Goal: Navigation & Orientation: Find specific page/section

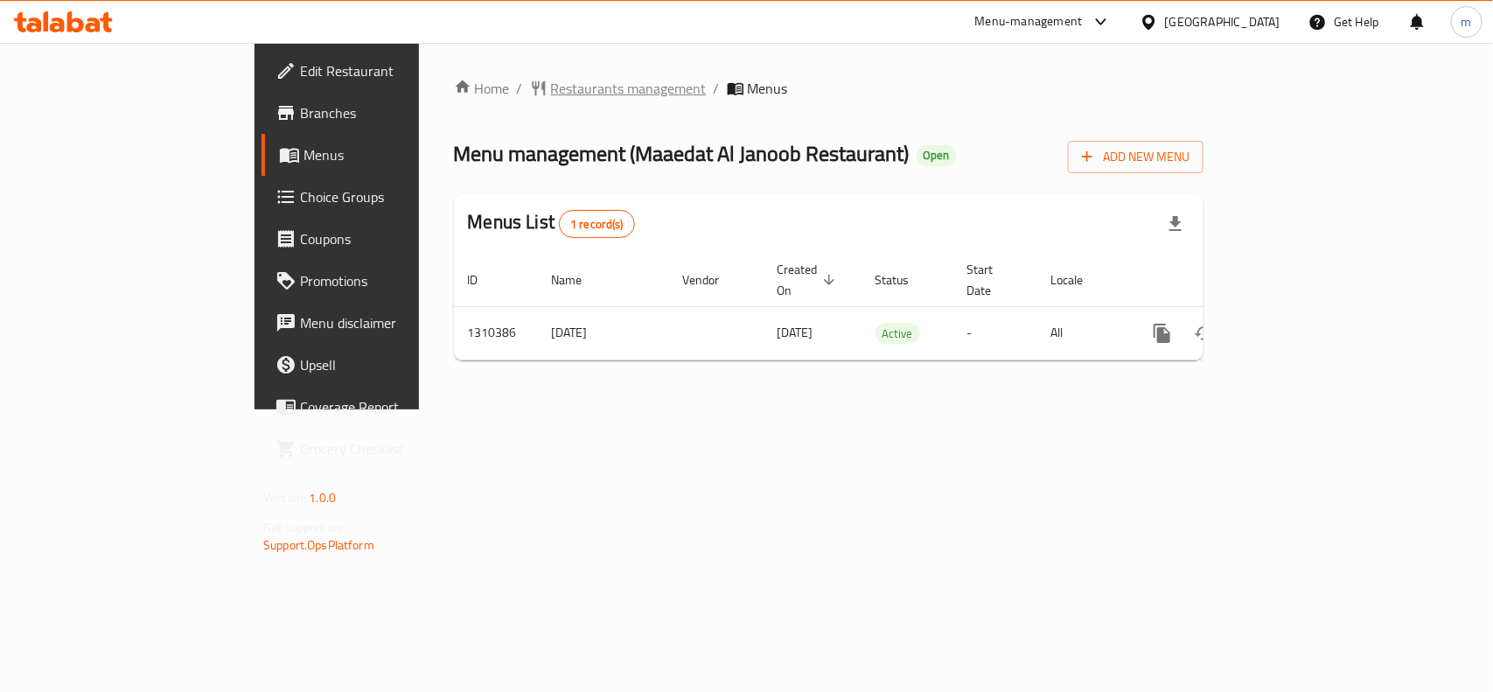
click at [551, 81] on span "Restaurants management" at bounding box center [629, 88] width 156 height 21
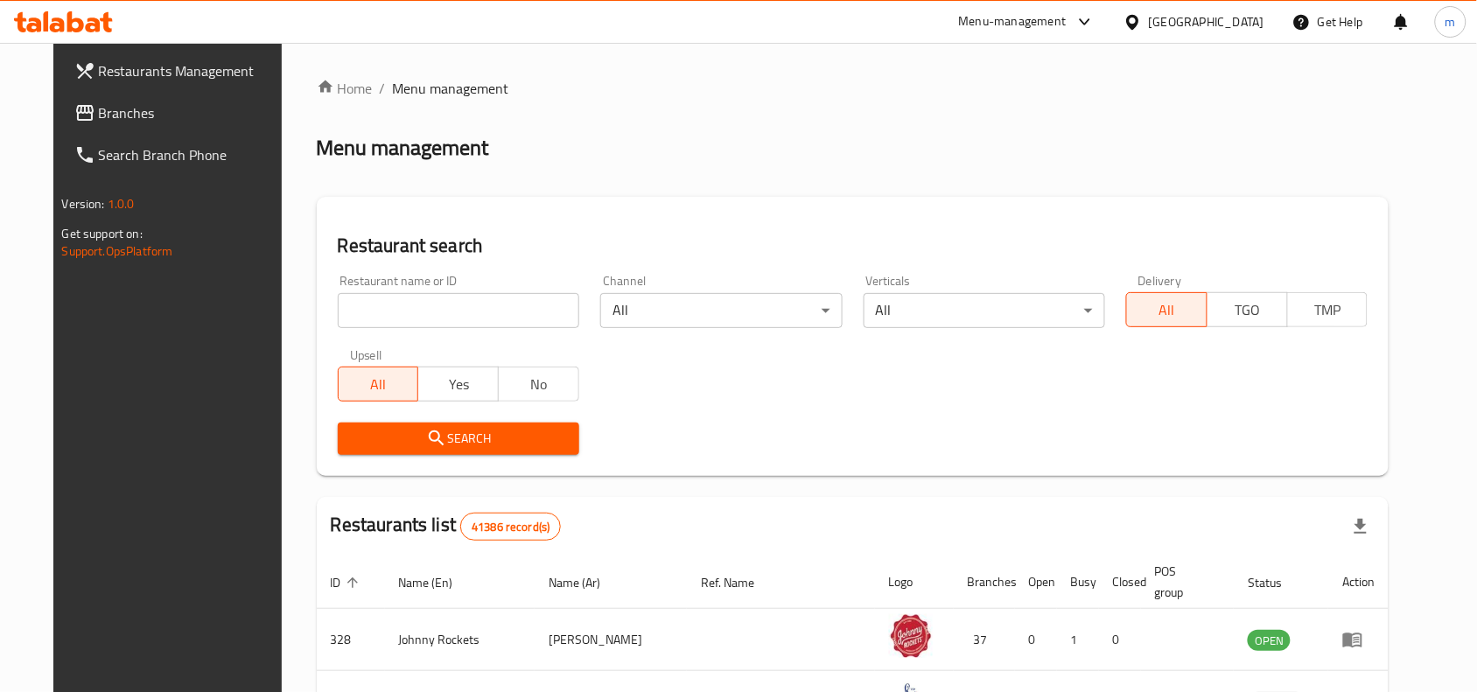
click at [99, 112] on span "Branches" at bounding box center [192, 112] width 187 height 21
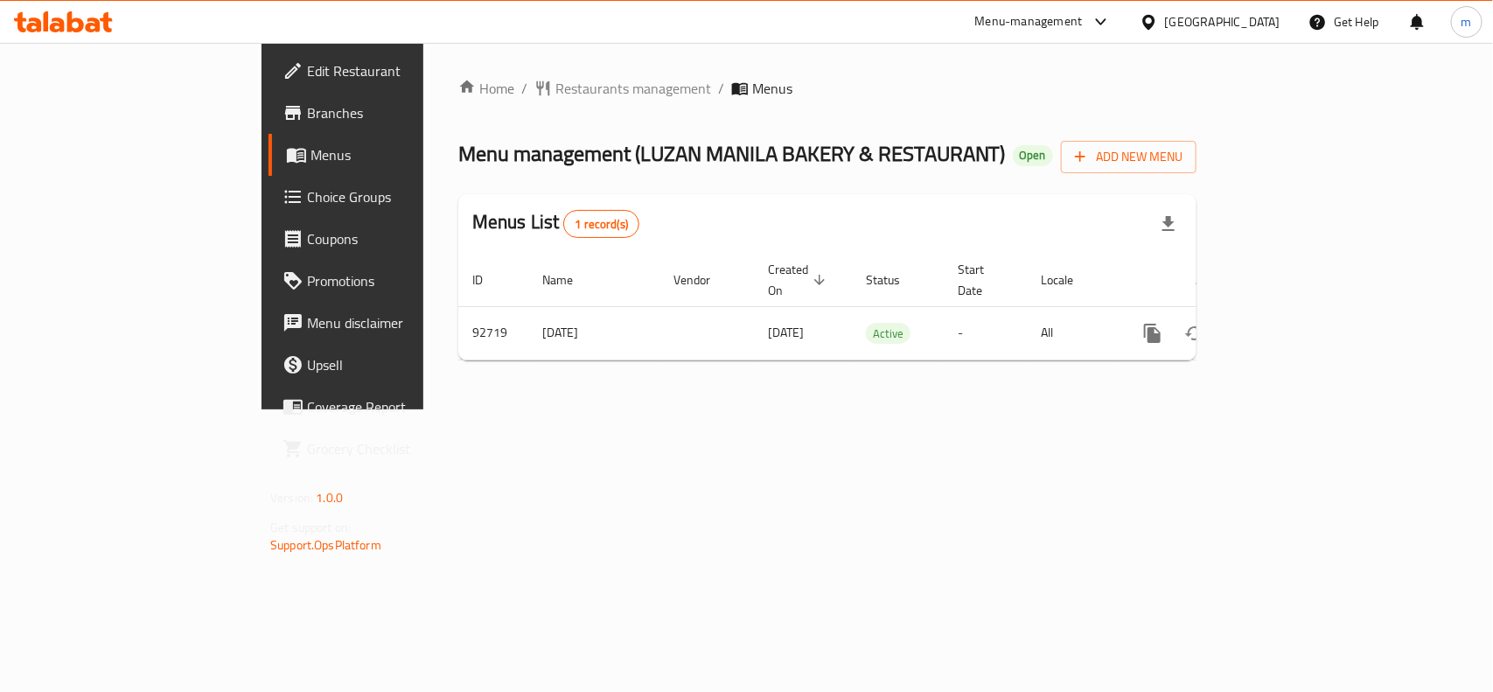
click at [1199, 22] on div "[GEOGRAPHIC_DATA]" at bounding box center [1222, 21] width 115 height 19
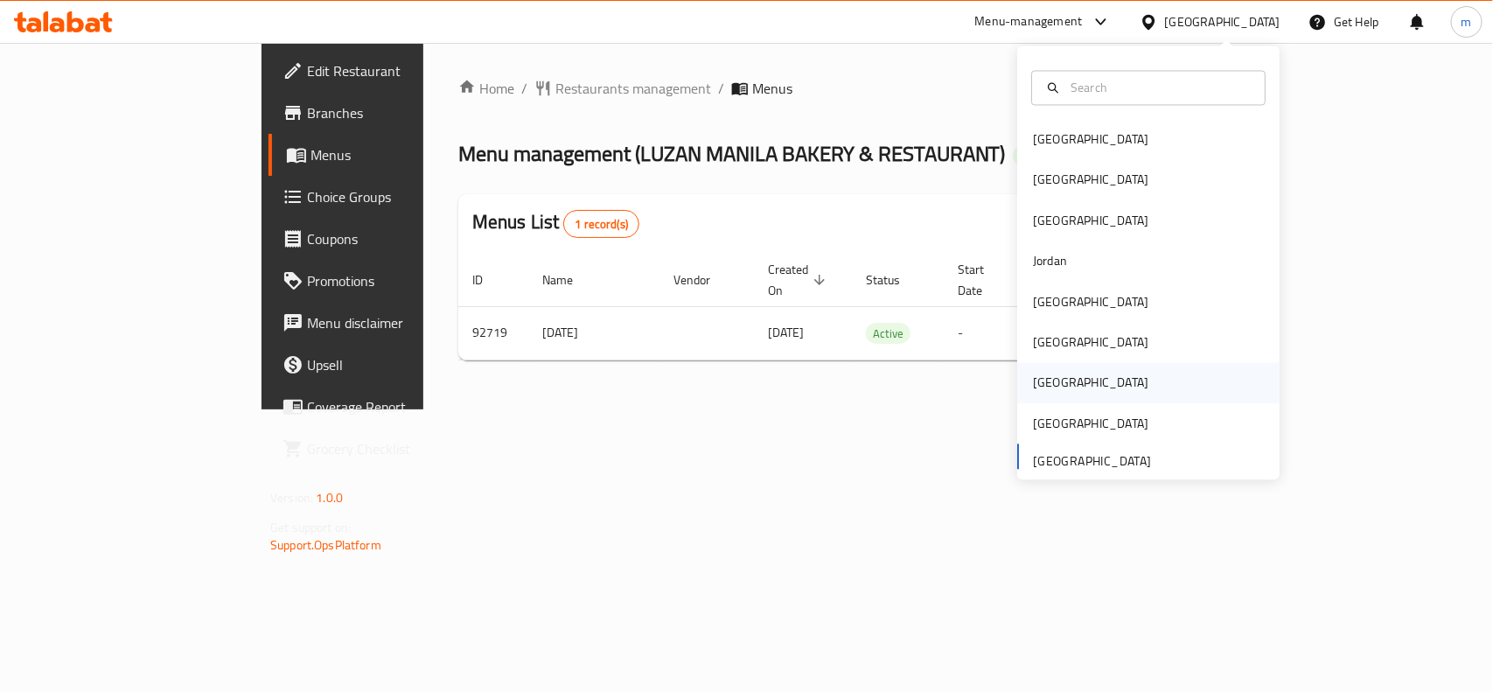
click at [1068, 378] on div "[GEOGRAPHIC_DATA]" at bounding box center [1148, 383] width 262 height 40
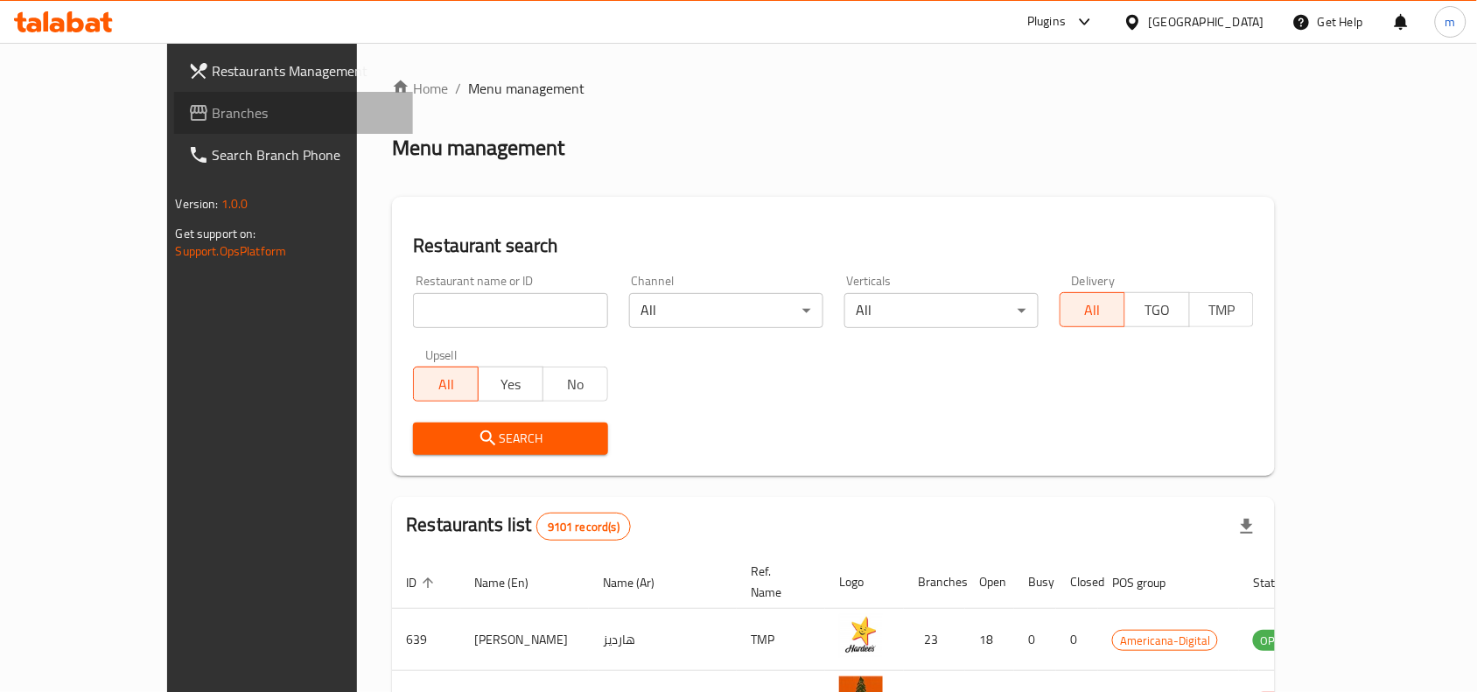
click at [213, 110] on span "Branches" at bounding box center [306, 112] width 187 height 21
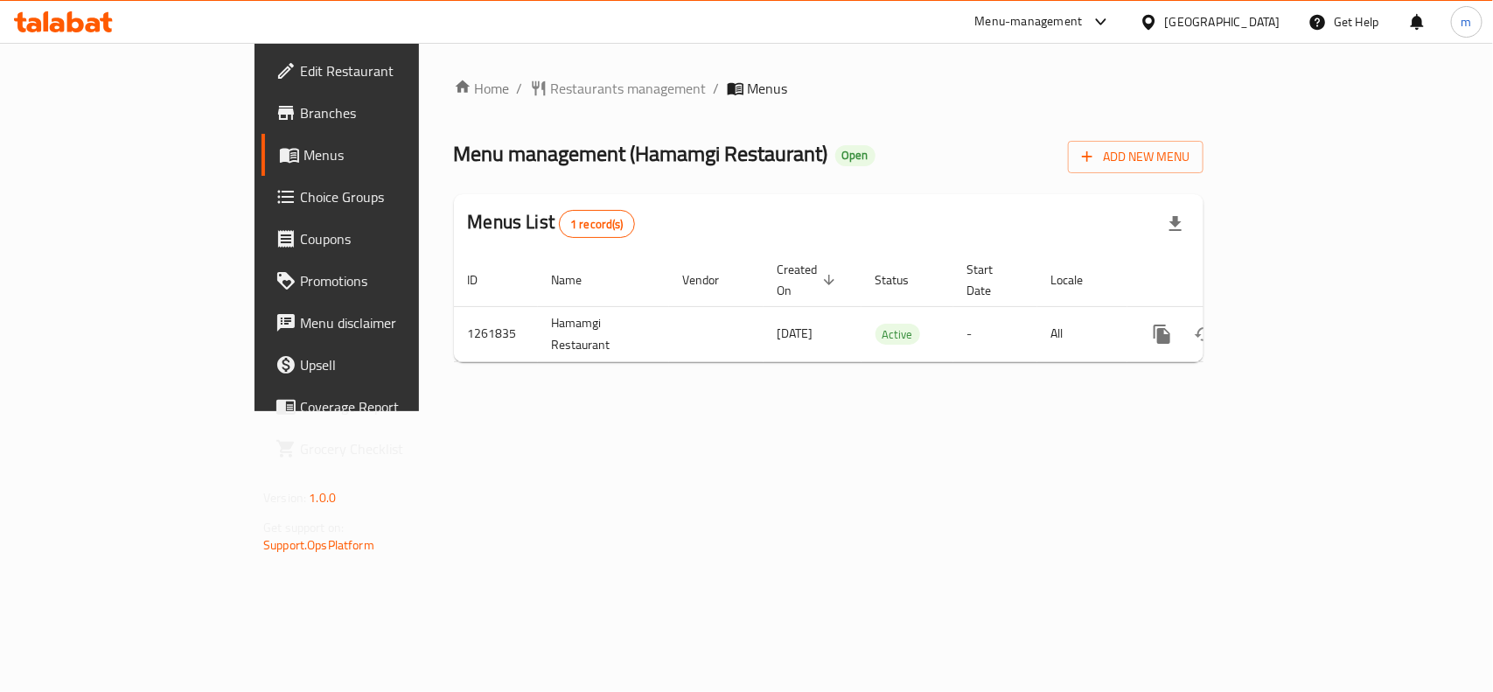
drag, startPoint x: 468, startPoint y: 70, endPoint x: 465, endPoint y: 86, distance: 16.0
click at [468, 76] on div "Home / Restaurants management / Menus Menu management ( Hamamgi Restaurant ) Op…" at bounding box center [829, 227] width 820 height 368
click at [551, 86] on span "Restaurants management" at bounding box center [629, 88] width 156 height 21
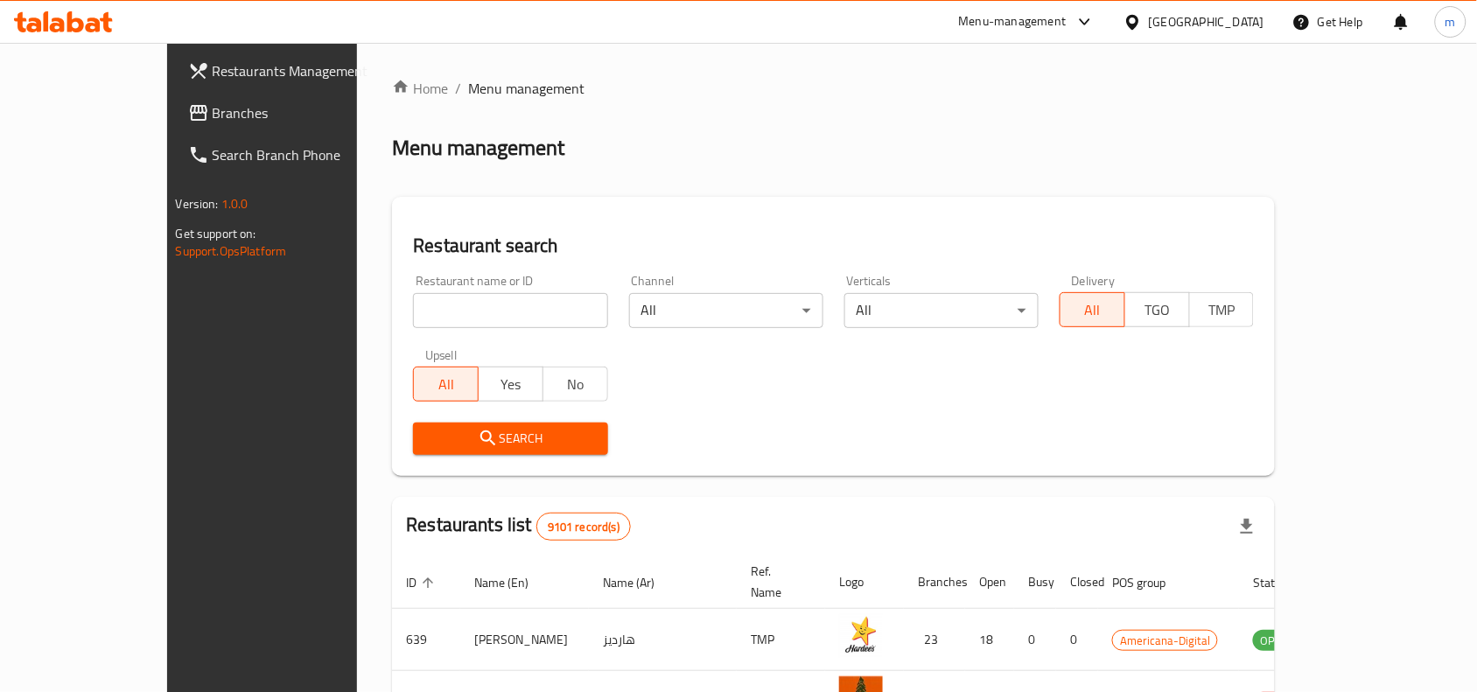
click at [465, 313] on input "search" at bounding box center [510, 310] width 194 height 35
paste input "685336"
type input "685336"
click button "Search" at bounding box center [510, 439] width 194 height 32
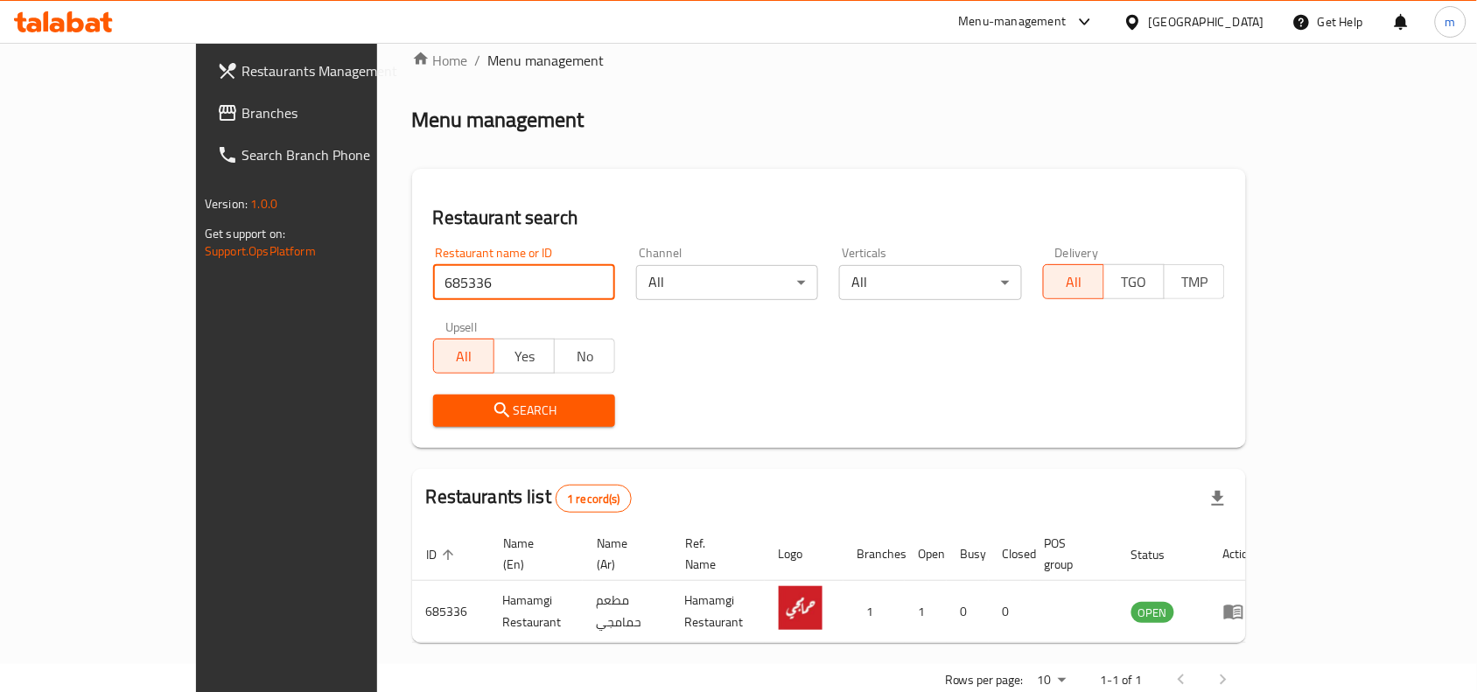
scroll to position [54, 0]
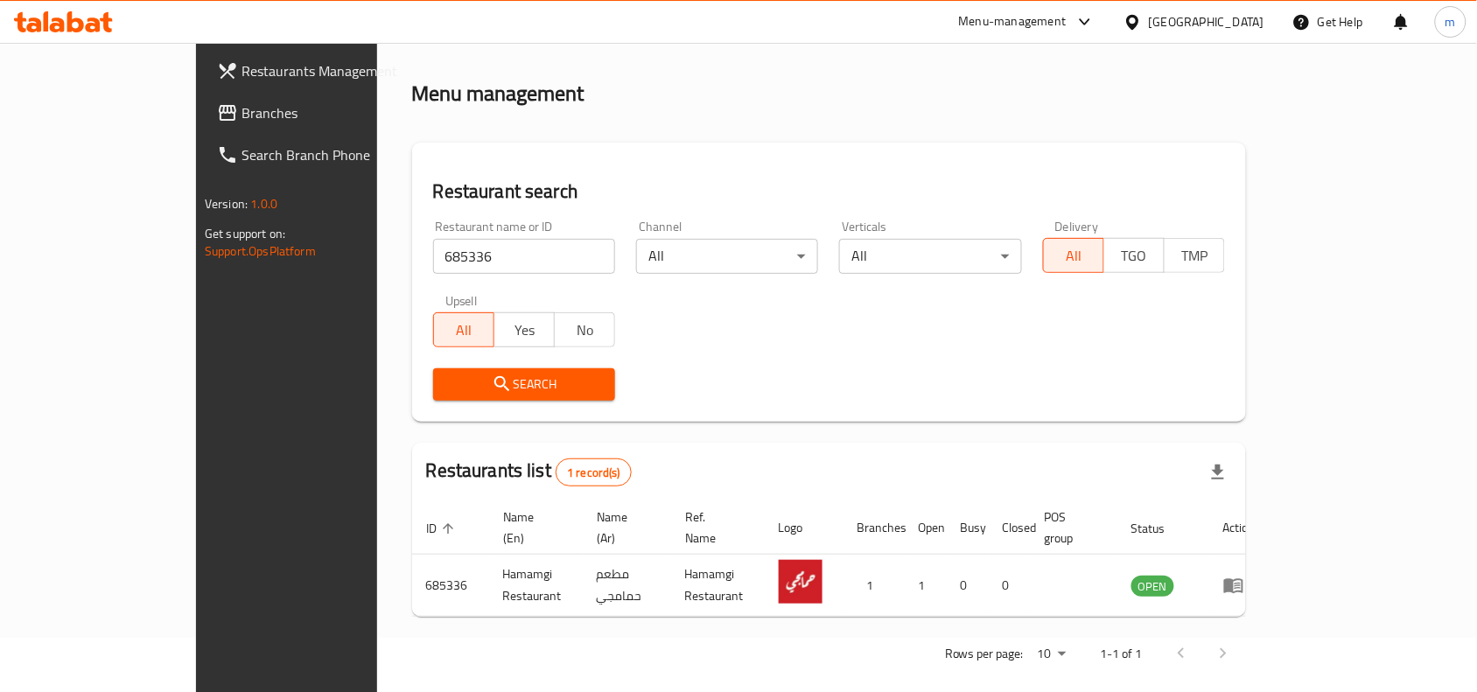
click at [1142, 17] on icon at bounding box center [1132, 22] width 18 height 18
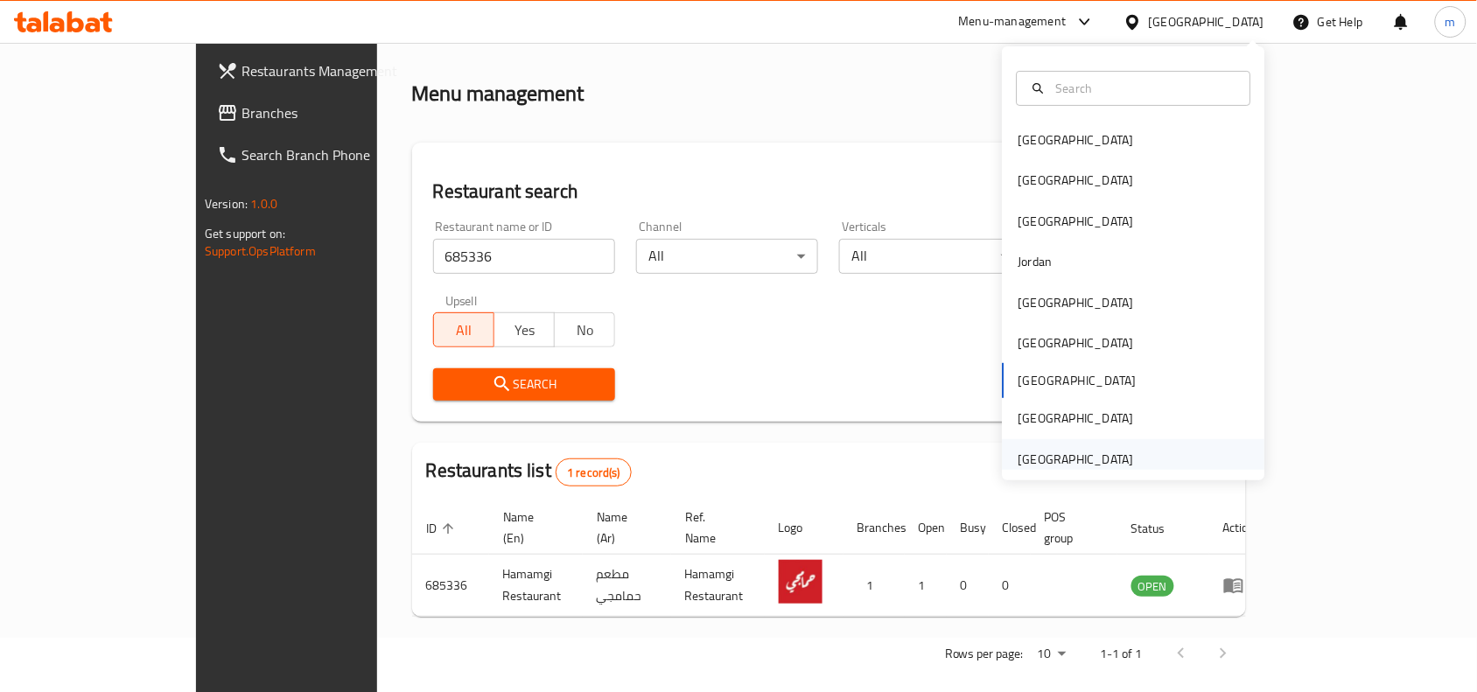
click at [1064, 456] on div "[GEOGRAPHIC_DATA]" at bounding box center [1075, 459] width 115 height 19
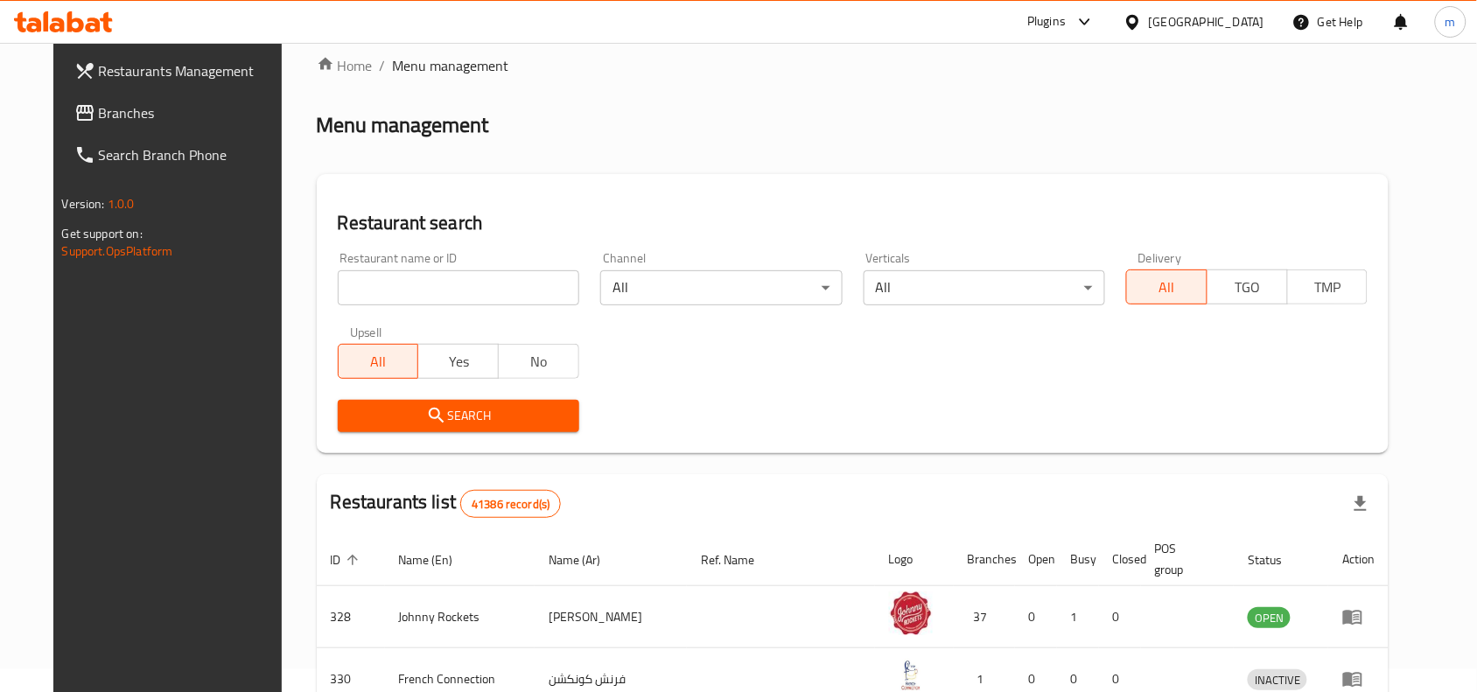
scroll to position [54, 0]
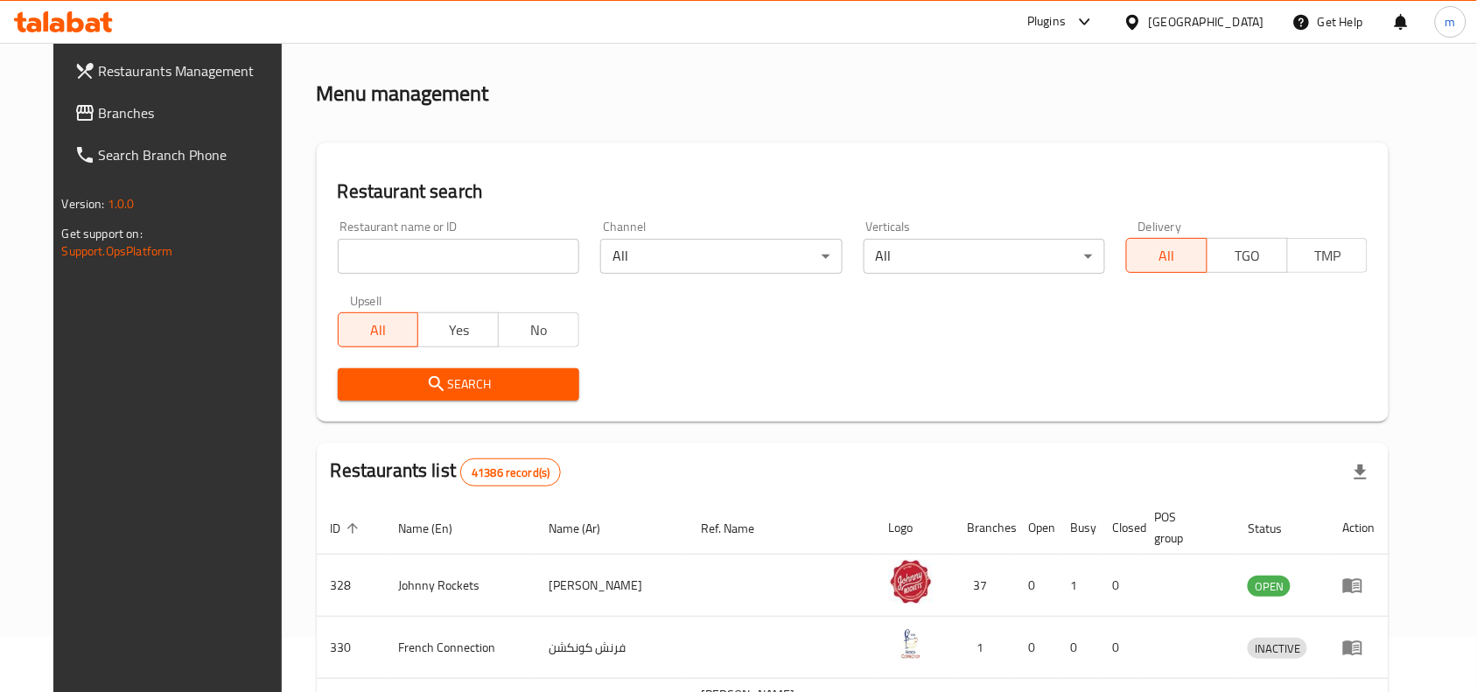
click at [99, 115] on span "Branches" at bounding box center [192, 112] width 187 height 21
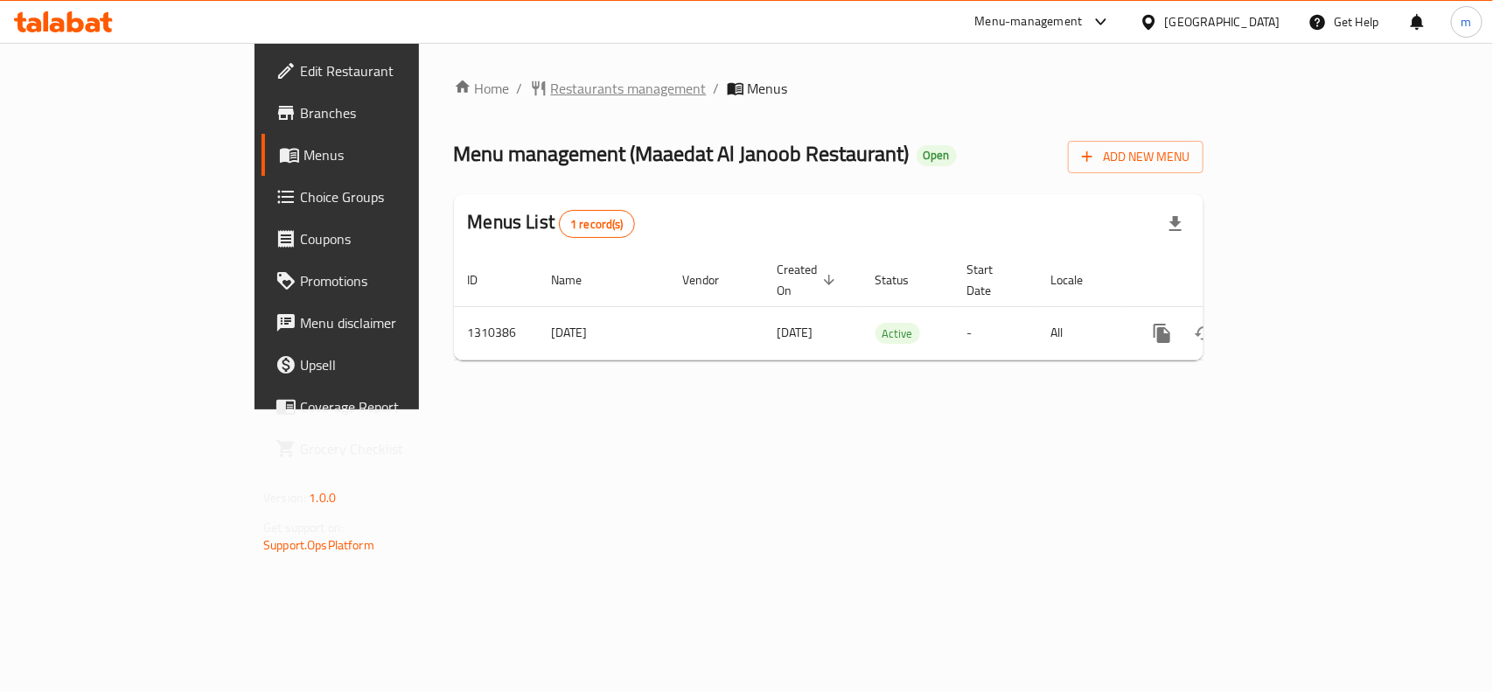
click at [551, 89] on span "Restaurants management" at bounding box center [629, 88] width 156 height 21
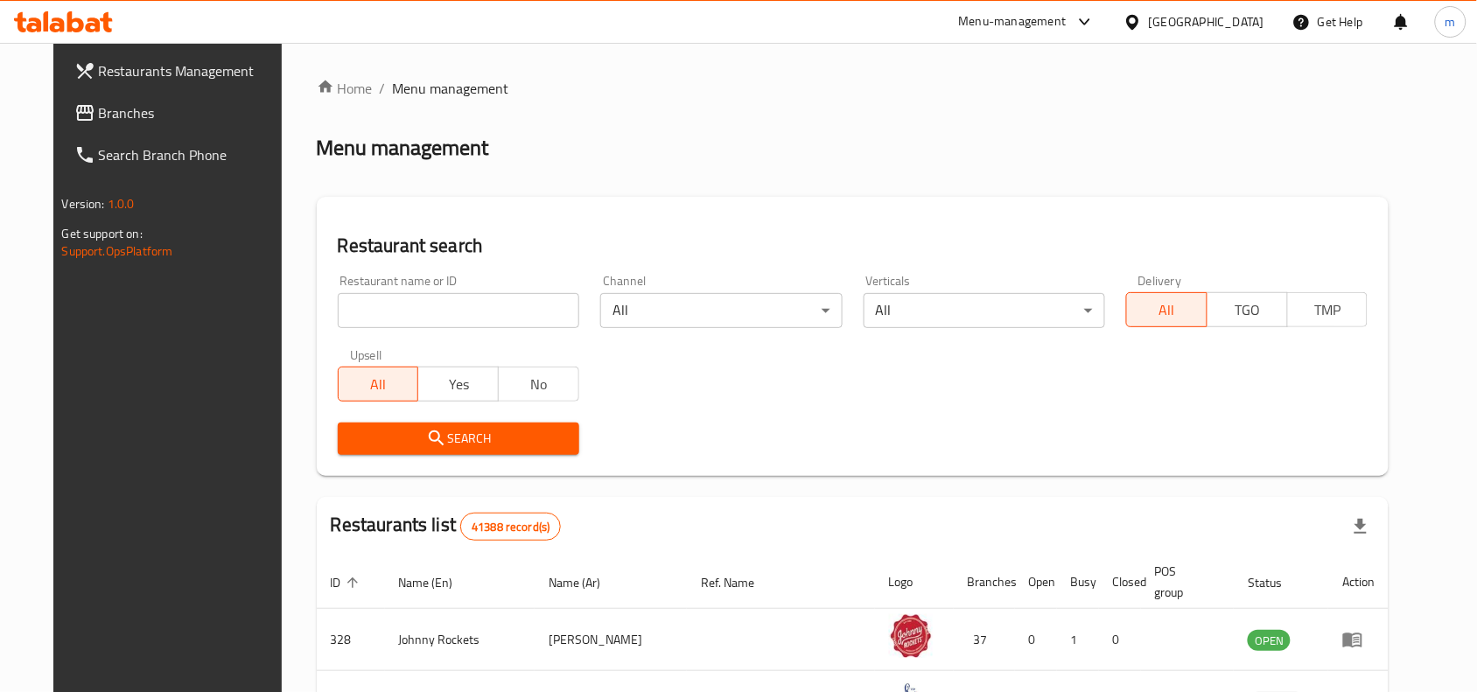
click at [106, 119] on span "Branches" at bounding box center [192, 112] width 187 height 21
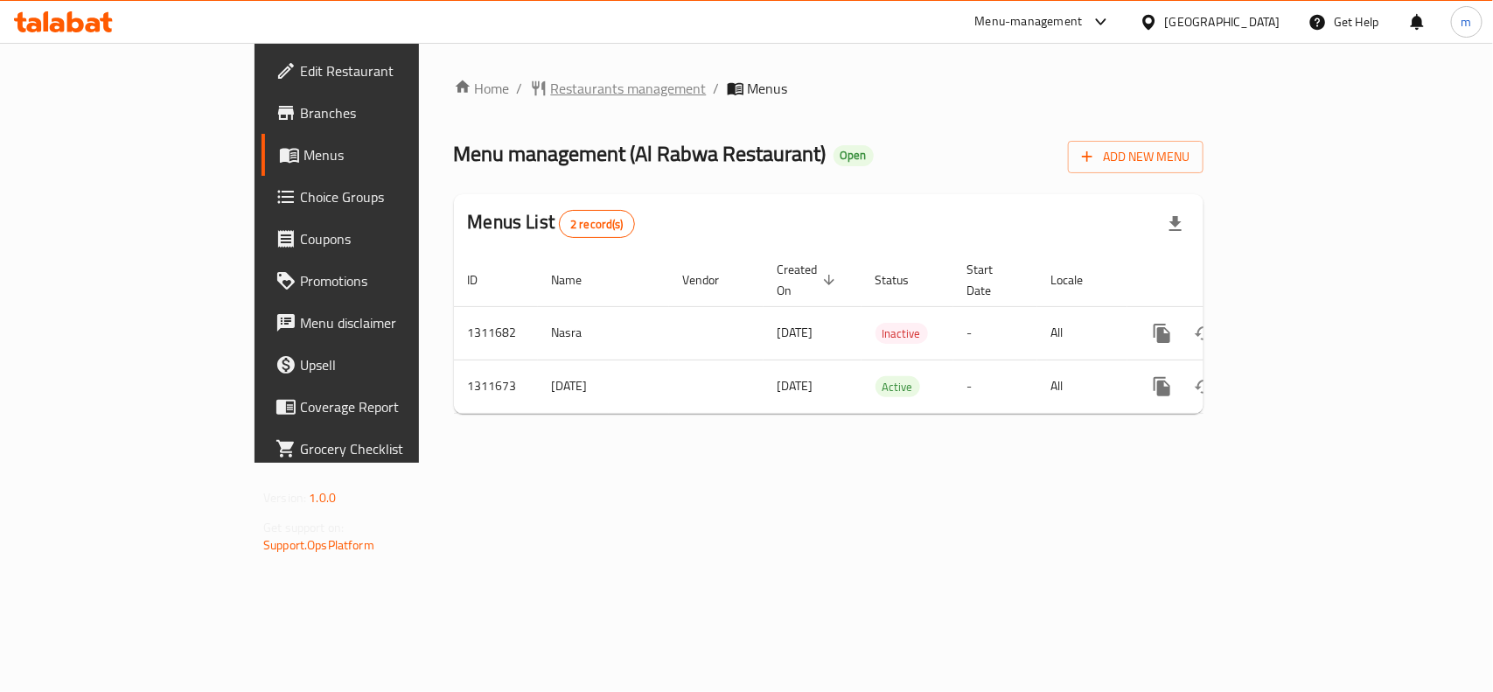
click at [551, 98] on span "Restaurants management" at bounding box center [629, 88] width 156 height 21
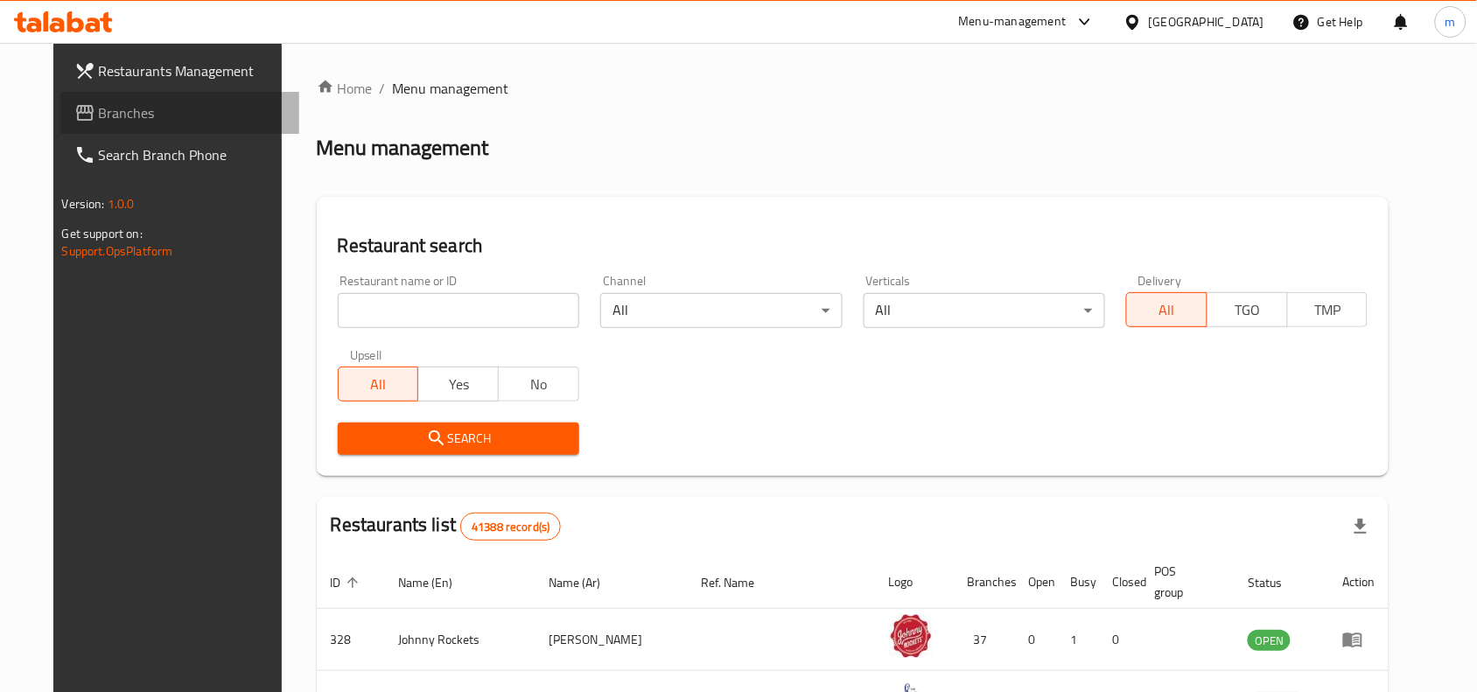
click at [129, 120] on span "Branches" at bounding box center [192, 112] width 187 height 21
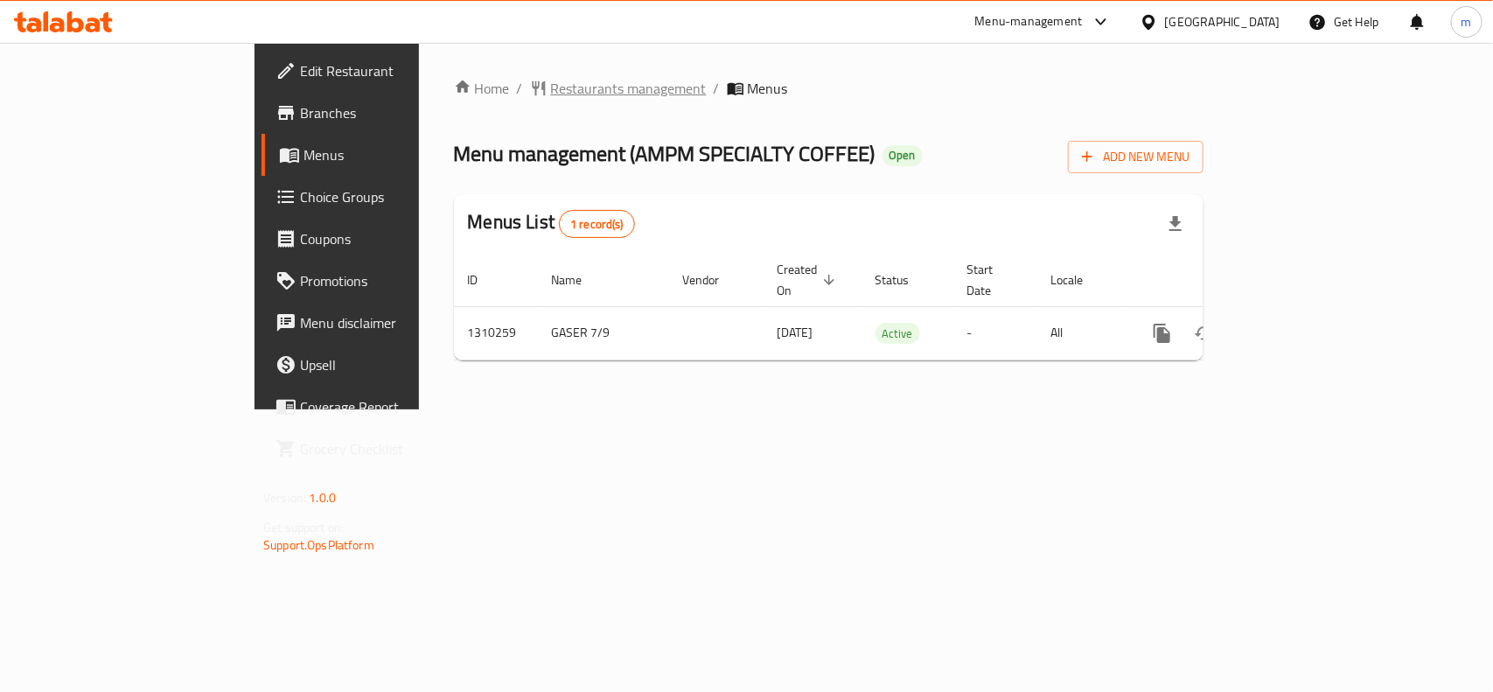
click at [551, 86] on span "Restaurants management" at bounding box center [629, 88] width 156 height 21
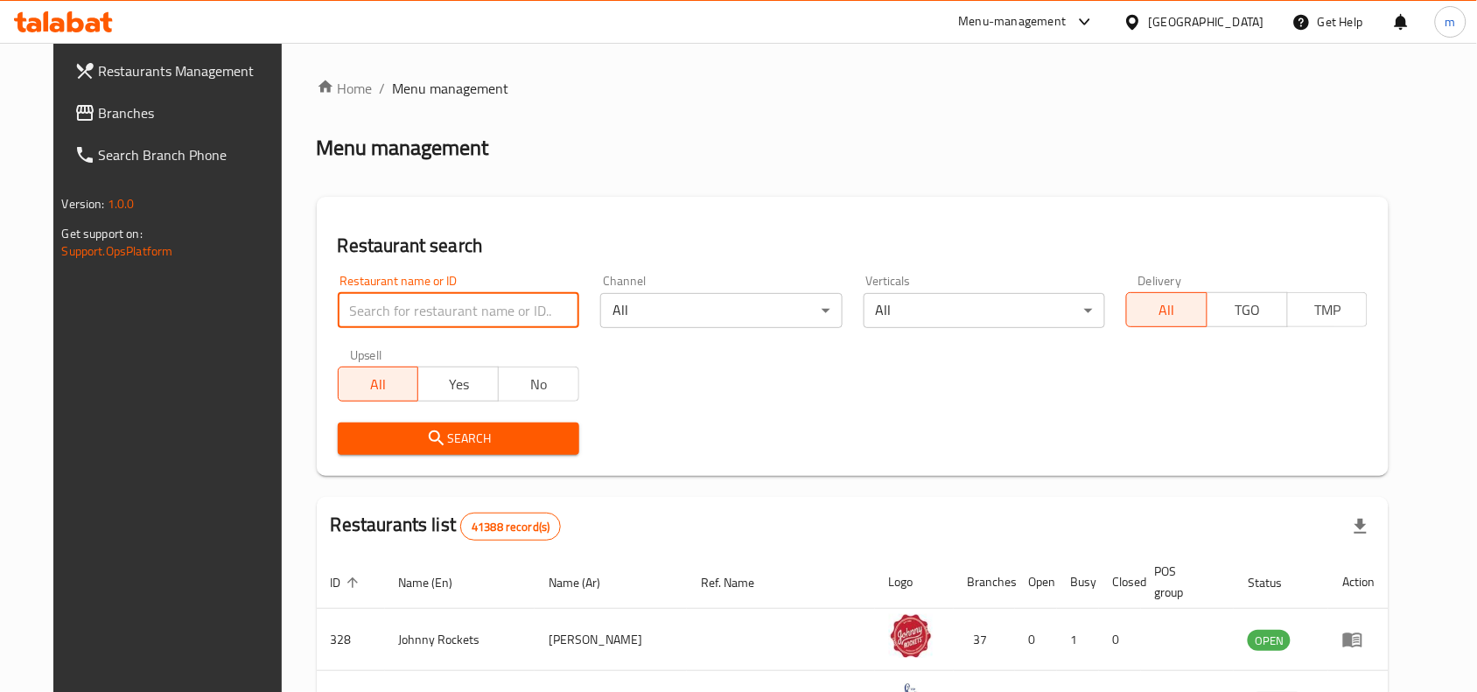
click at [411, 304] on input "search" at bounding box center [458, 310] width 241 height 35
paste input "705225"
type input "705225"
click button "Search" at bounding box center [458, 439] width 241 height 32
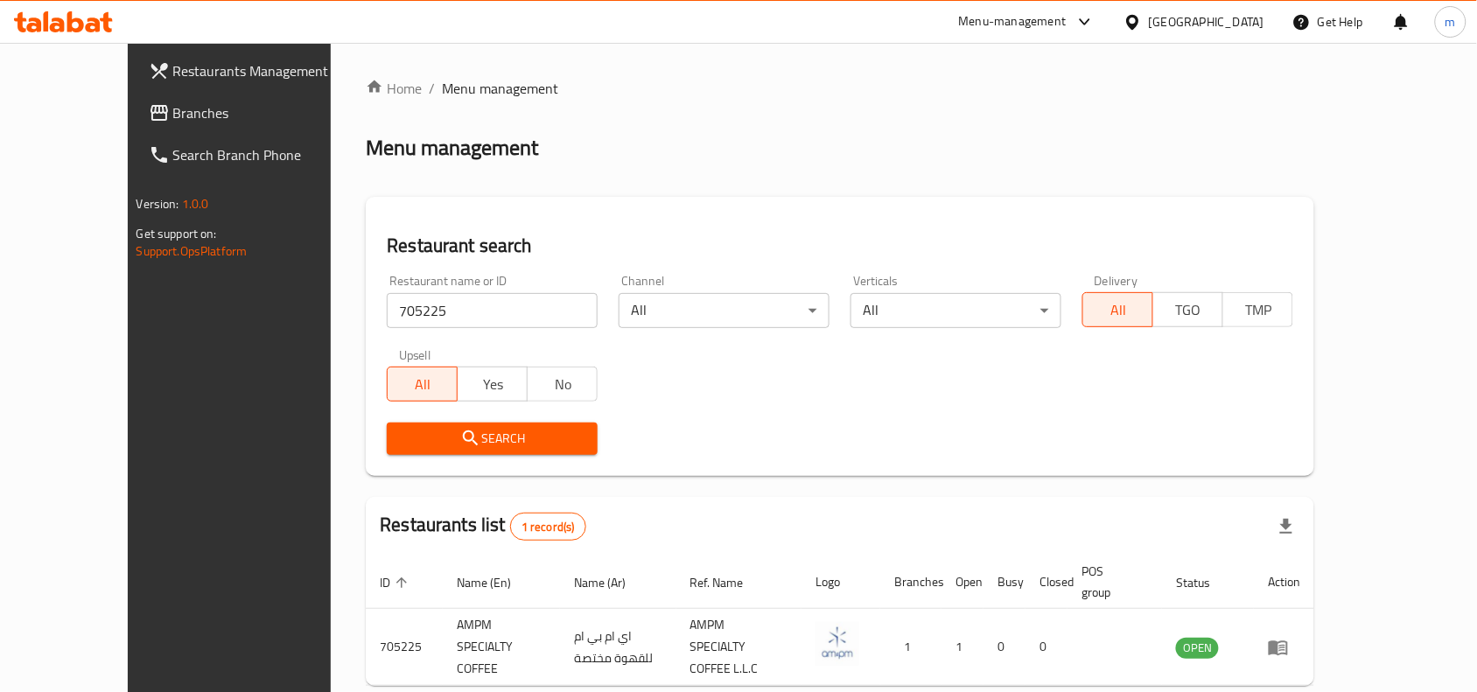
click at [173, 109] on span "Branches" at bounding box center [266, 112] width 187 height 21
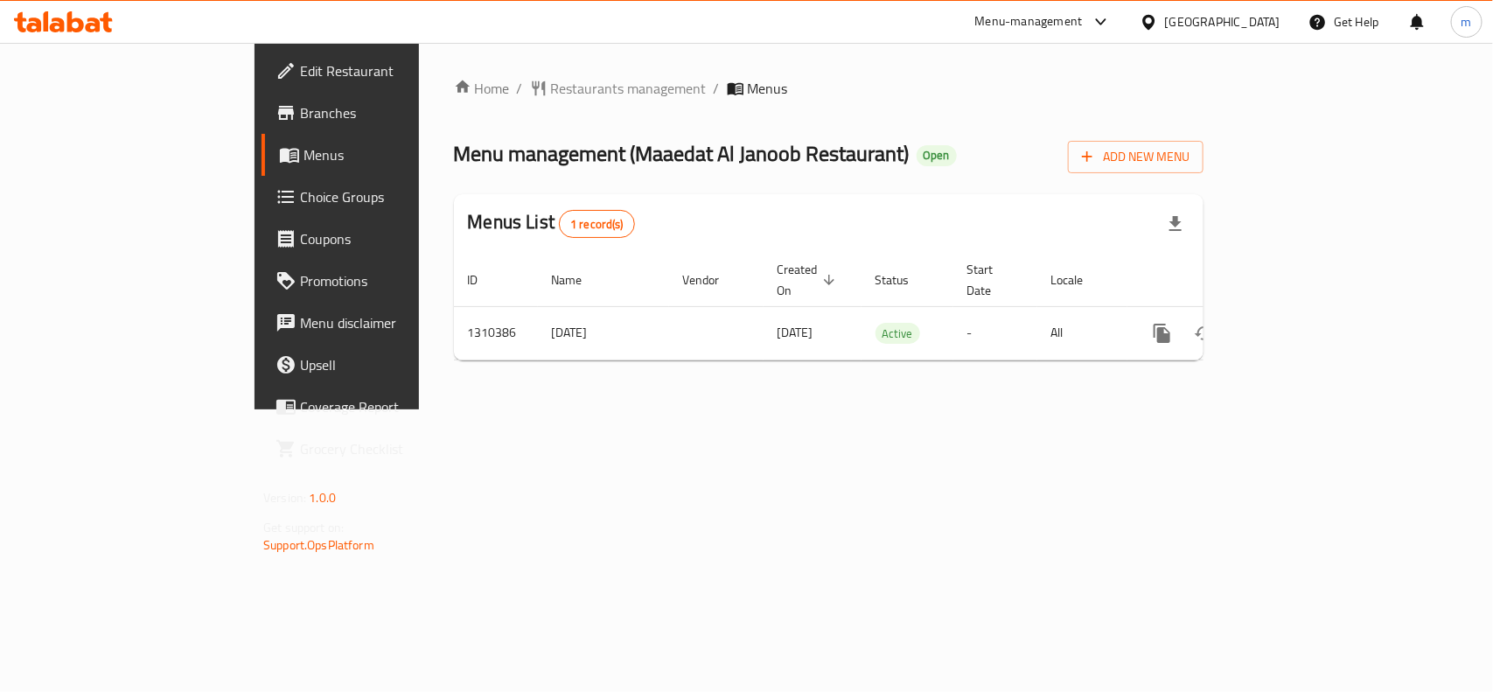
click at [1157, 22] on icon at bounding box center [1149, 22] width 18 height 18
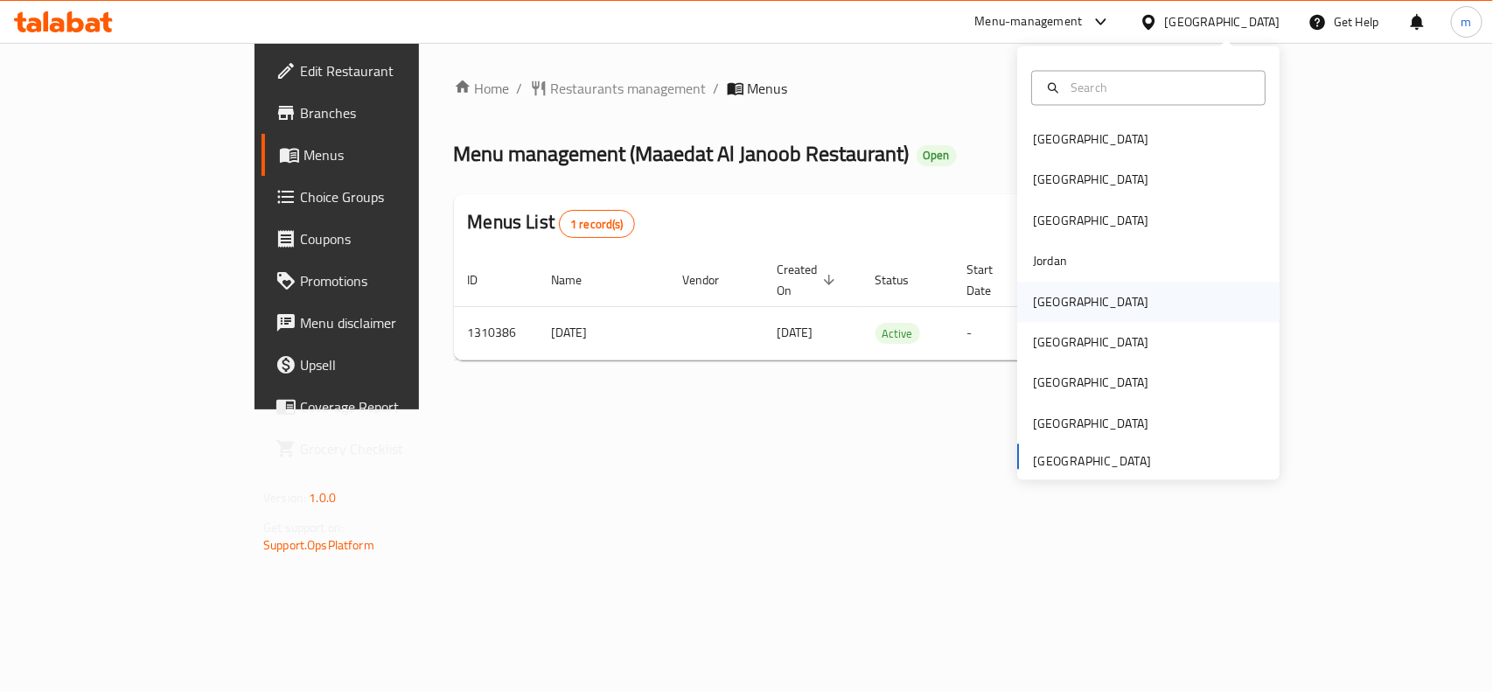
click at [1044, 306] on div "[GEOGRAPHIC_DATA]" at bounding box center [1090, 301] width 115 height 19
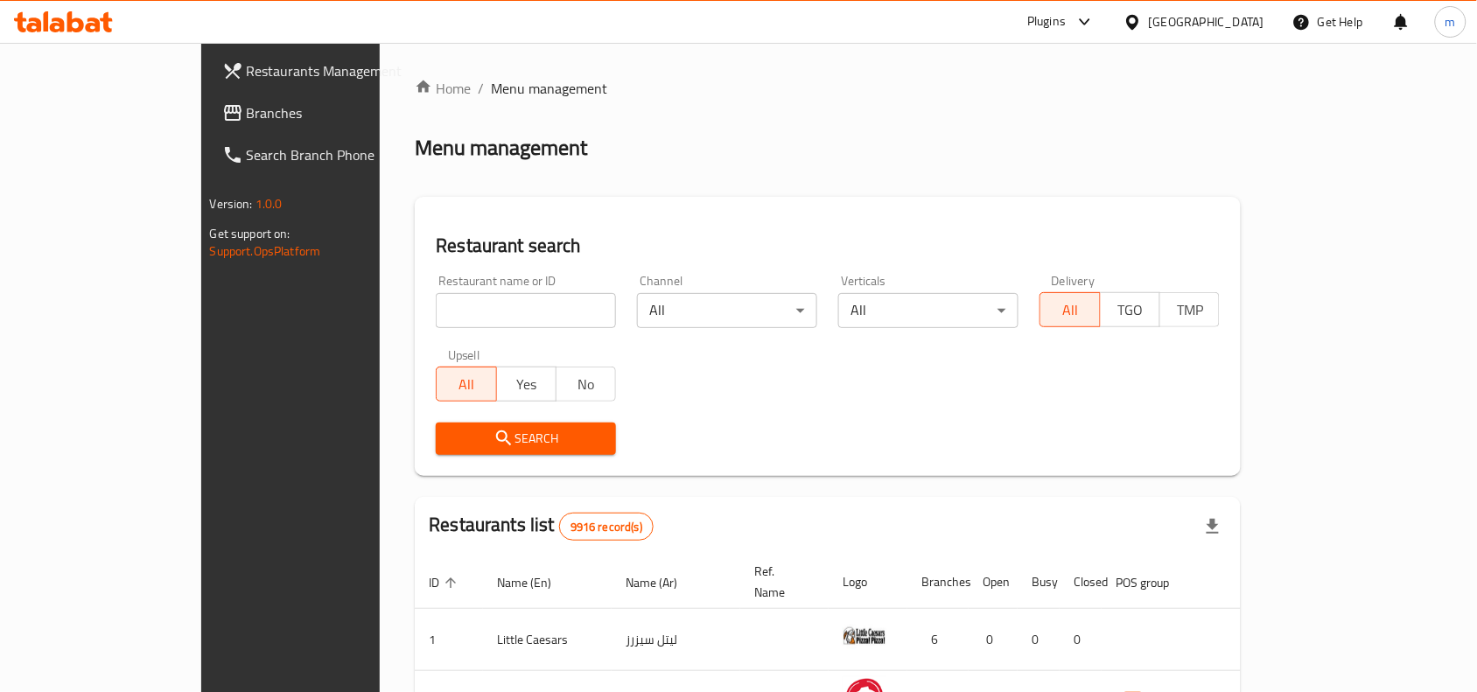
click at [247, 102] on span "Branches" at bounding box center [340, 112] width 187 height 21
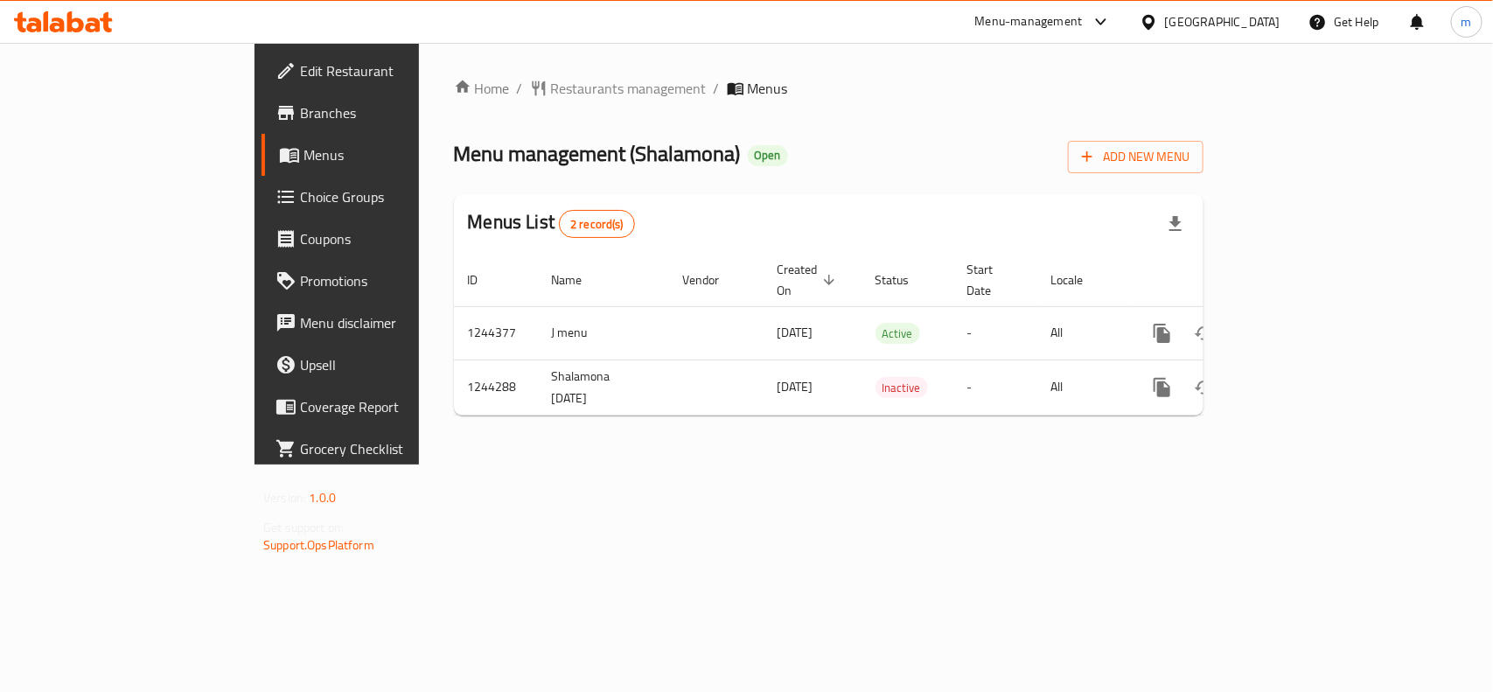
click at [1216, 29] on div "[GEOGRAPHIC_DATA]" at bounding box center [1210, 22] width 169 height 42
click at [1214, 27] on div "[GEOGRAPHIC_DATA]" at bounding box center [1210, 22] width 169 height 42
click at [1155, 19] on icon at bounding box center [1149, 21] width 12 height 15
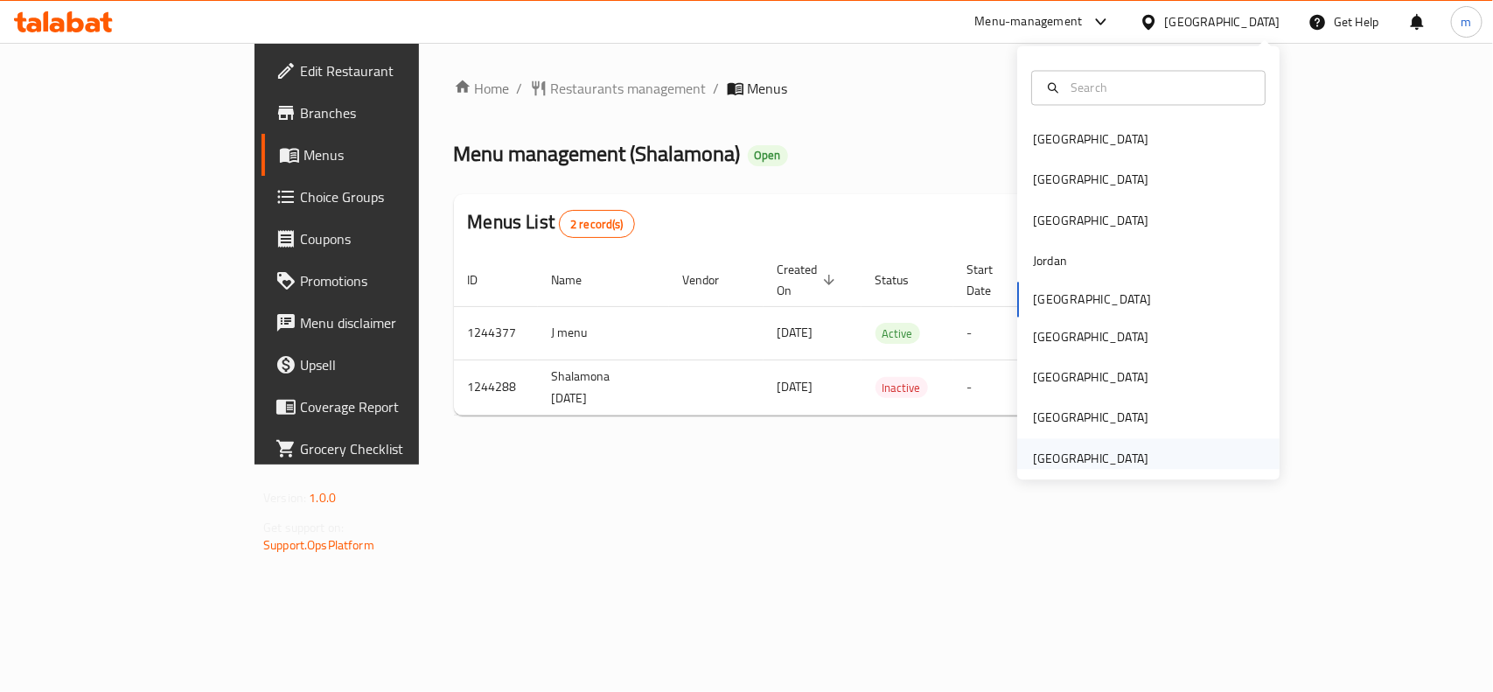
click at [1101, 453] on div "[GEOGRAPHIC_DATA]" at bounding box center [1090, 458] width 115 height 19
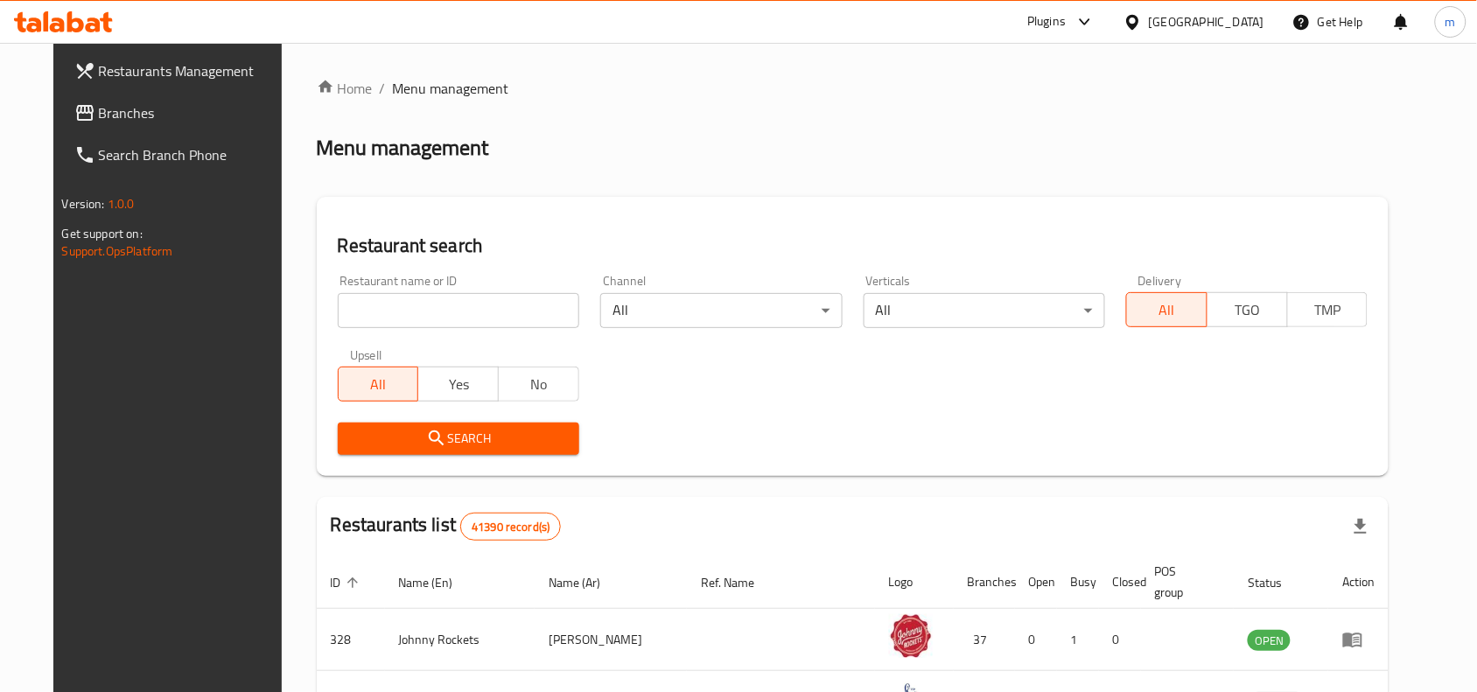
click at [99, 112] on span "Branches" at bounding box center [192, 112] width 187 height 21
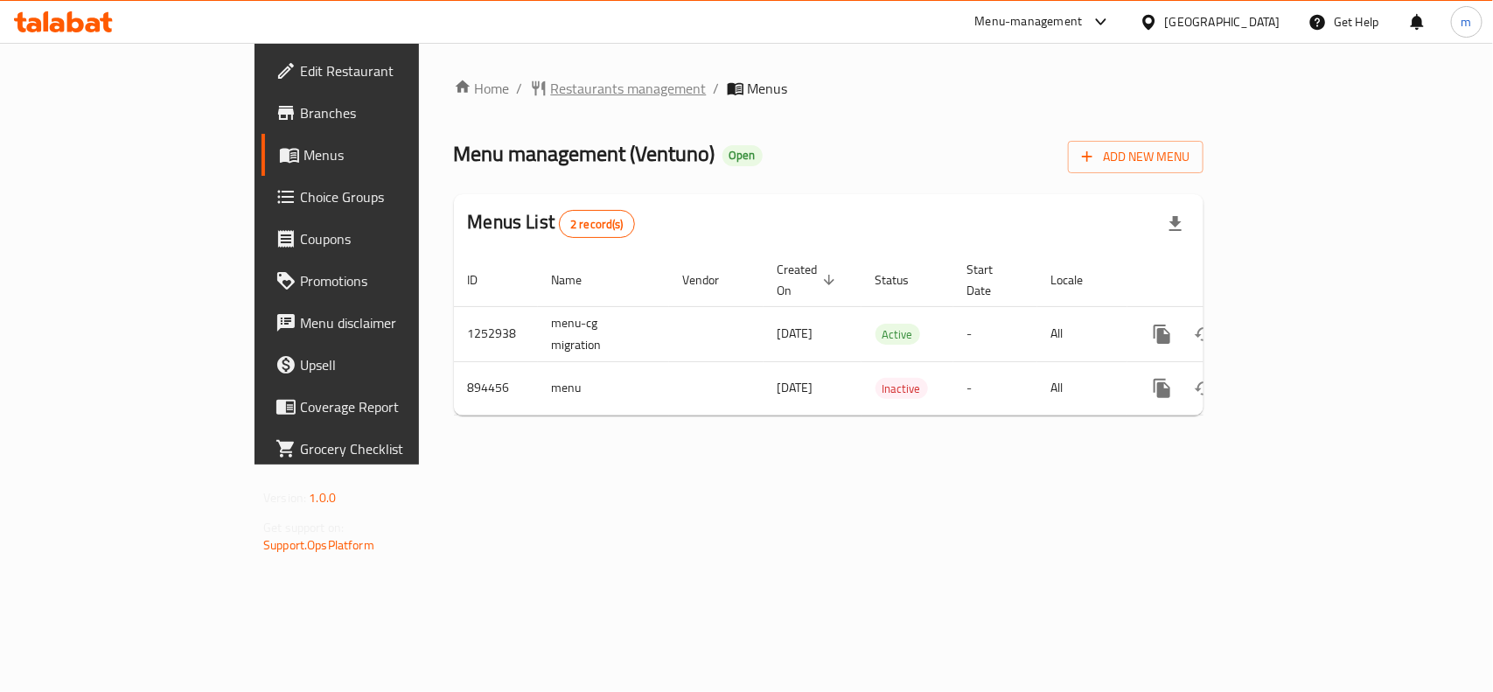
click at [551, 85] on span "Restaurants management" at bounding box center [629, 88] width 156 height 21
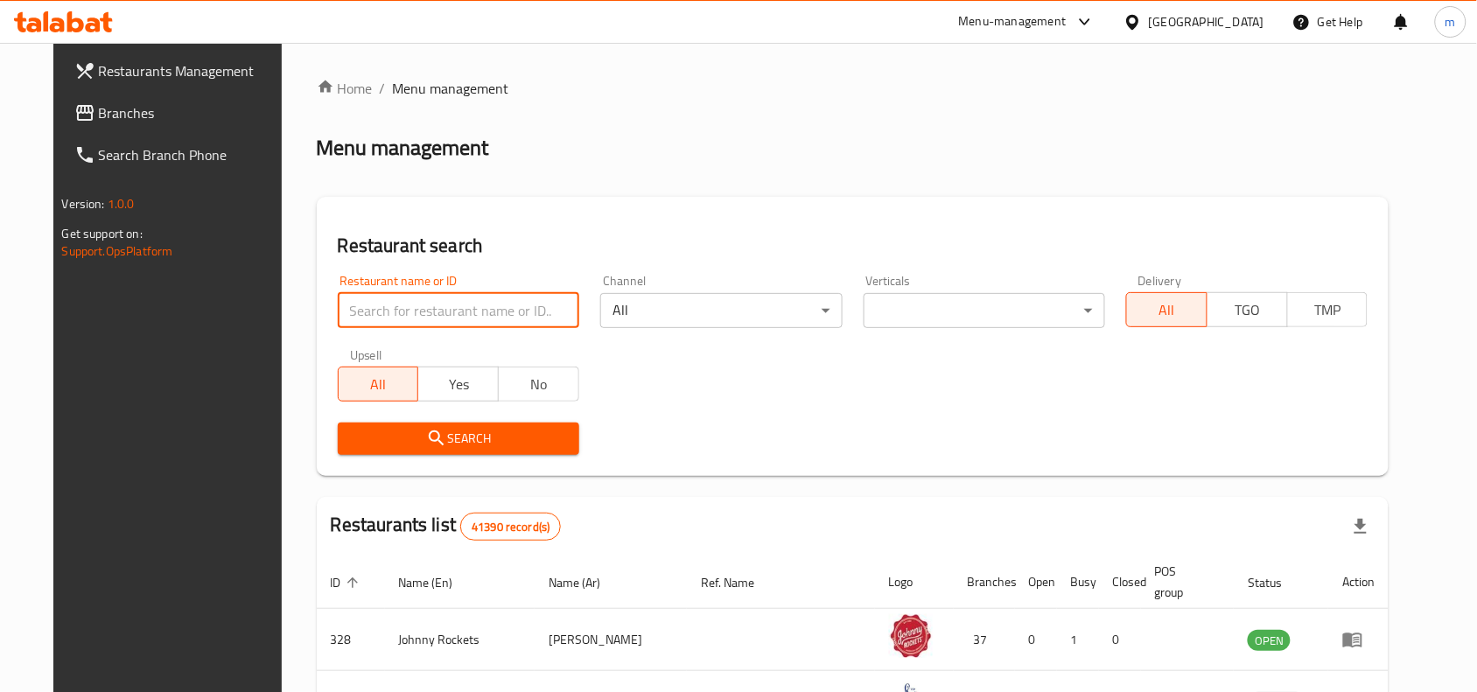
click at [376, 308] on input "search" at bounding box center [458, 310] width 241 height 35
paste input "658050"
type input "658050"
click button "Search" at bounding box center [458, 439] width 241 height 32
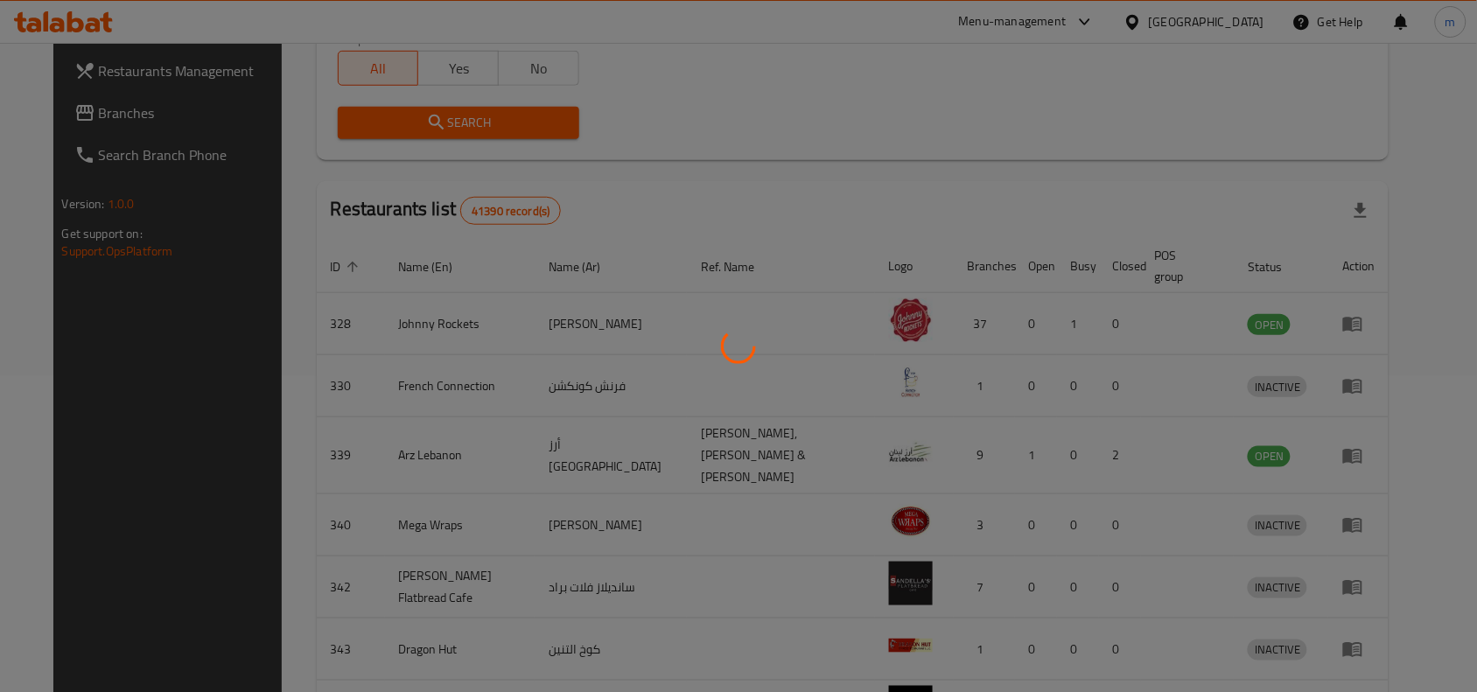
scroll to position [54, 0]
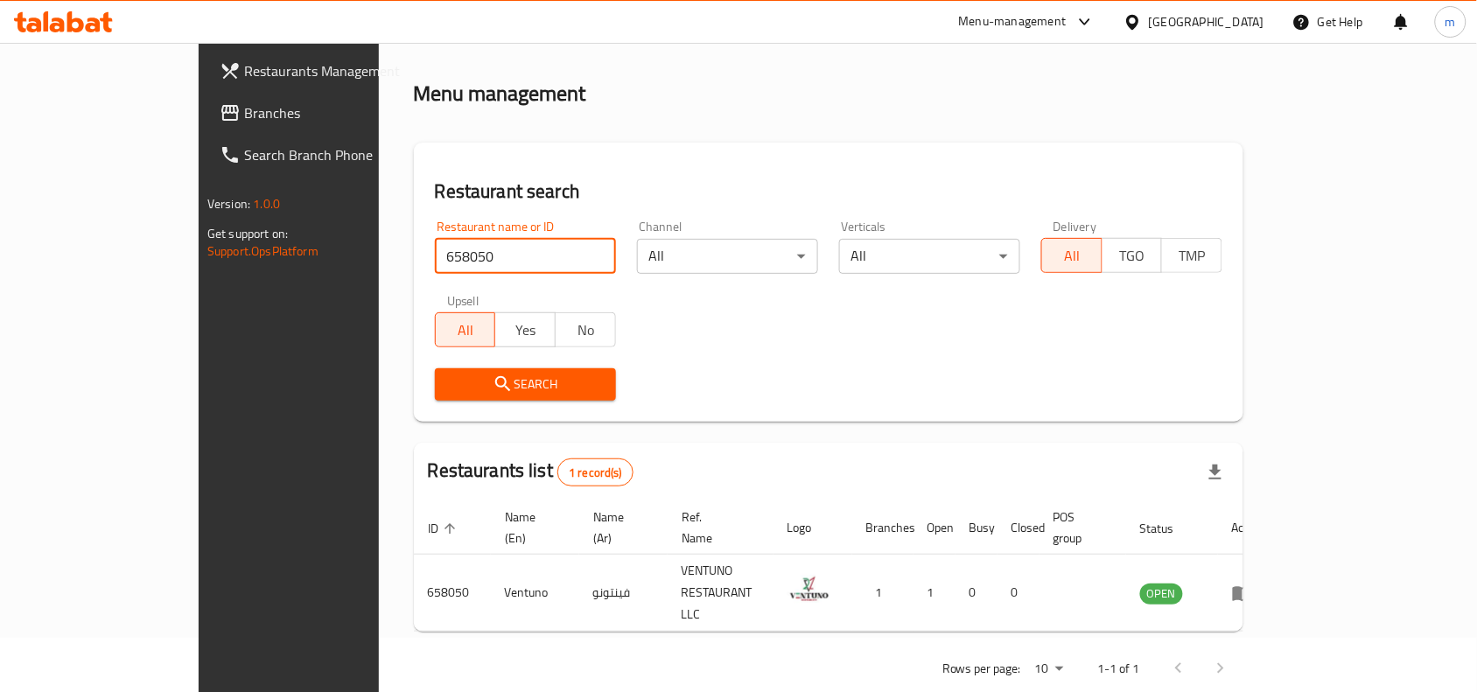
click at [1199, 24] on div "[GEOGRAPHIC_DATA]" at bounding box center [1206, 21] width 115 height 19
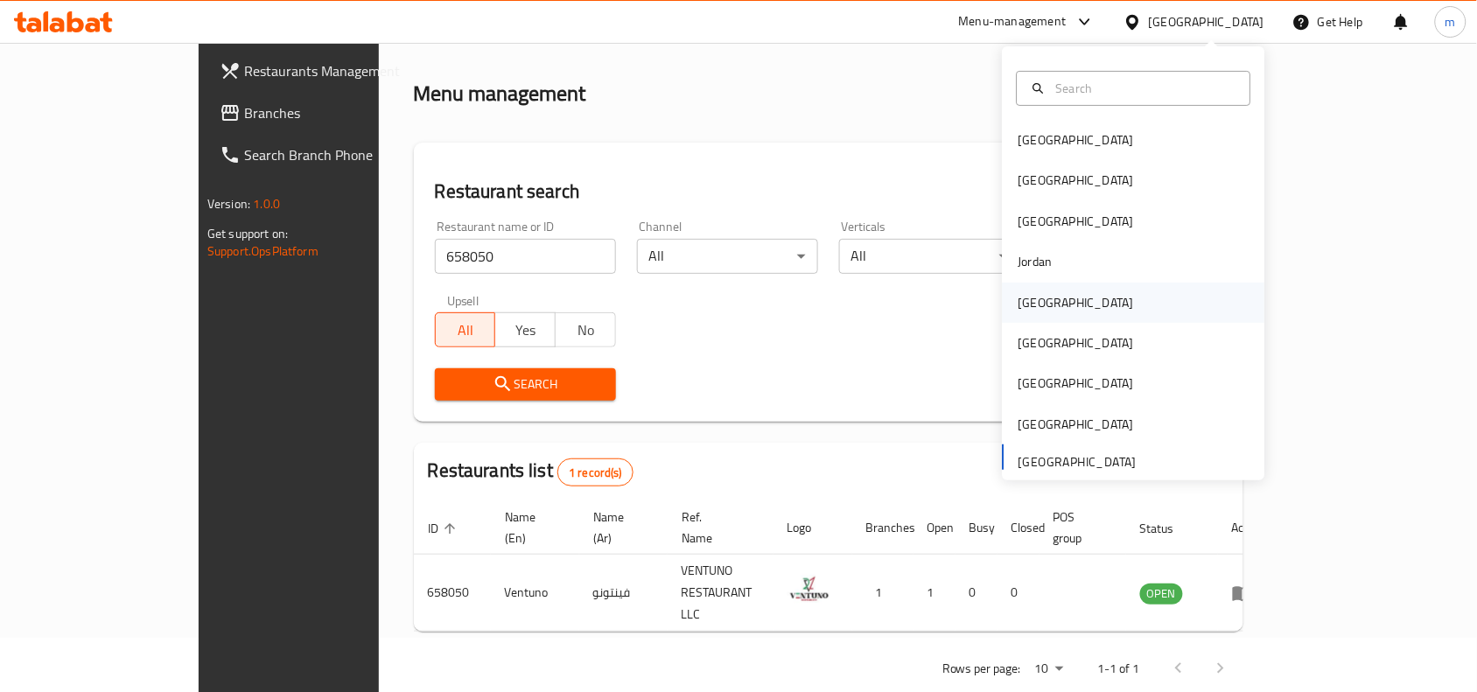
click at [1019, 298] on div "[GEOGRAPHIC_DATA]" at bounding box center [1075, 302] width 115 height 19
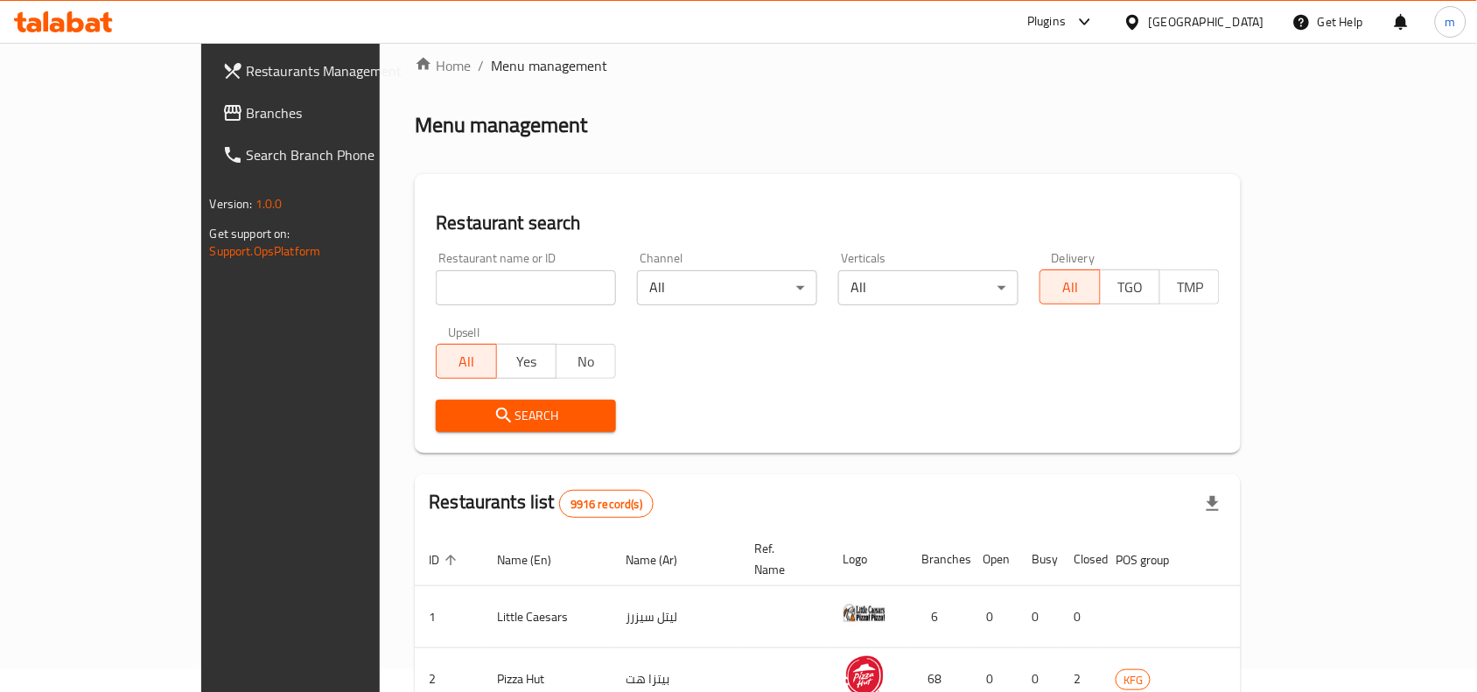
scroll to position [54, 0]
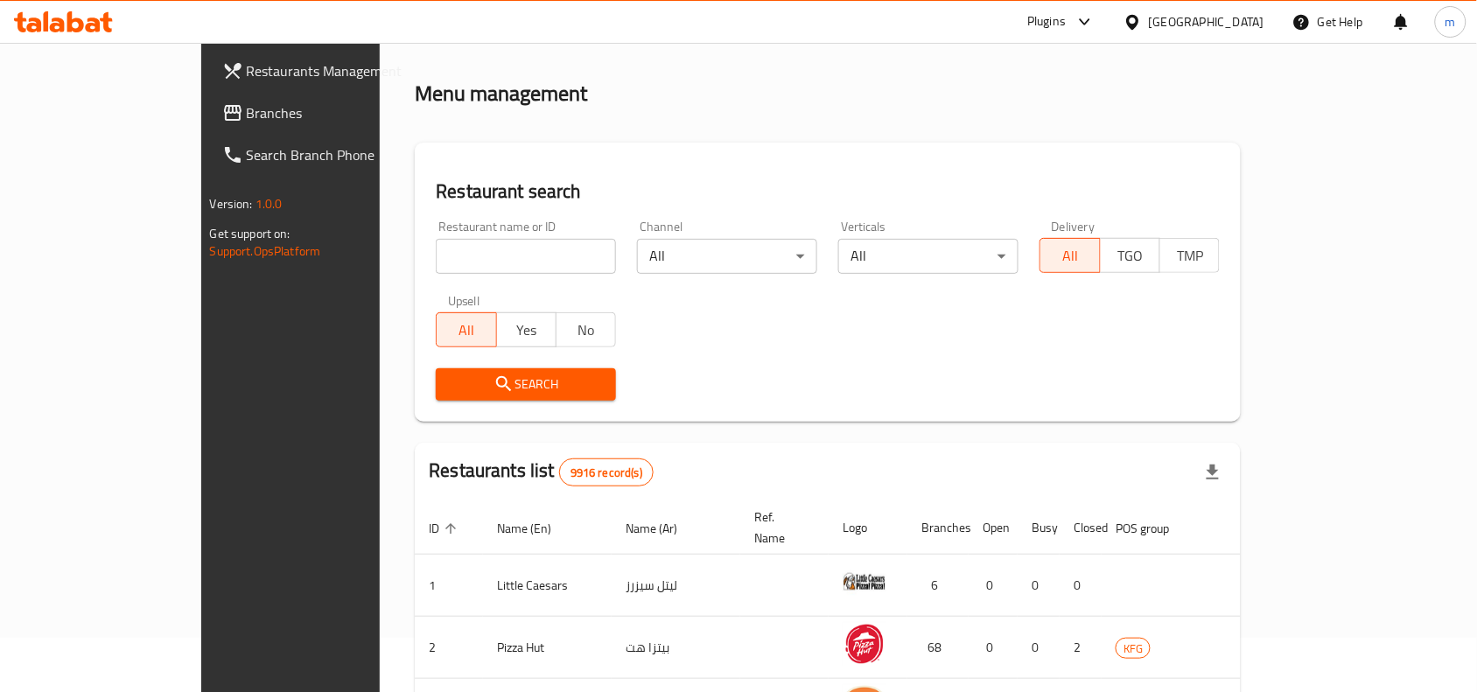
click at [208, 125] on link "Branches" at bounding box center [328, 113] width 240 height 42
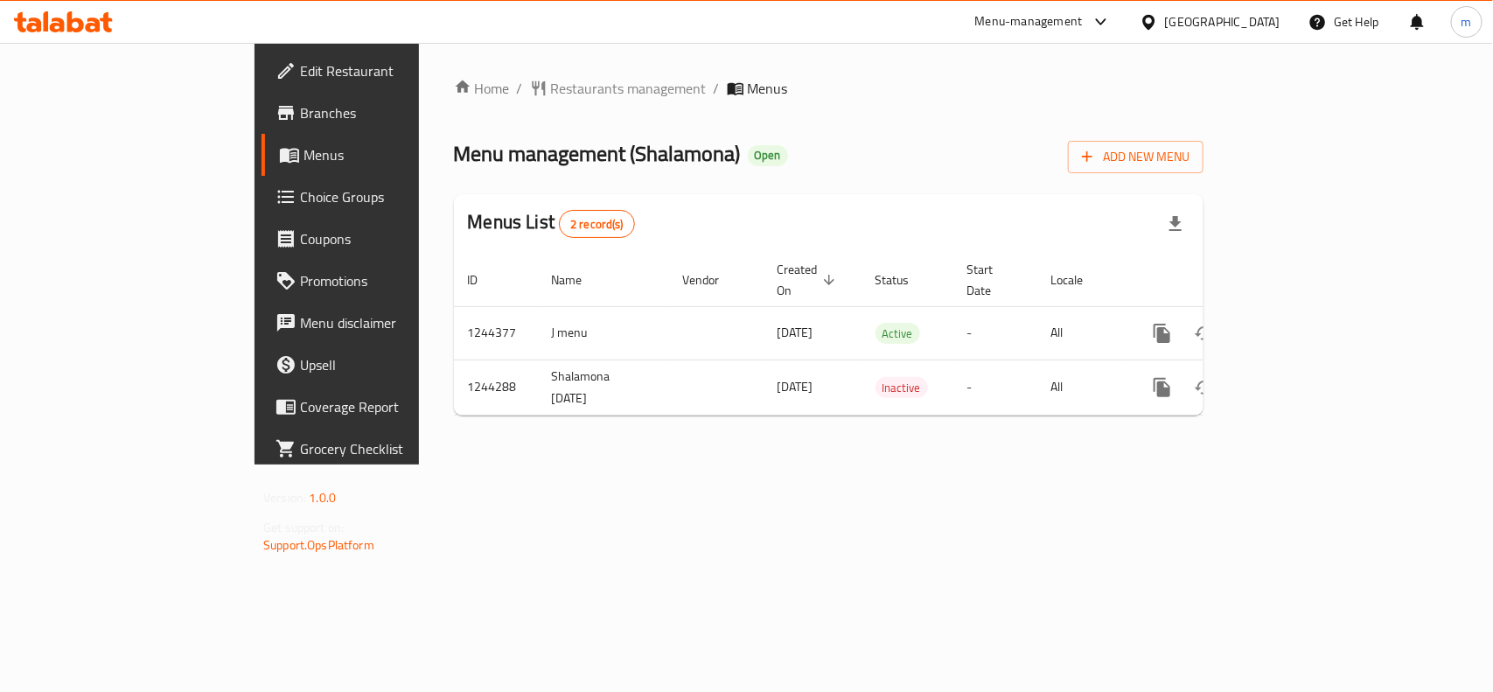
click at [1158, 27] on icon at bounding box center [1149, 22] width 18 height 18
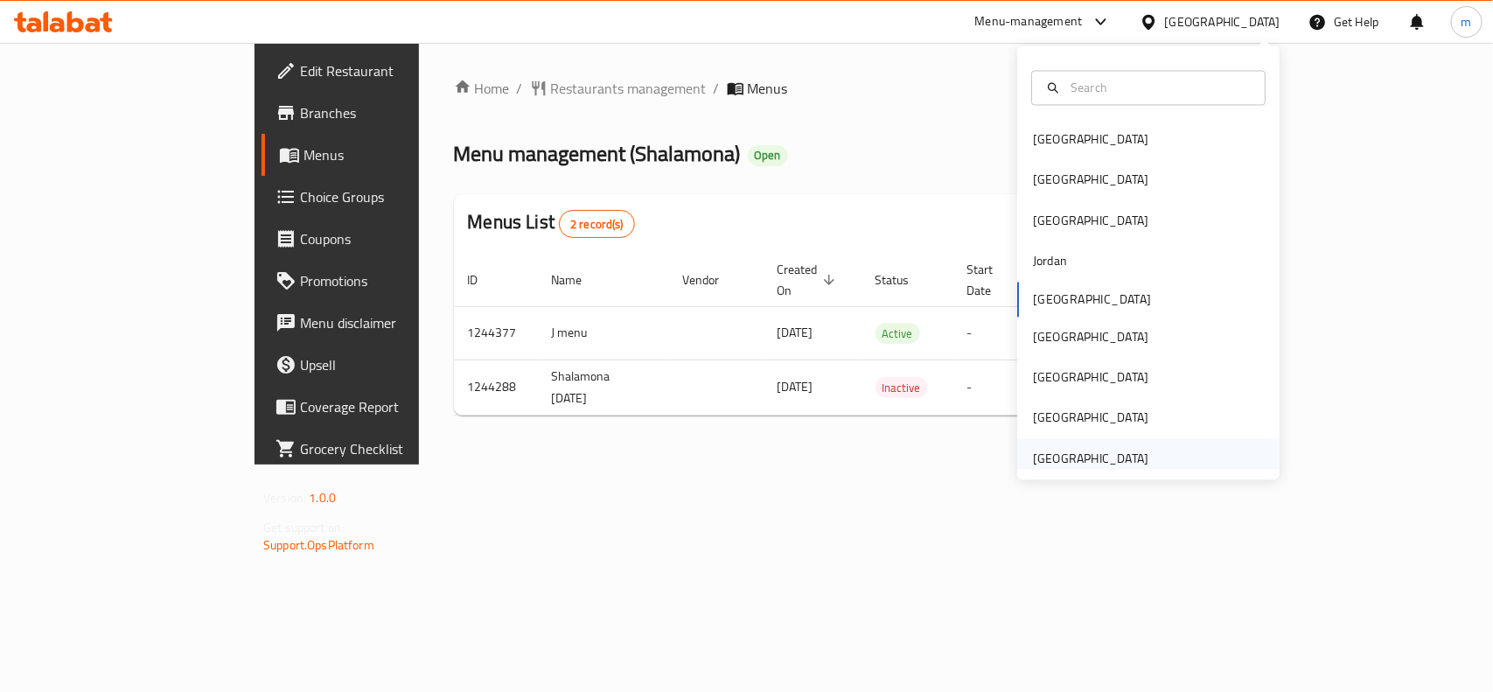
click at [1056, 451] on div "[GEOGRAPHIC_DATA]" at bounding box center [1090, 458] width 115 height 19
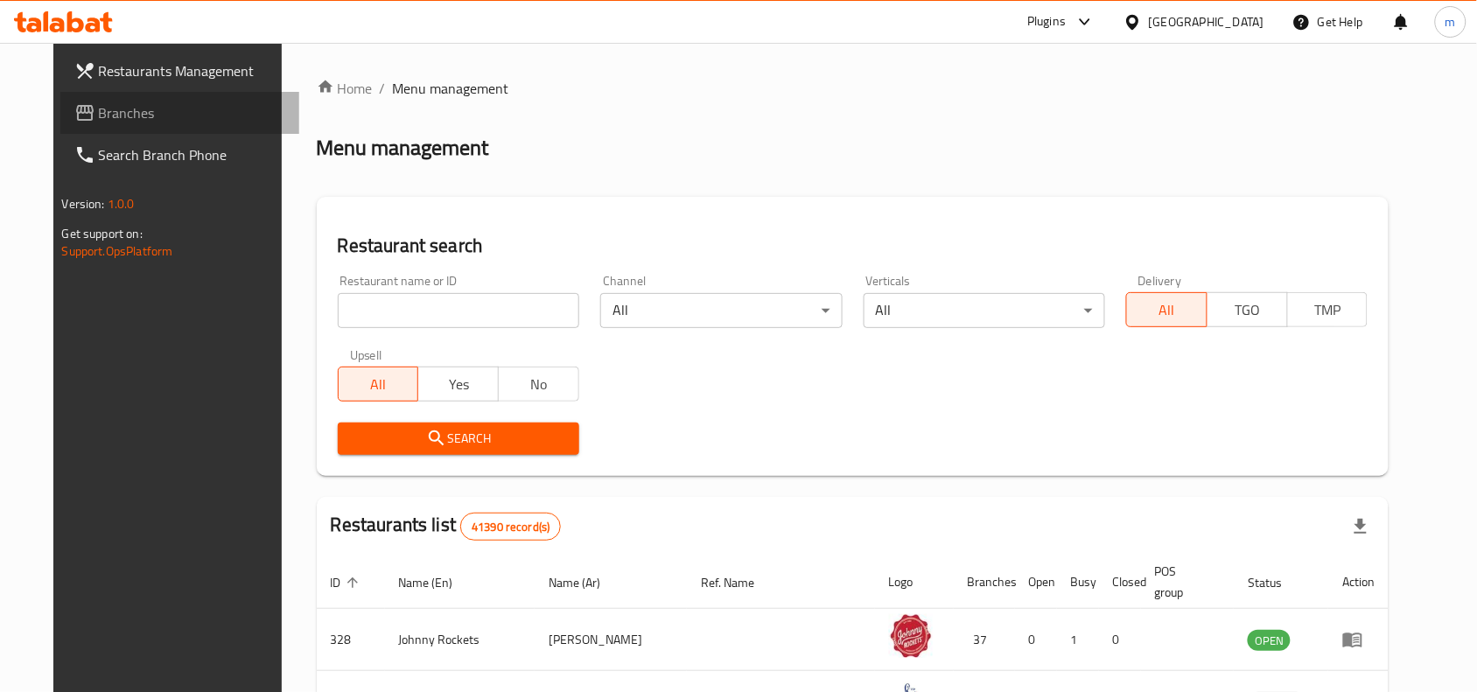
drag, startPoint x: 86, startPoint y: 123, endPoint x: 66, endPoint y: 181, distance: 60.9
click at [99, 123] on span "Branches" at bounding box center [192, 112] width 187 height 21
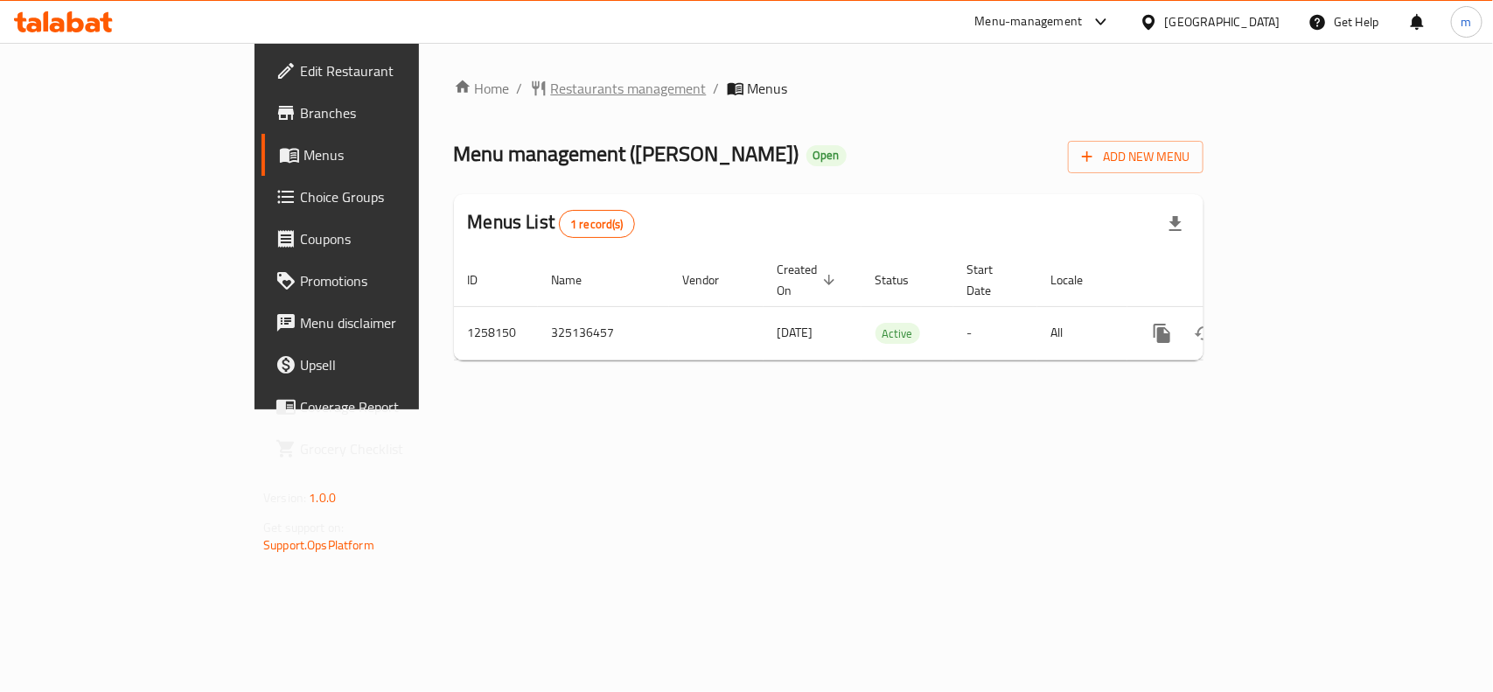
click at [551, 87] on span "Restaurants management" at bounding box center [629, 88] width 156 height 21
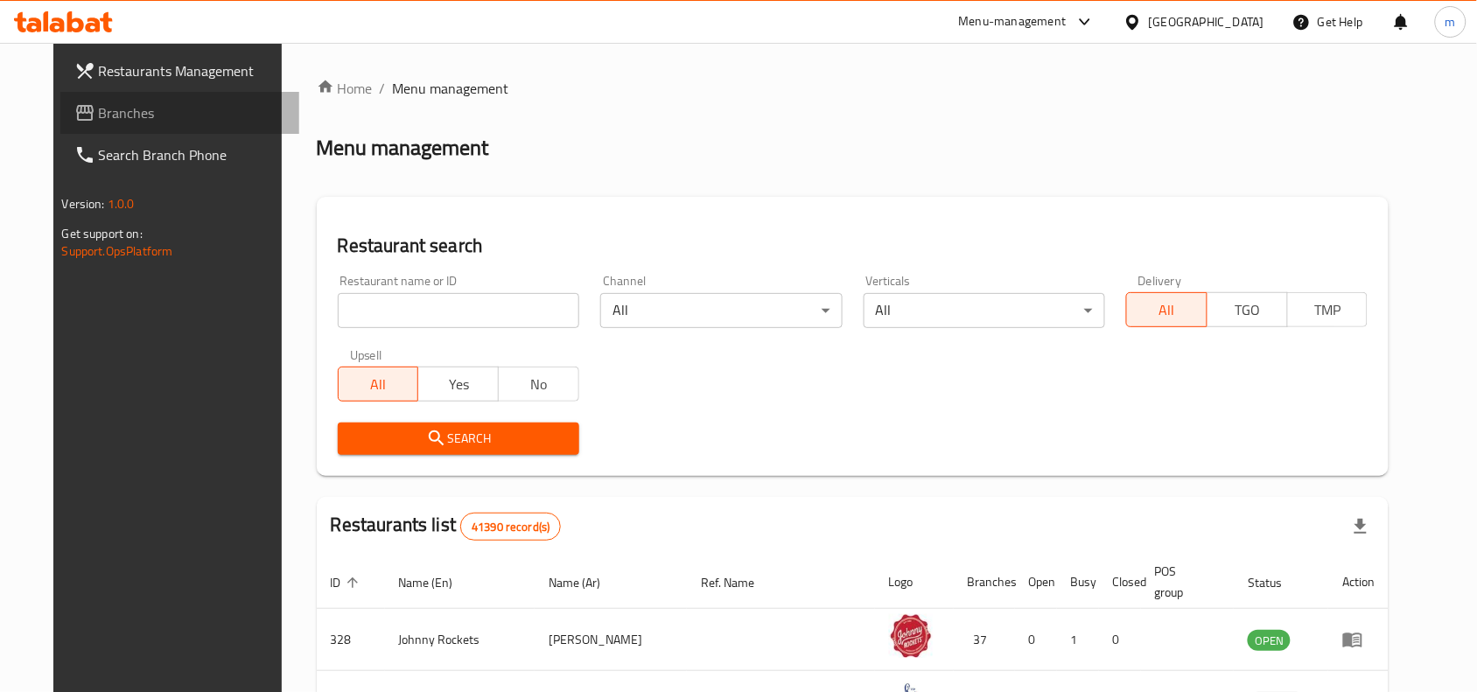
click at [107, 110] on span "Branches" at bounding box center [192, 112] width 187 height 21
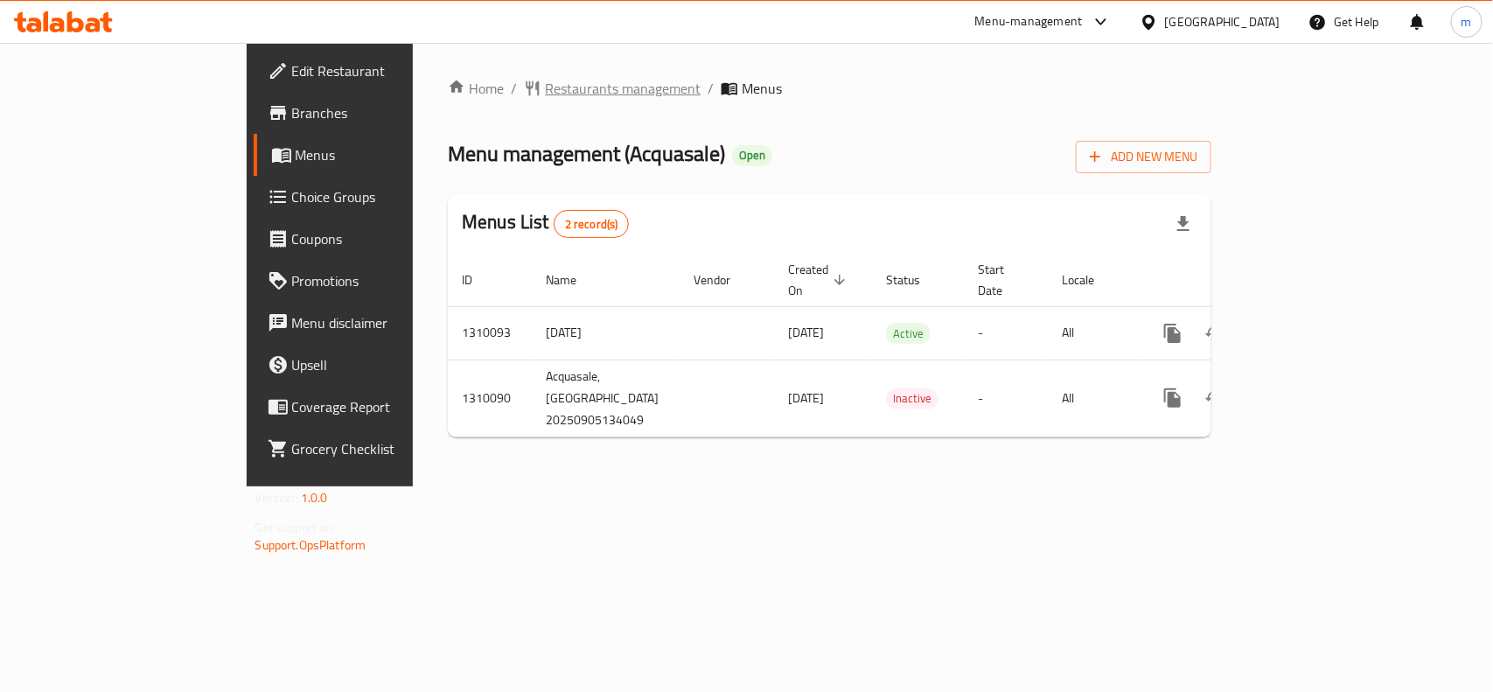
click at [545, 90] on span "Restaurants management" at bounding box center [623, 88] width 156 height 21
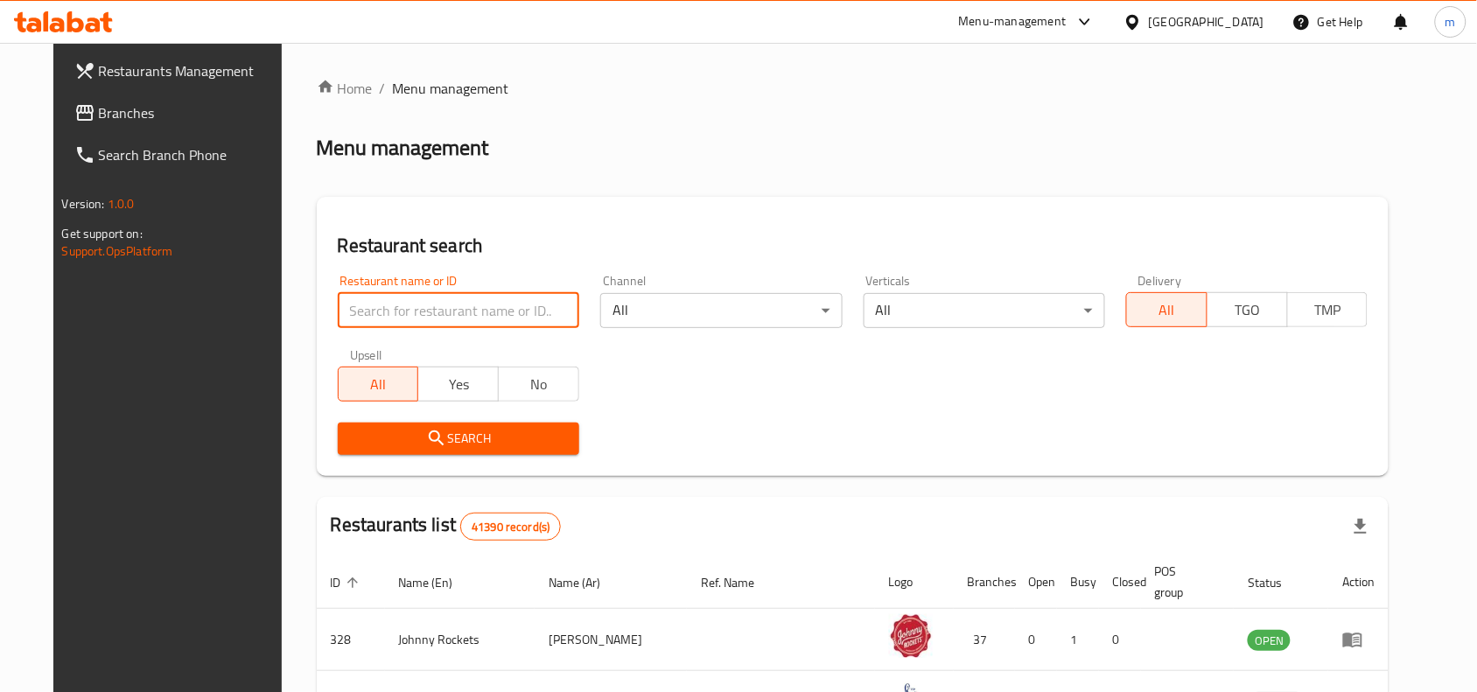
click at [360, 317] on input "search" at bounding box center [458, 310] width 241 height 35
paste input "705347"
type input "705347"
click button "Search" at bounding box center [458, 439] width 241 height 32
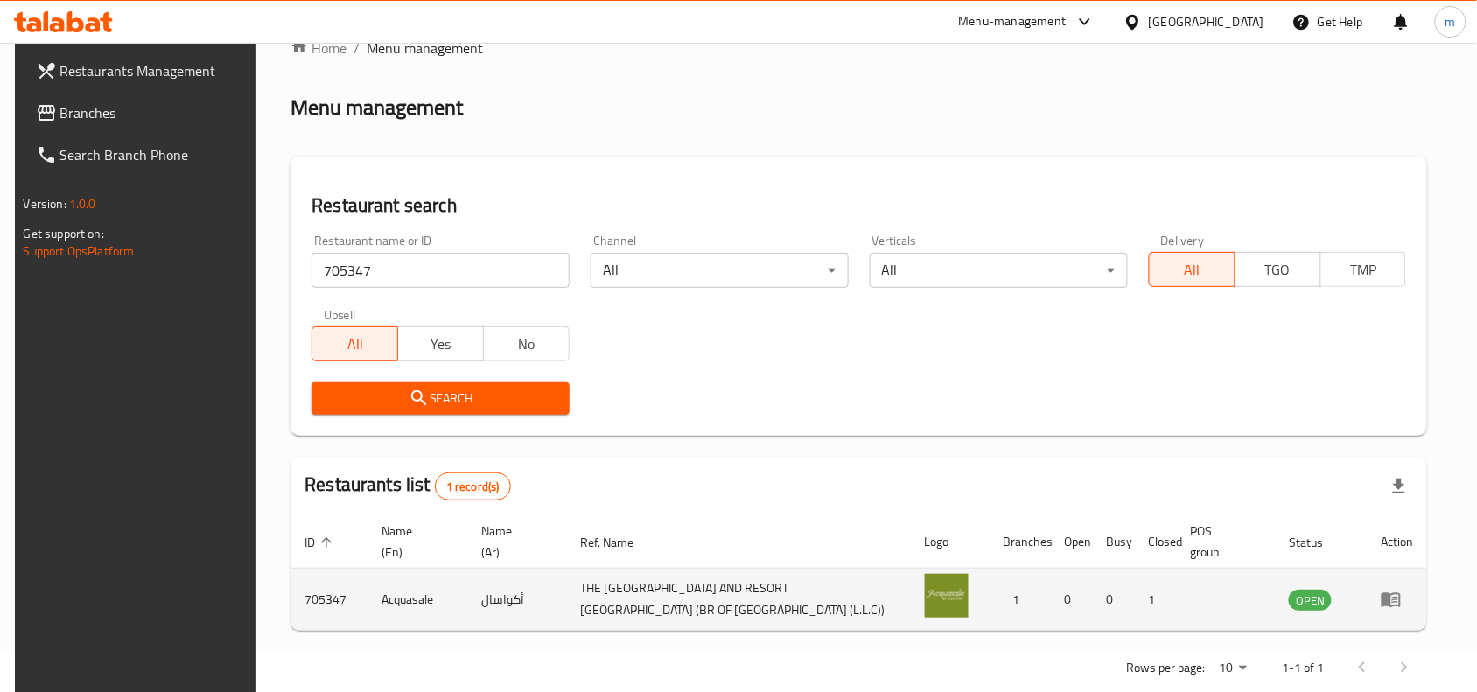
scroll to position [74, 0]
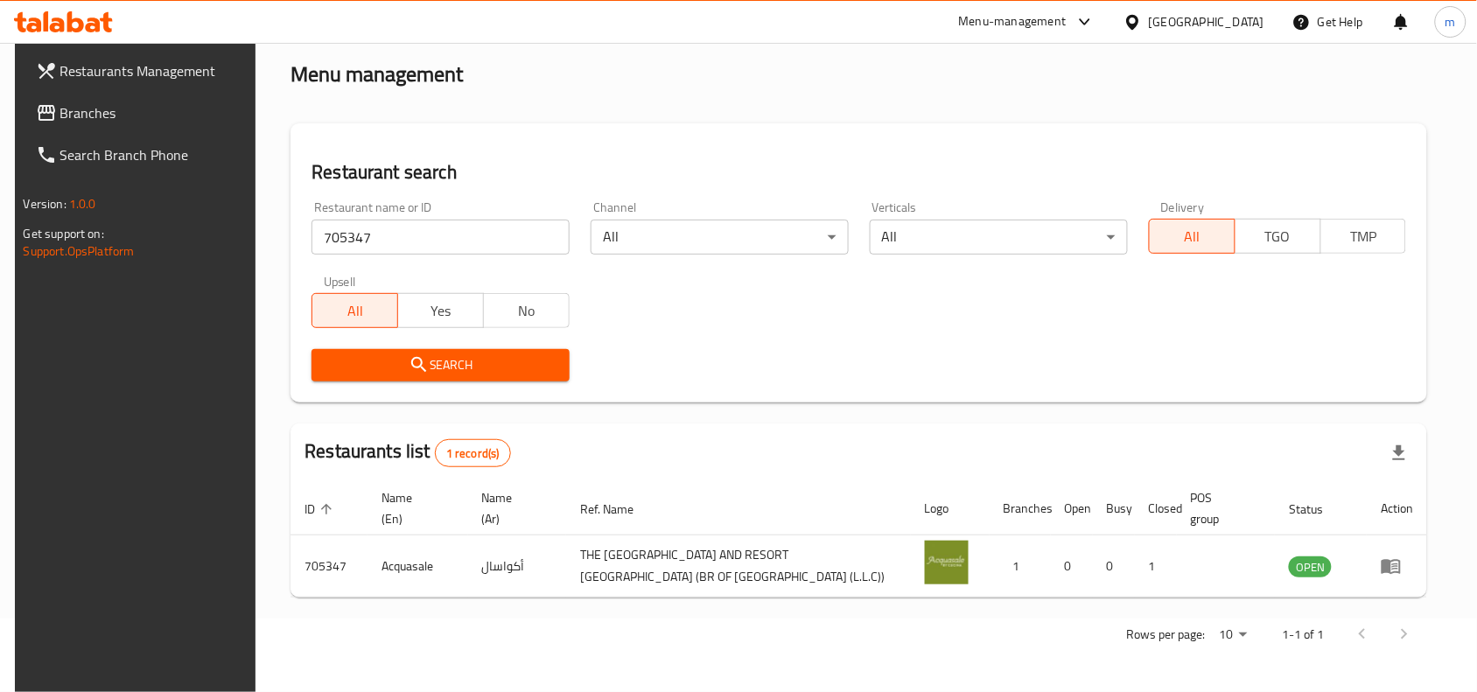
click at [1179, 24] on div "[GEOGRAPHIC_DATA]" at bounding box center [1206, 21] width 115 height 19
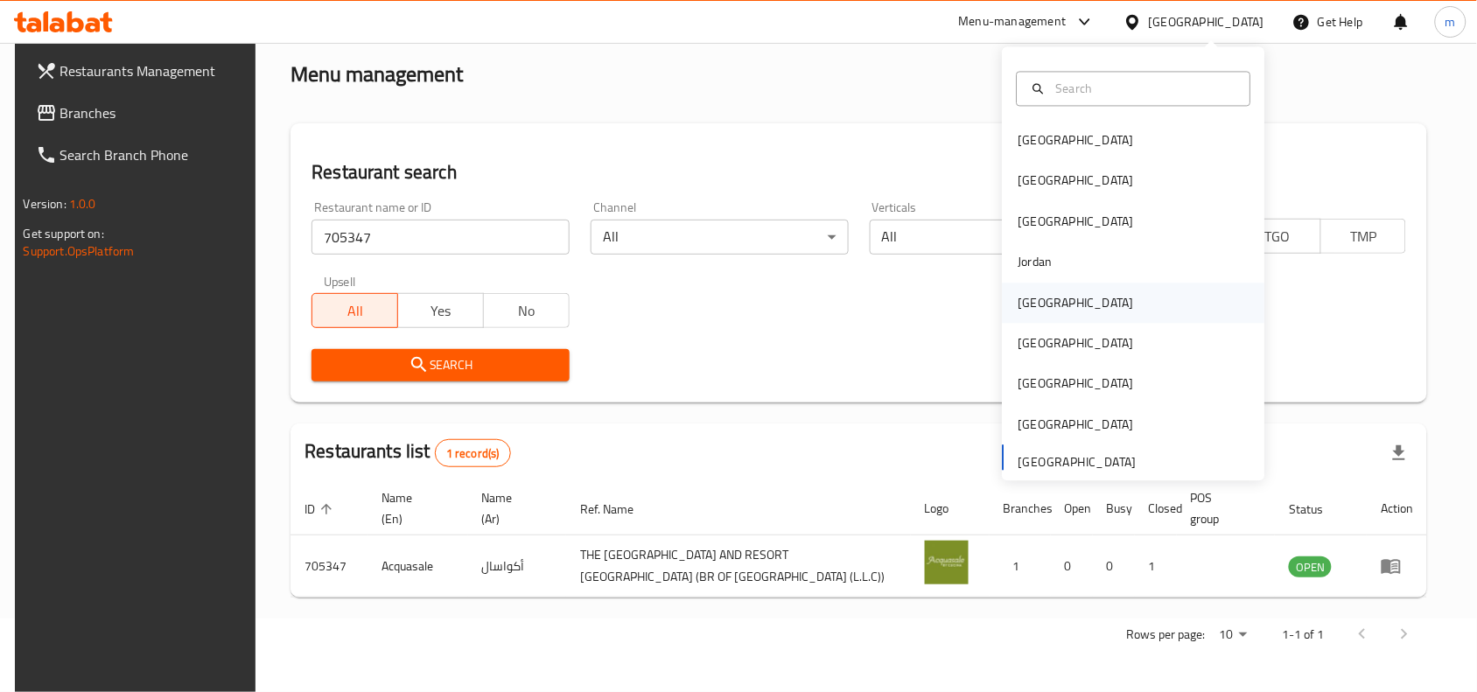
click at [1018, 307] on div "[GEOGRAPHIC_DATA]" at bounding box center [1075, 302] width 115 height 19
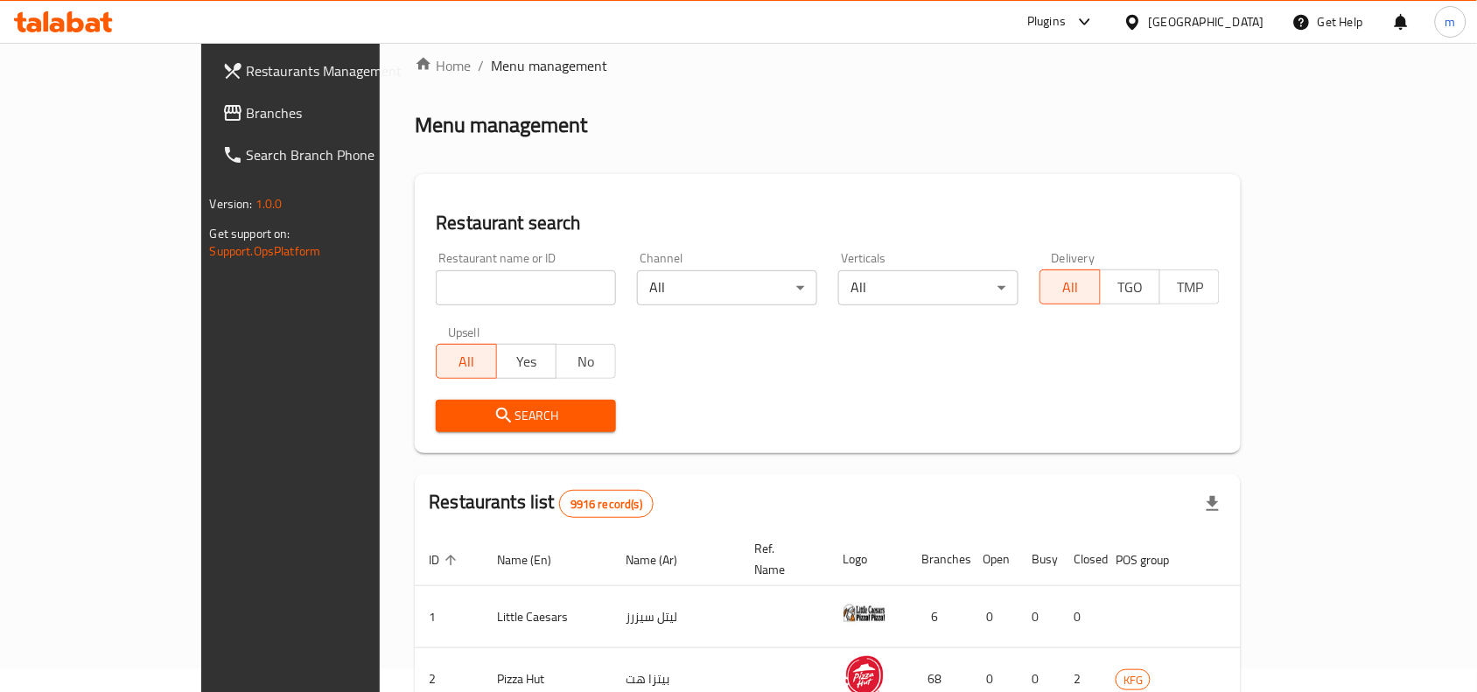
scroll to position [74, 0]
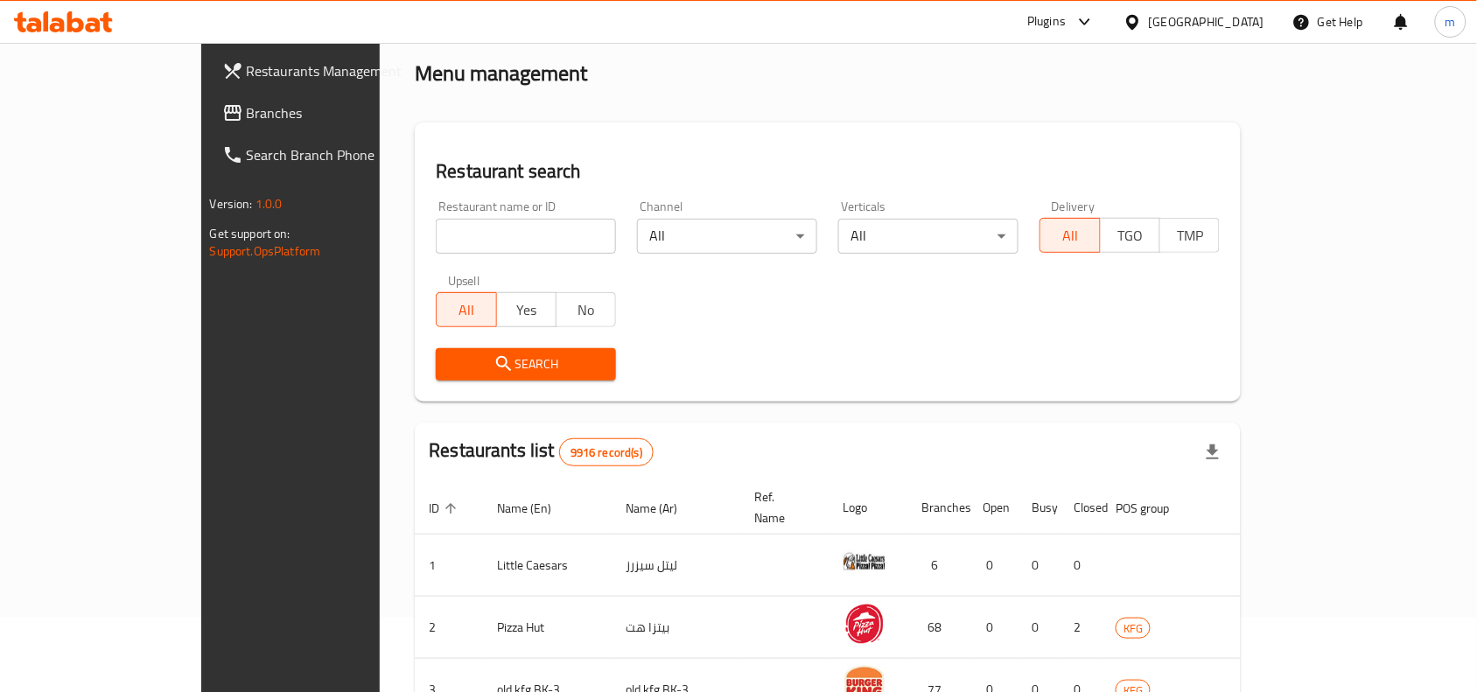
click at [247, 118] on span "Branches" at bounding box center [340, 112] width 187 height 21
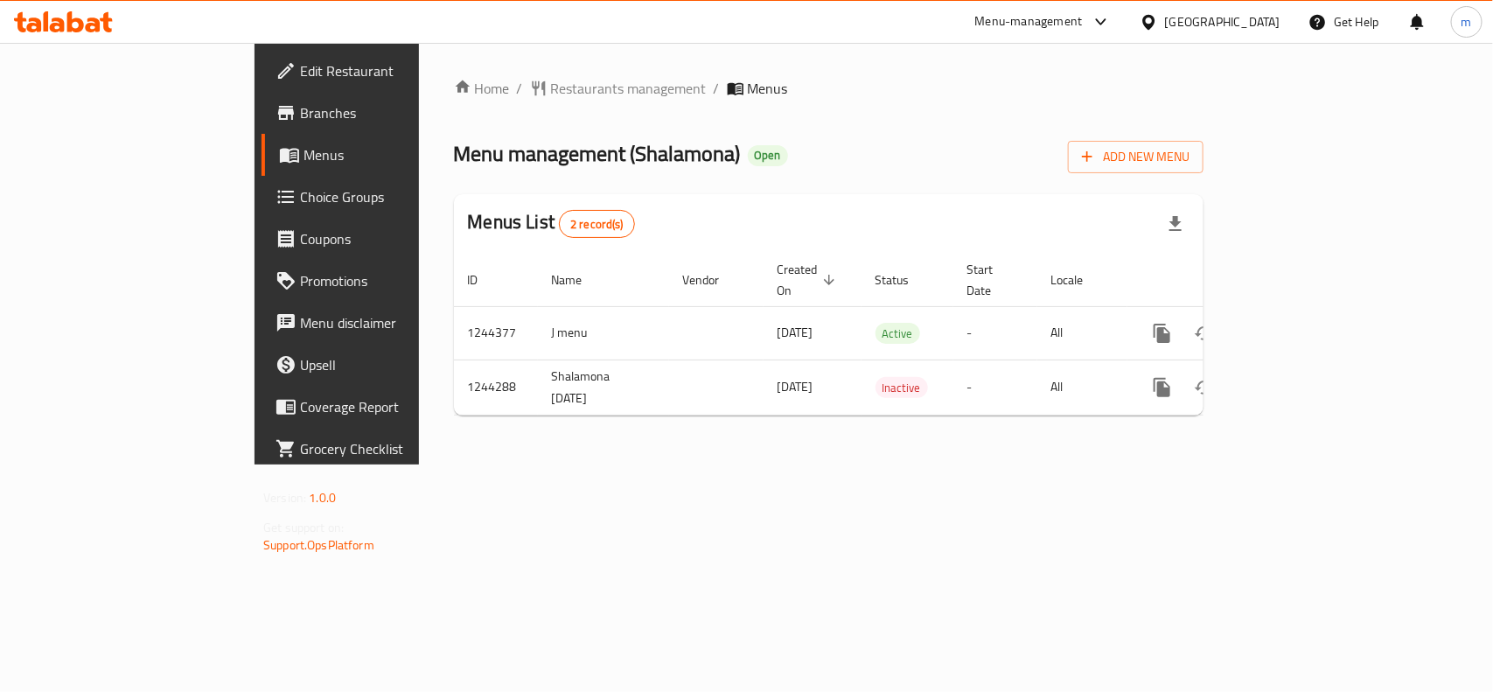
click at [1257, 24] on div "[GEOGRAPHIC_DATA]" at bounding box center [1222, 21] width 115 height 19
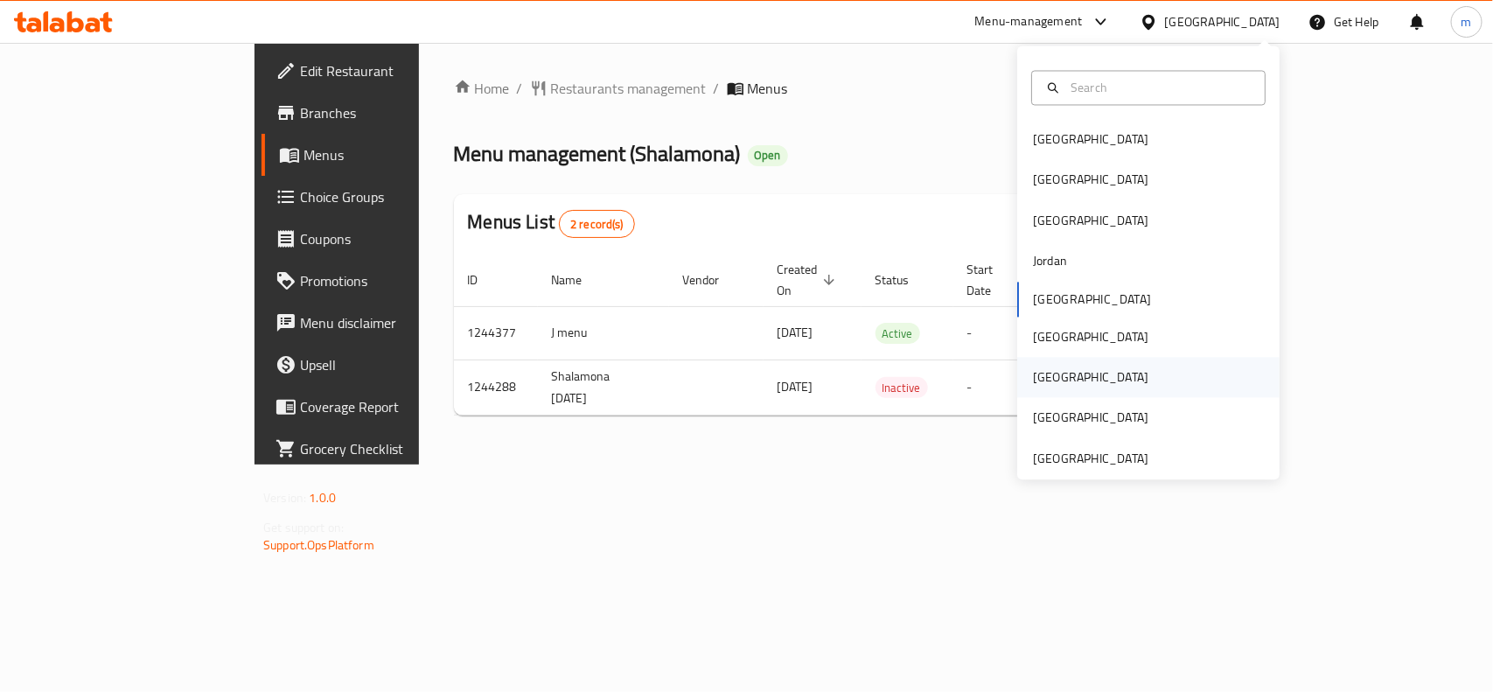
click at [1065, 367] on div "[GEOGRAPHIC_DATA]" at bounding box center [1148, 378] width 262 height 40
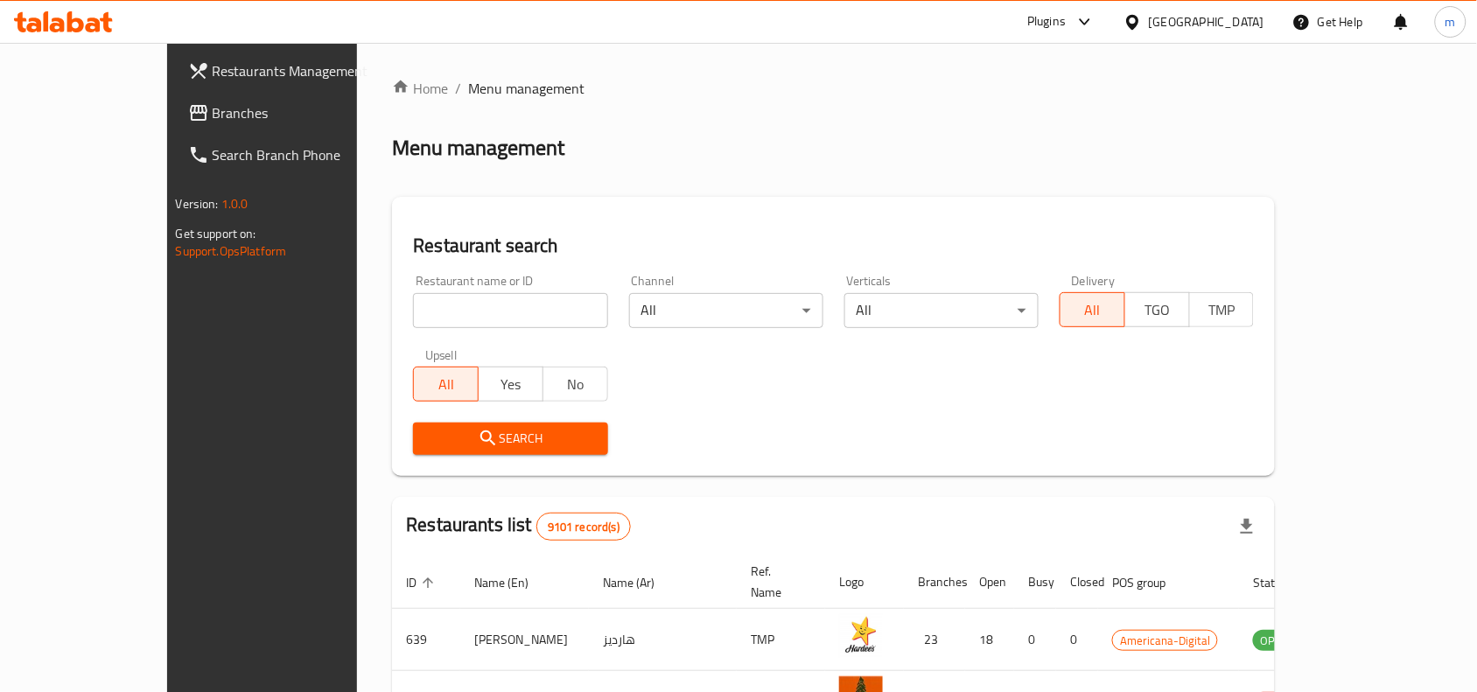
click at [188, 103] on icon at bounding box center [198, 112] width 21 height 21
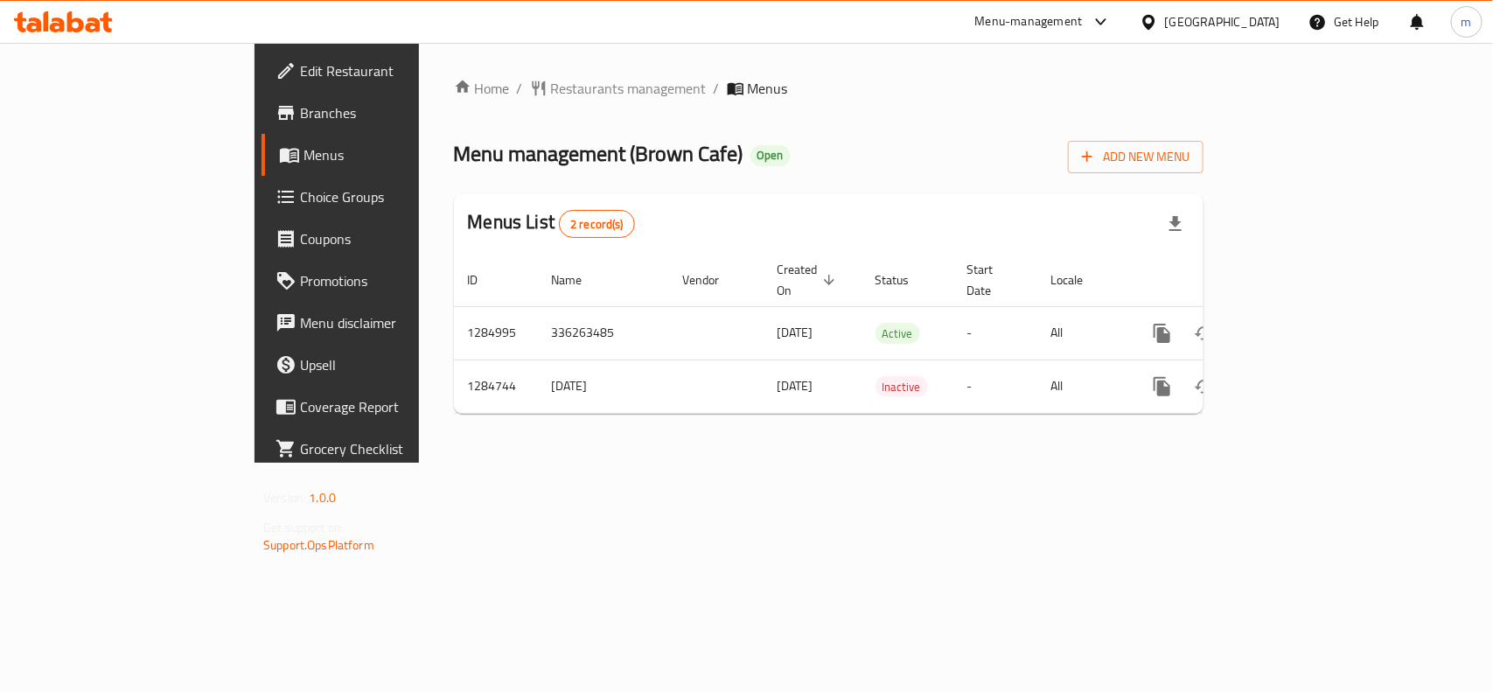
click at [1158, 20] on icon at bounding box center [1149, 22] width 18 height 18
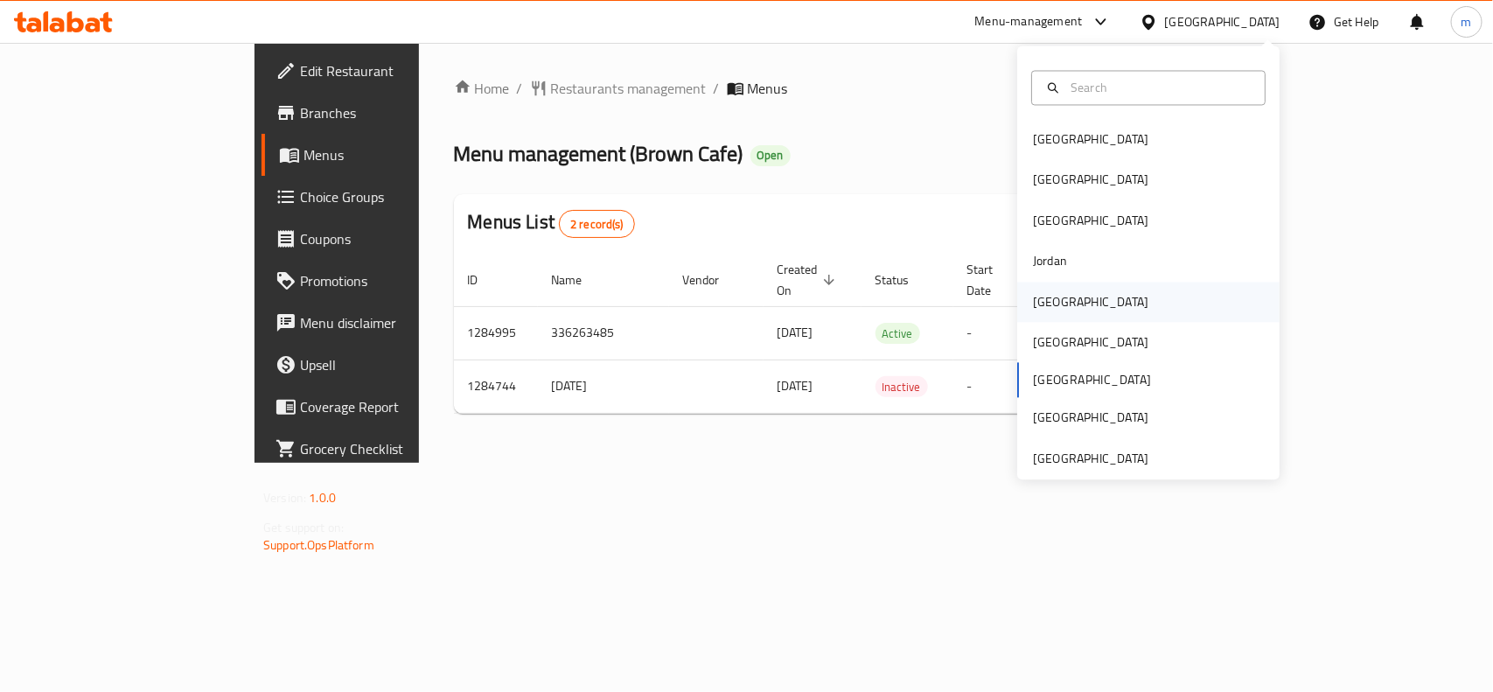
click at [1073, 308] on div "[GEOGRAPHIC_DATA]" at bounding box center [1148, 302] width 262 height 40
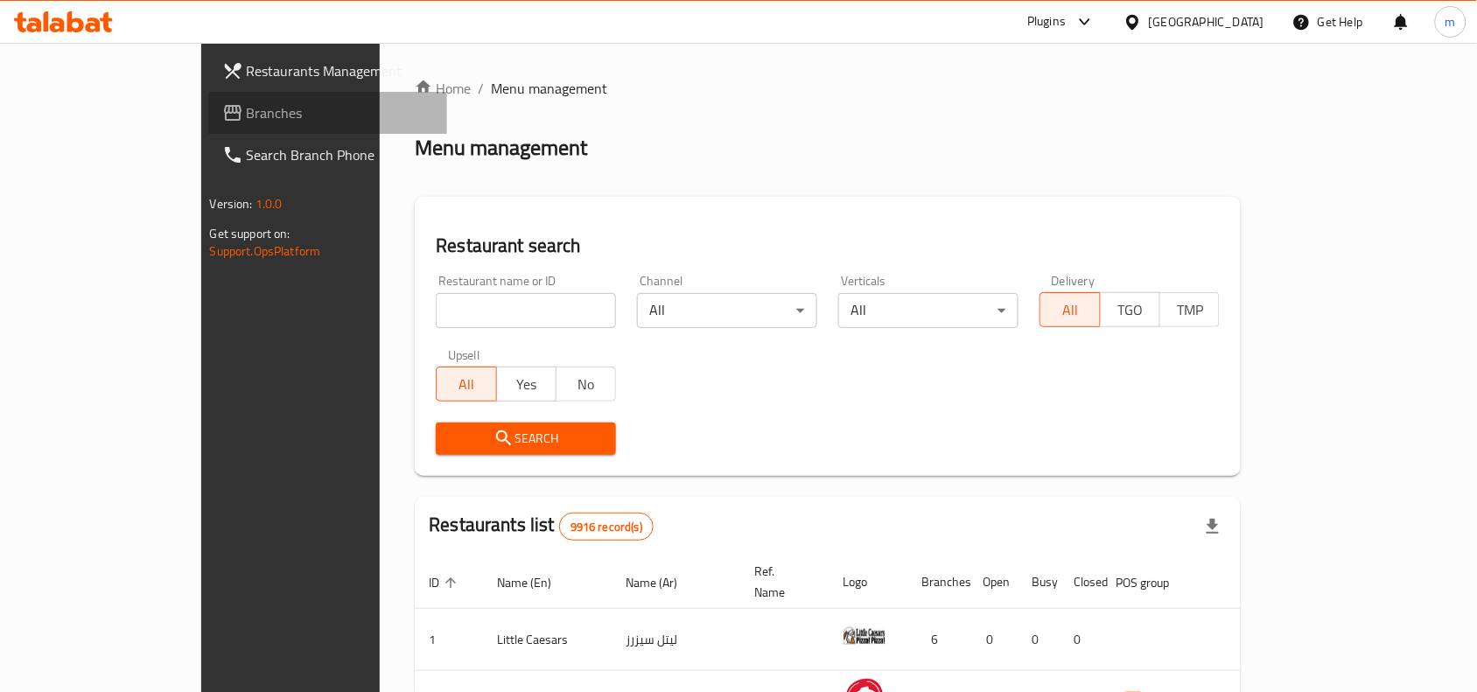
click at [208, 127] on link "Branches" at bounding box center [328, 113] width 240 height 42
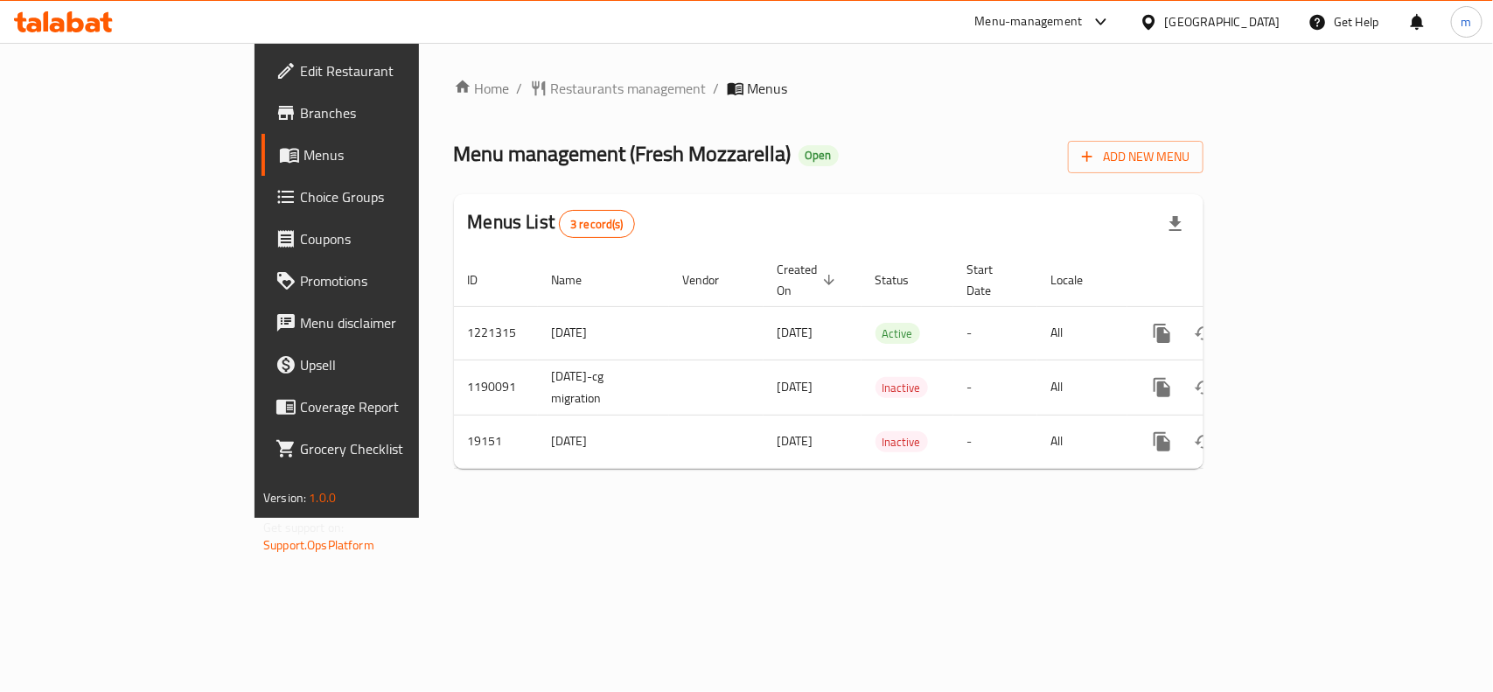
click at [1165, 19] on div at bounding box center [1152, 21] width 25 height 19
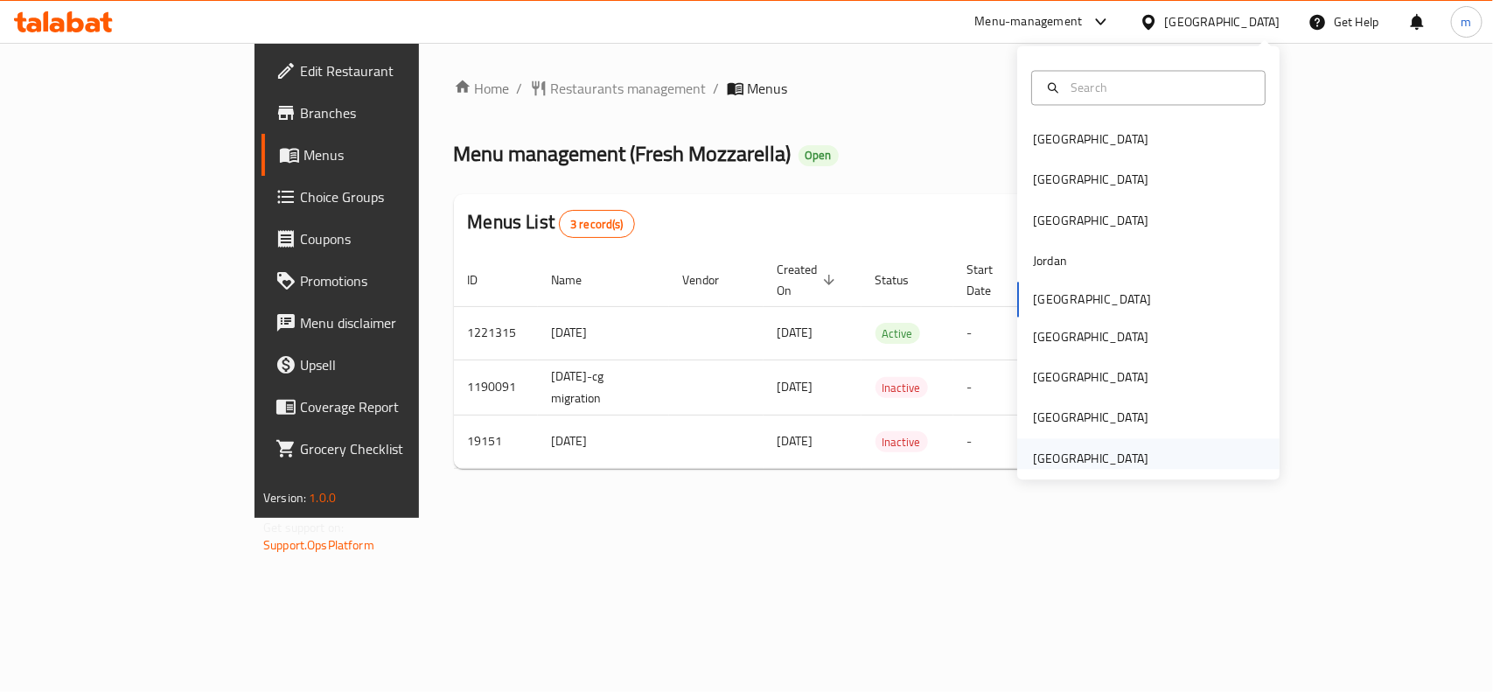
click at [1148, 462] on div "[GEOGRAPHIC_DATA]" at bounding box center [1148, 458] width 262 height 40
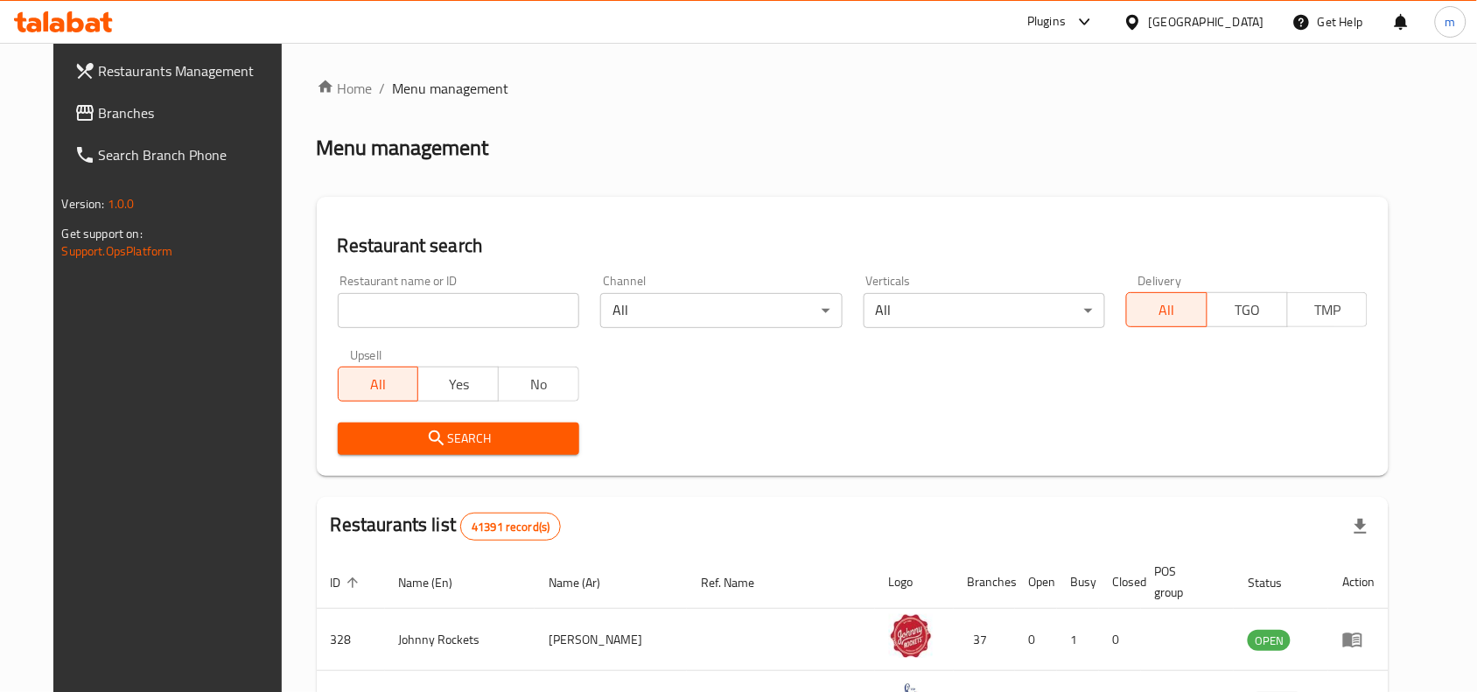
drag, startPoint x: 168, startPoint y: 107, endPoint x: 184, endPoint y: 114, distance: 17.2
click at [168, 107] on span "Branches" at bounding box center [192, 112] width 187 height 21
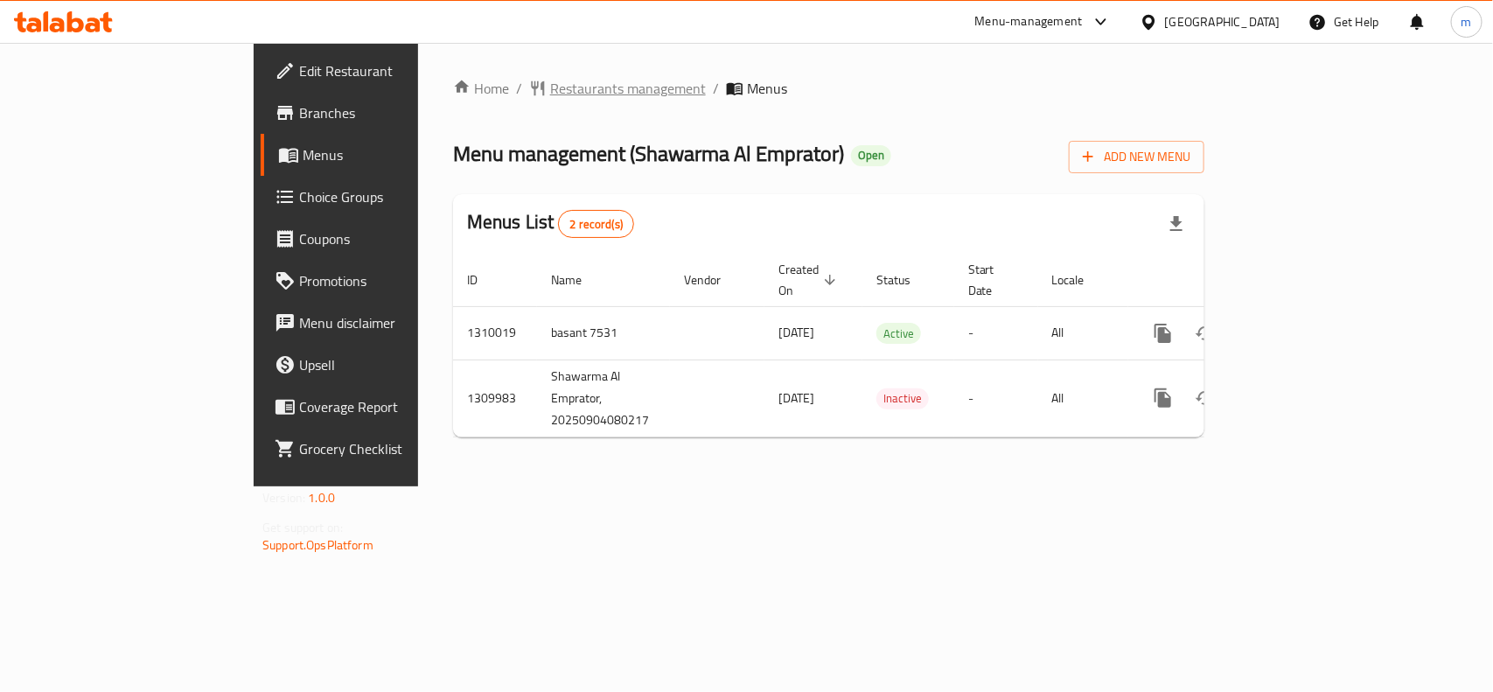
click at [550, 92] on span "Restaurants management" at bounding box center [628, 88] width 156 height 21
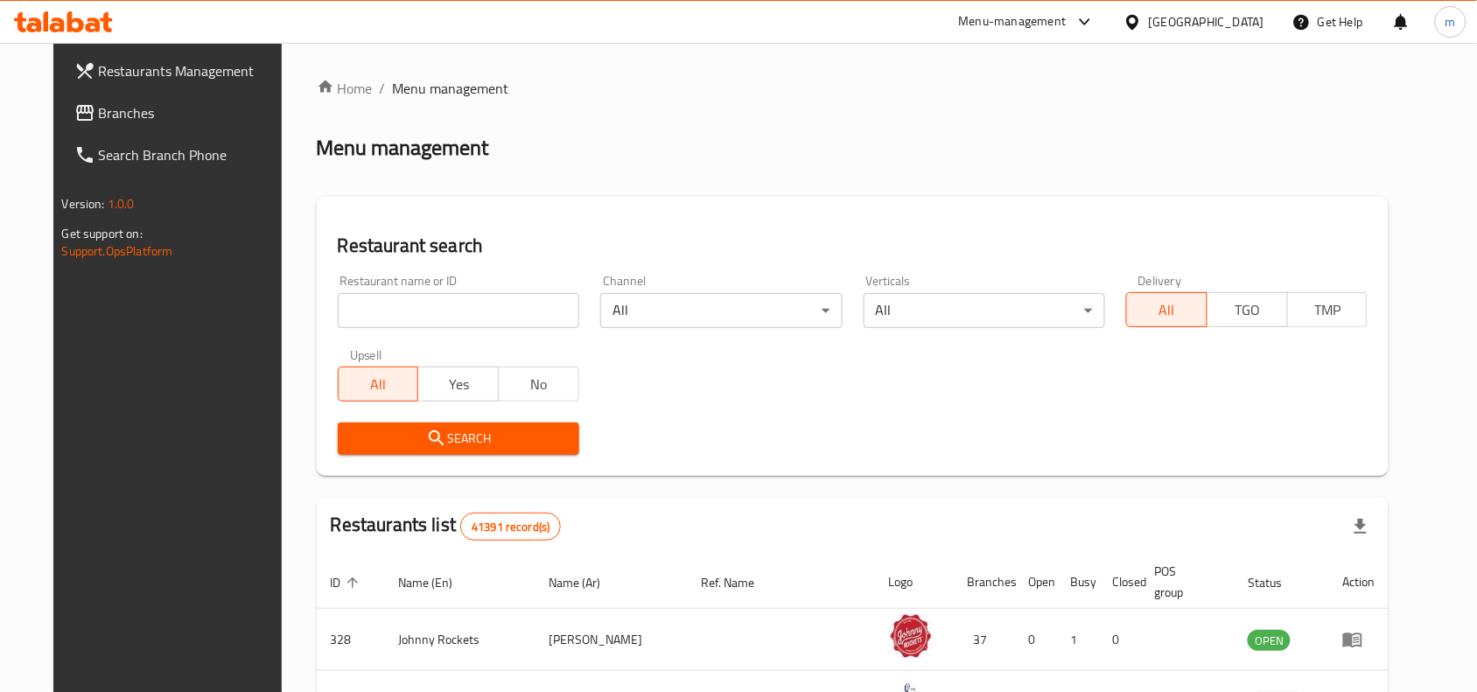
click at [99, 109] on span "Branches" at bounding box center [192, 112] width 187 height 21
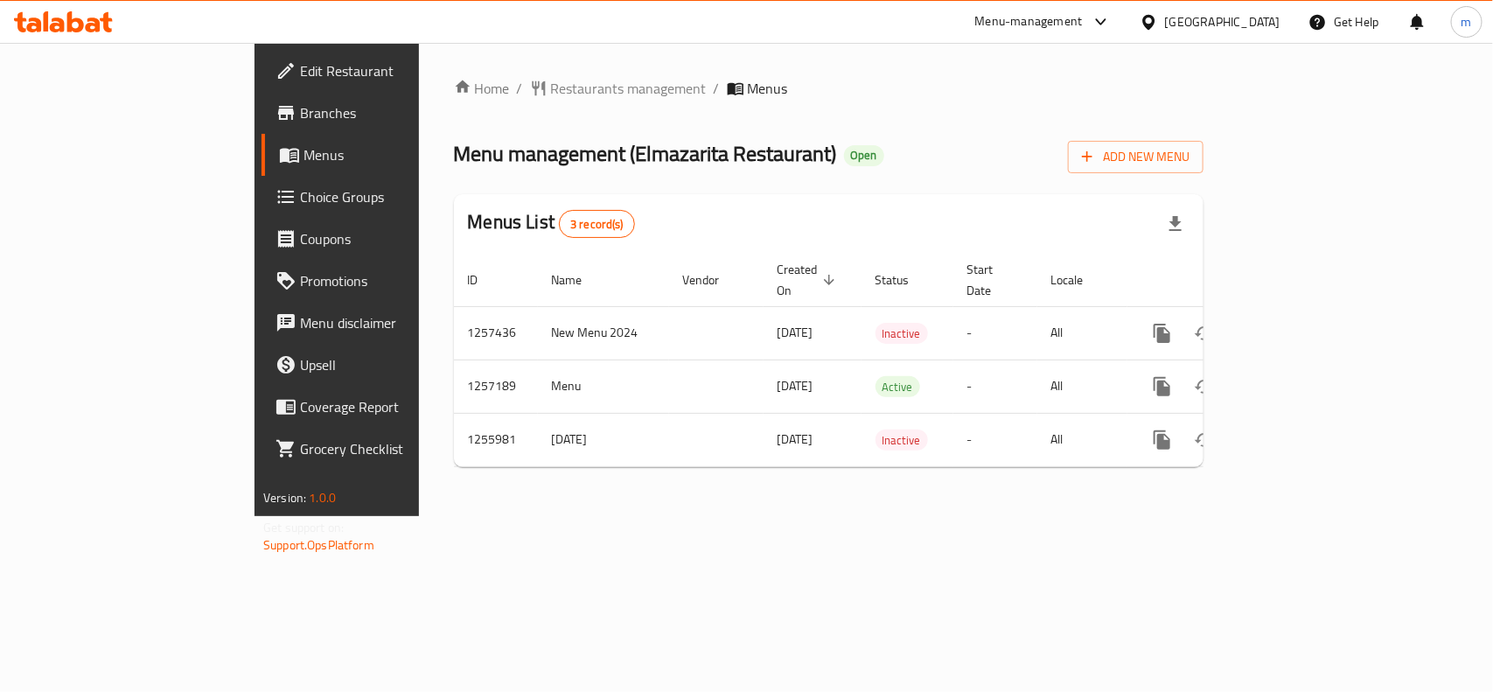
click at [1192, 19] on div "[GEOGRAPHIC_DATA]" at bounding box center [1222, 21] width 115 height 19
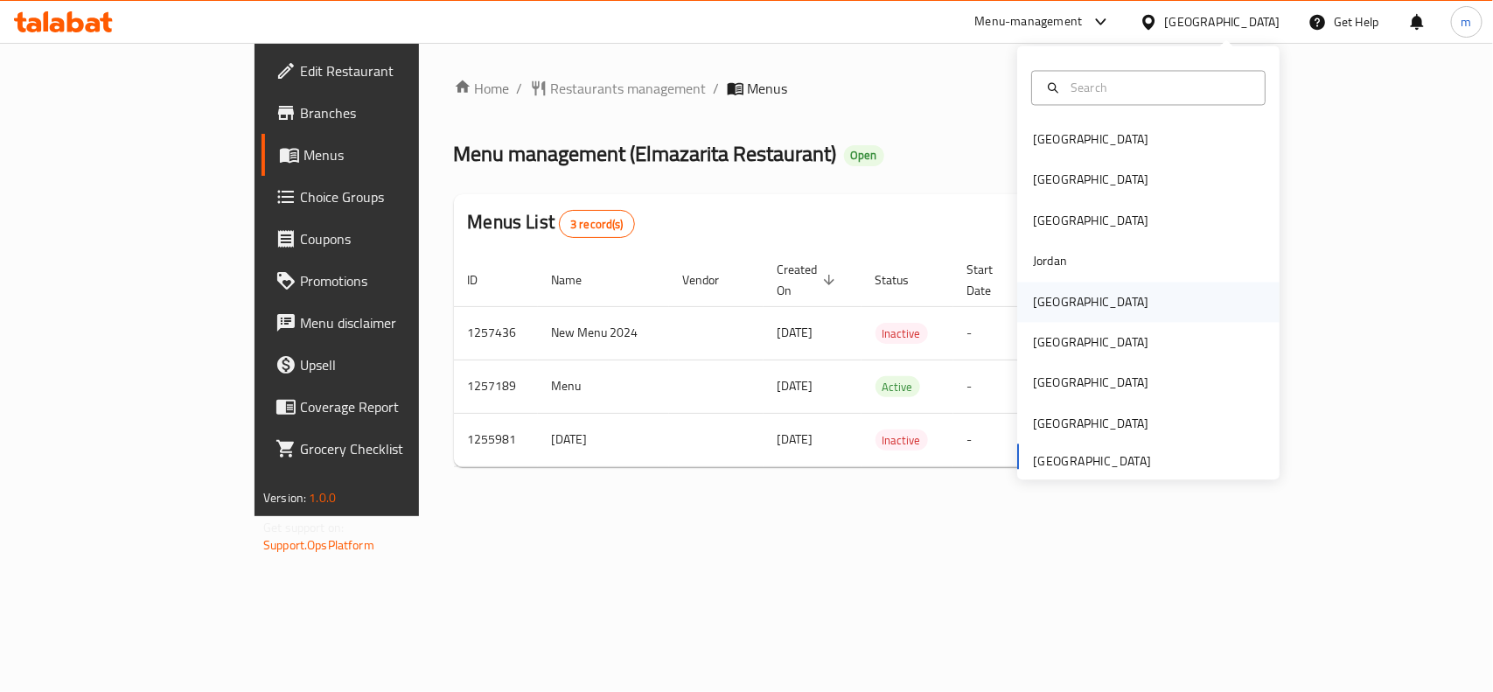
click at [1037, 306] on div "[GEOGRAPHIC_DATA]" at bounding box center [1090, 301] width 115 height 19
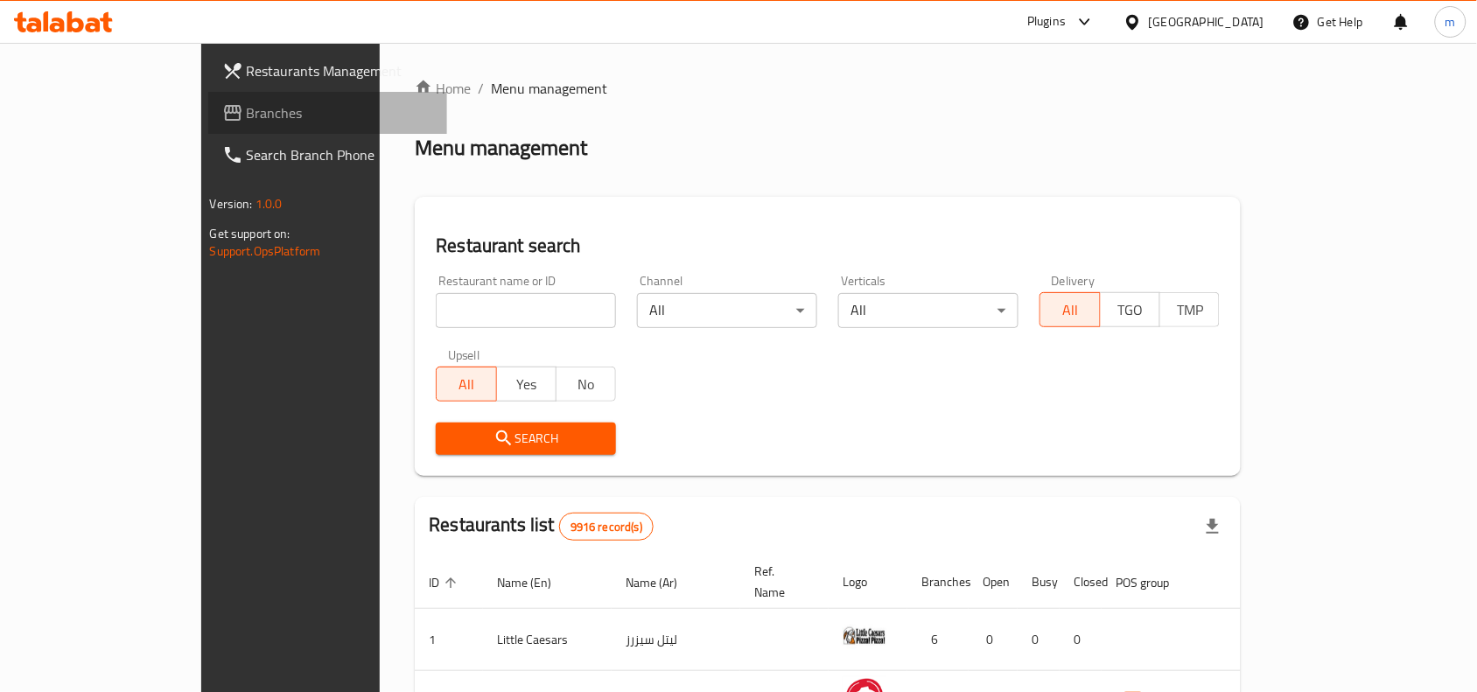
drag, startPoint x: 93, startPoint y: 111, endPoint x: 138, endPoint y: 74, distance: 58.5
click at [247, 111] on span "Branches" at bounding box center [340, 112] width 187 height 21
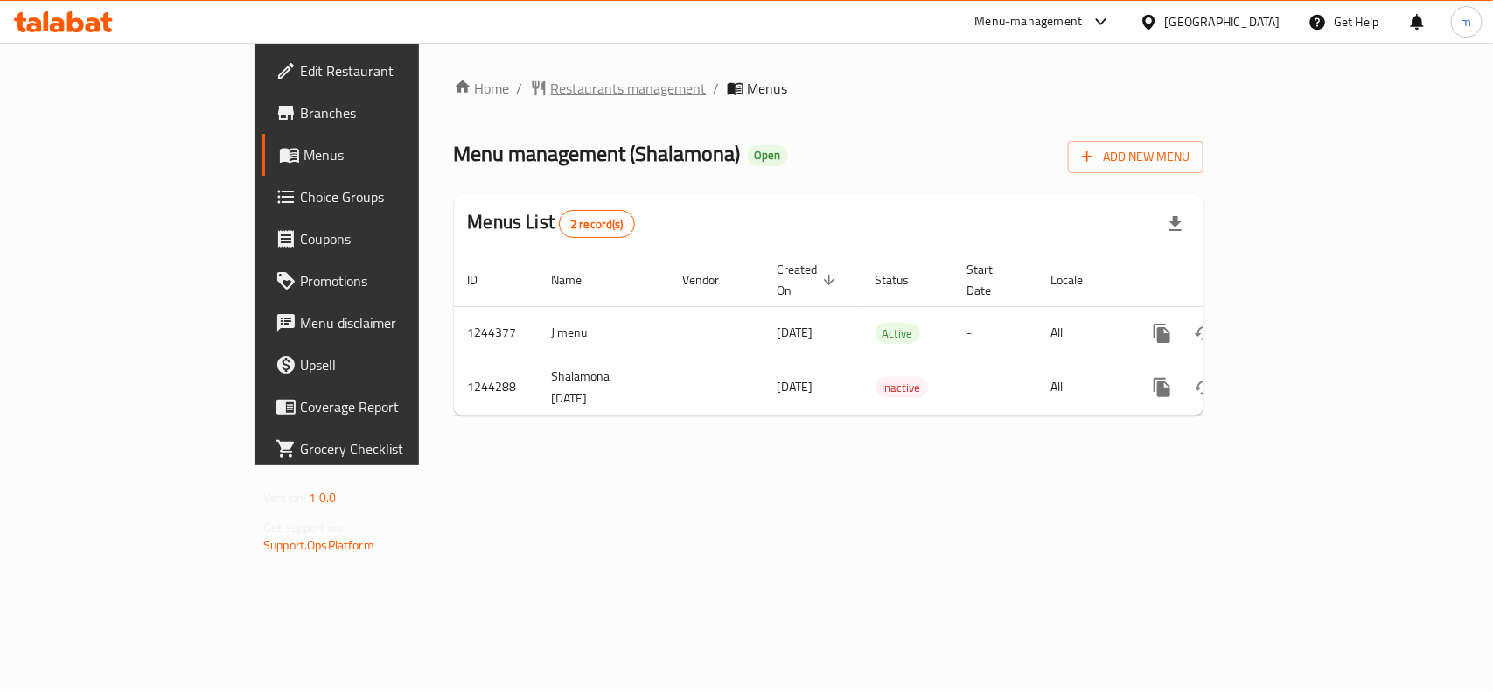
click at [551, 80] on span "Restaurants management" at bounding box center [629, 88] width 156 height 21
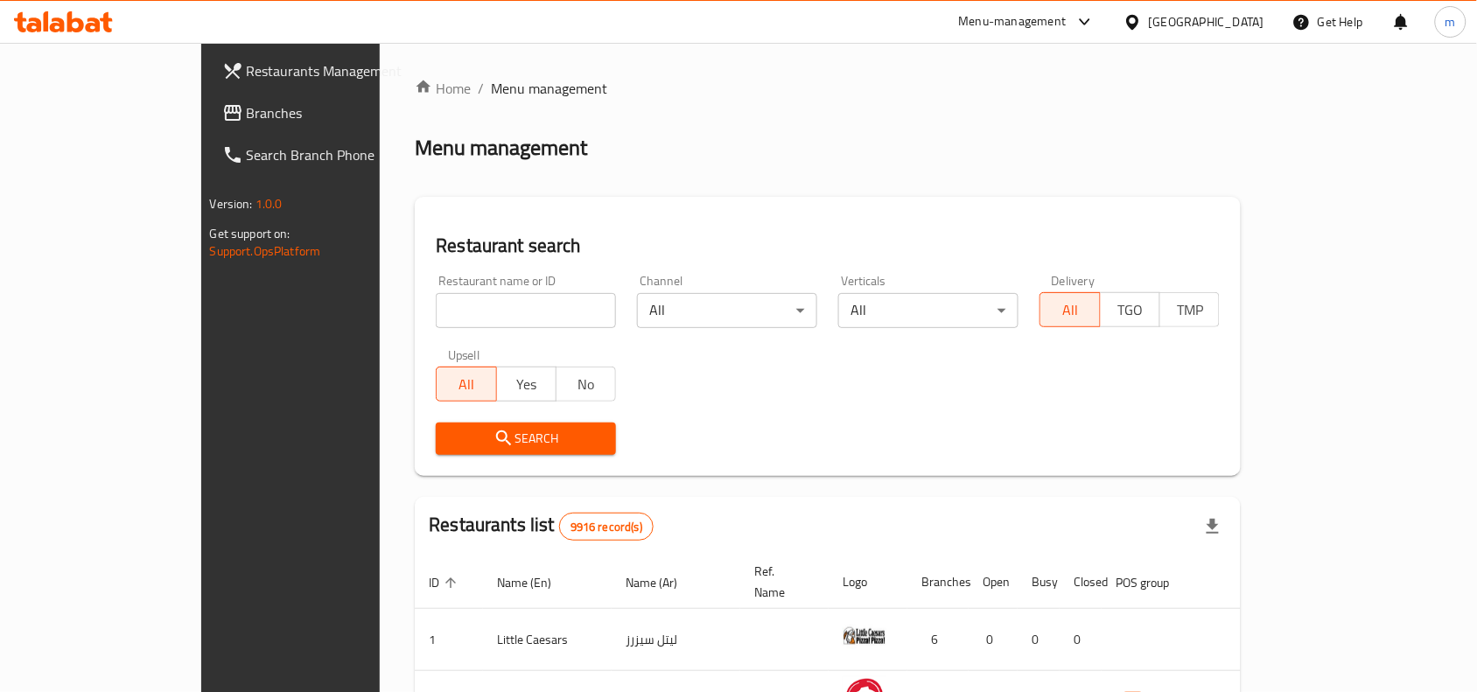
drag, startPoint x: 80, startPoint y: 105, endPoint x: 53, endPoint y: 106, distance: 27.1
click at [247, 105] on span "Branches" at bounding box center [340, 112] width 187 height 21
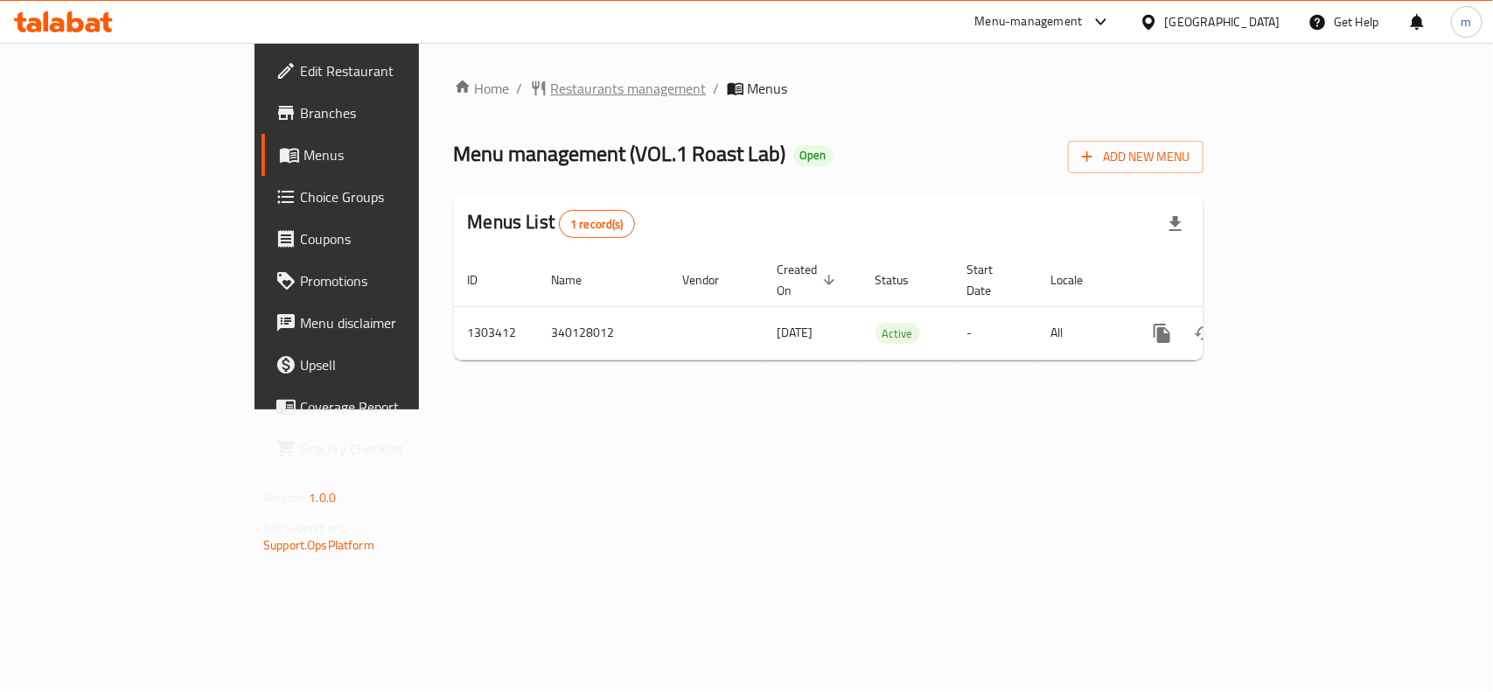
click at [551, 90] on span "Restaurants management" at bounding box center [629, 88] width 156 height 21
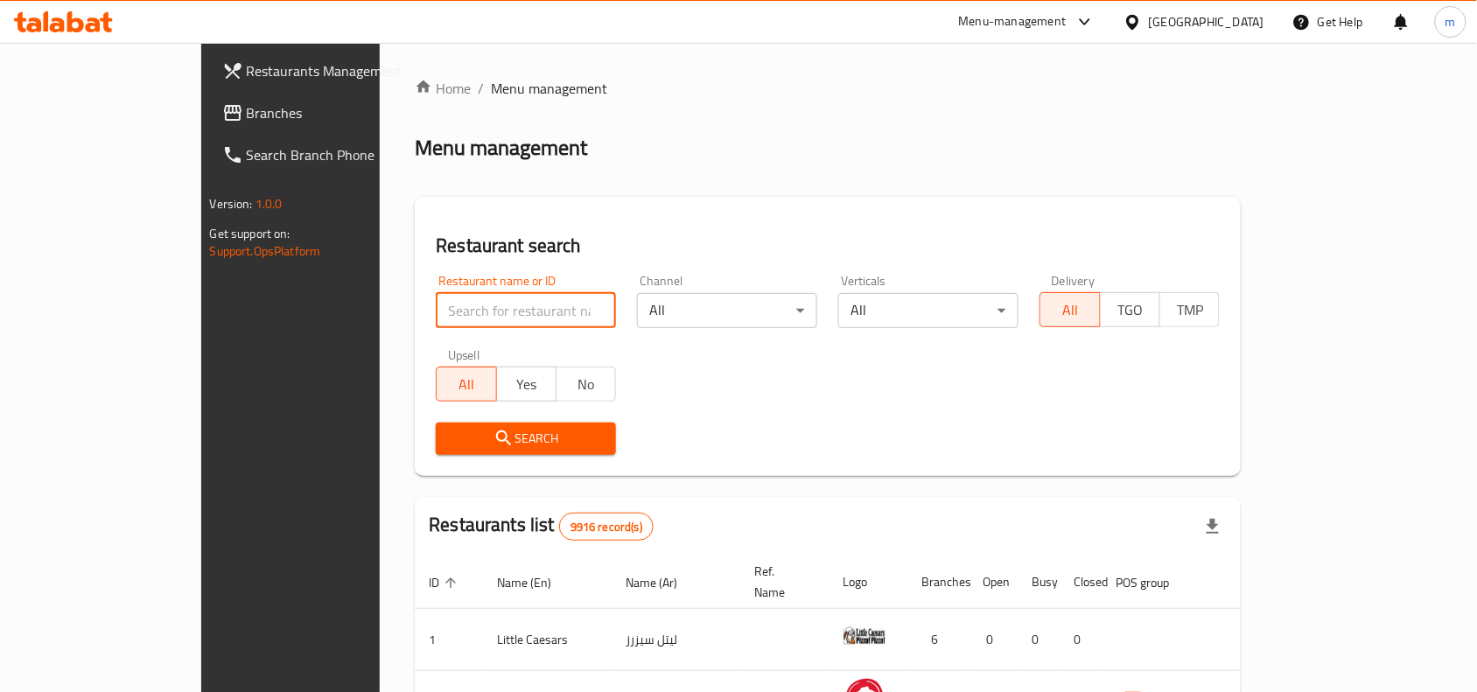
click at [436, 304] on input "search" at bounding box center [526, 310] width 180 height 35
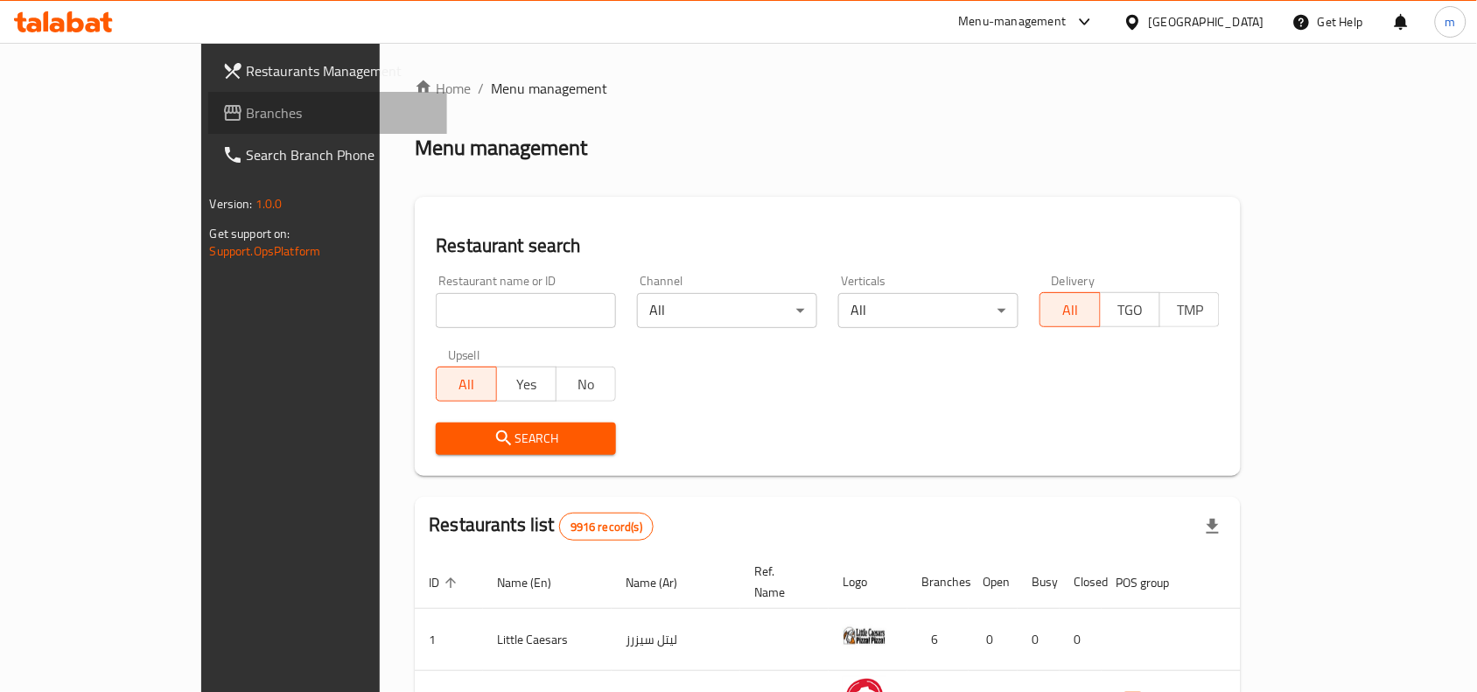
click at [208, 124] on link "Branches" at bounding box center [328, 113] width 240 height 42
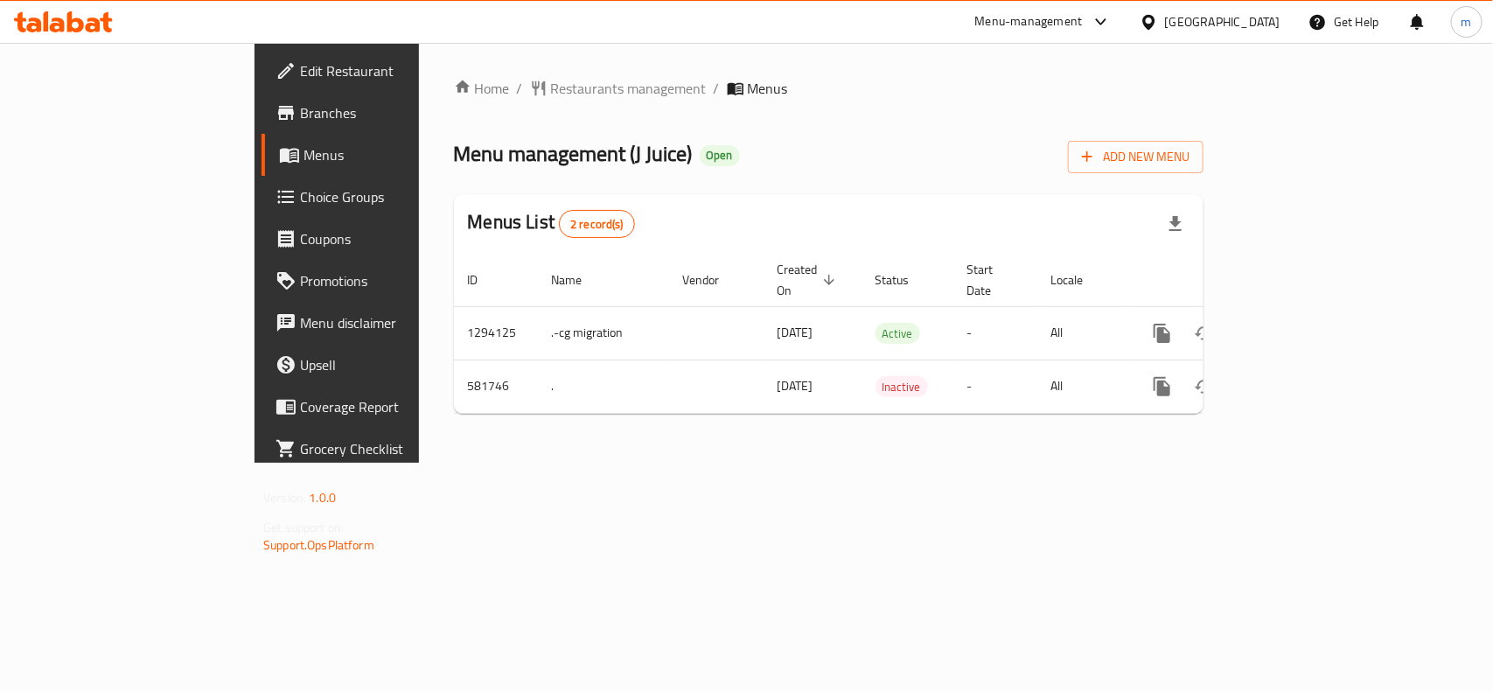
click at [1266, 27] on div "[GEOGRAPHIC_DATA]" at bounding box center [1222, 21] width 115 height 19
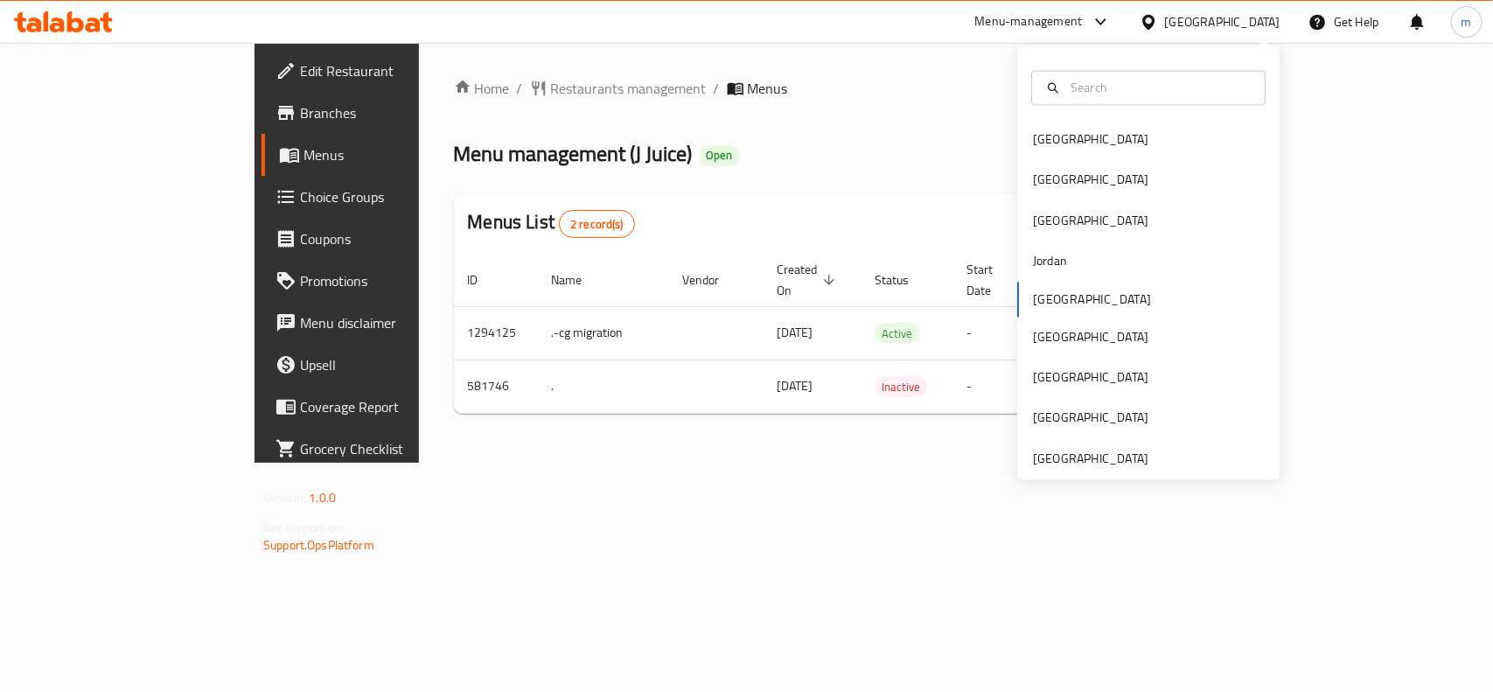
click at [1060, 470] on div "[GEOGRAPHIC_DATA] [GEOGRAPHIC_DATA] [GEOGRAPHIC_DATA] [GEOGRAPHIC_DATA] [GEOGRA…" at bounding box center [1148, 263] width 262 height 434
click at [1057, 460] on div "[GEOGRAPHIC_DATA]" at bounding box center [1090, 458] width 115 height 19
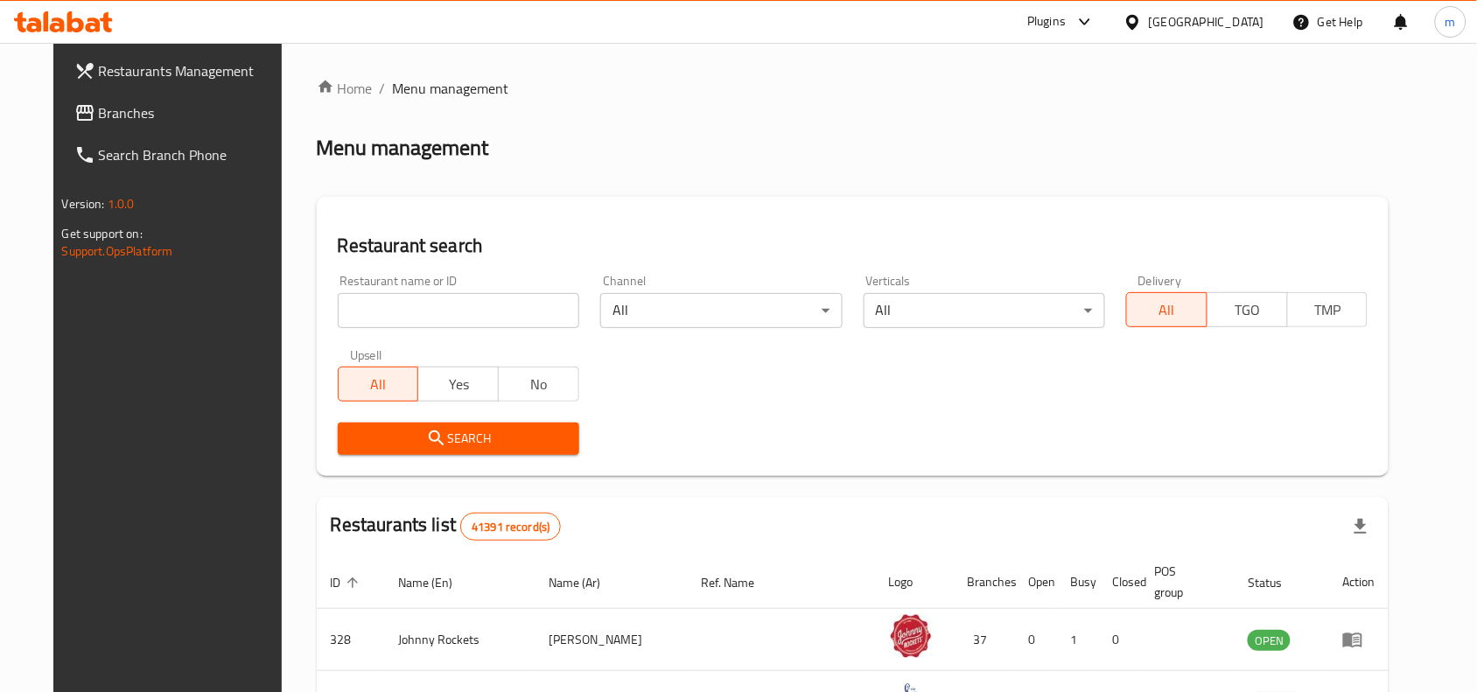
click at [99, 119] on span "Branches" at bounding box center [192, 112] width 187 height 21
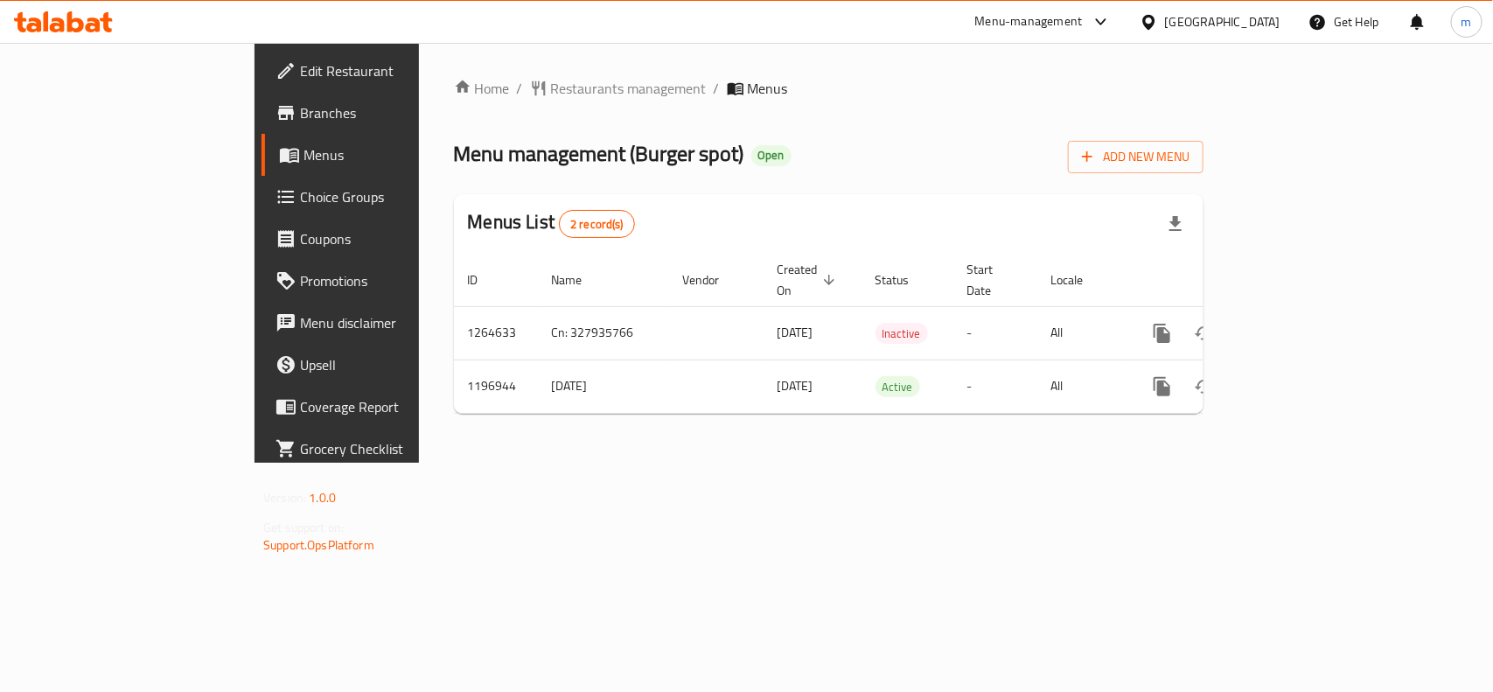
click at [733, 128] on div "Home / Restaurants management / Menus Menu management ( Burger spot ) Open Add …" at bounding box center [829, 253] width 750 height 350
click at [1187, 22] on div "[GEOGRAPHIC_DATA]" at bounding box center [1222, 21] width 115 height 19
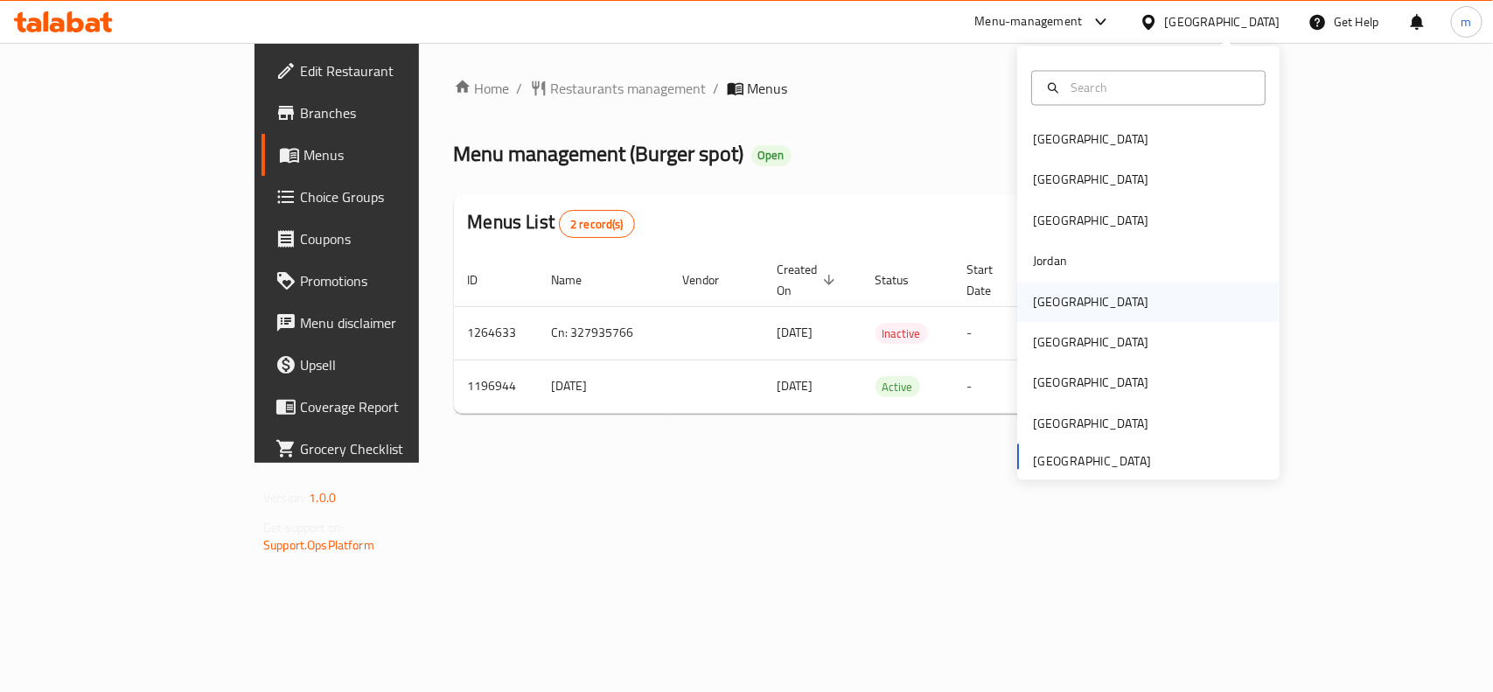
click at [1041, 304] on div "[GEOGRAPHIC_DATA]" at bounding box center [1090, 301] width 115 height 19
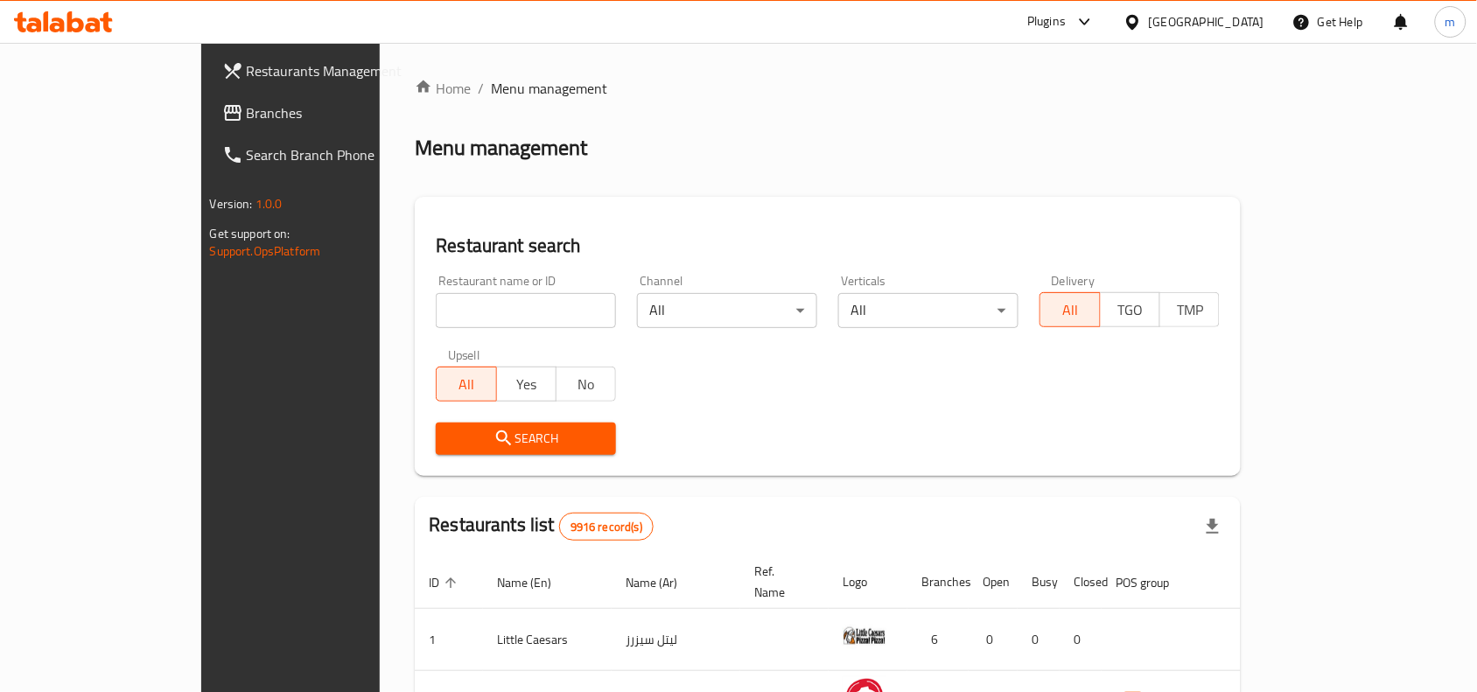
drag, startPoint x: 79, startPoint y: 115, endPoint x: 98, endPoint y: 128, distance: 22.8
click at [247, 115] on span "Branches" at bounding box center [340, 112] width 187 height 21
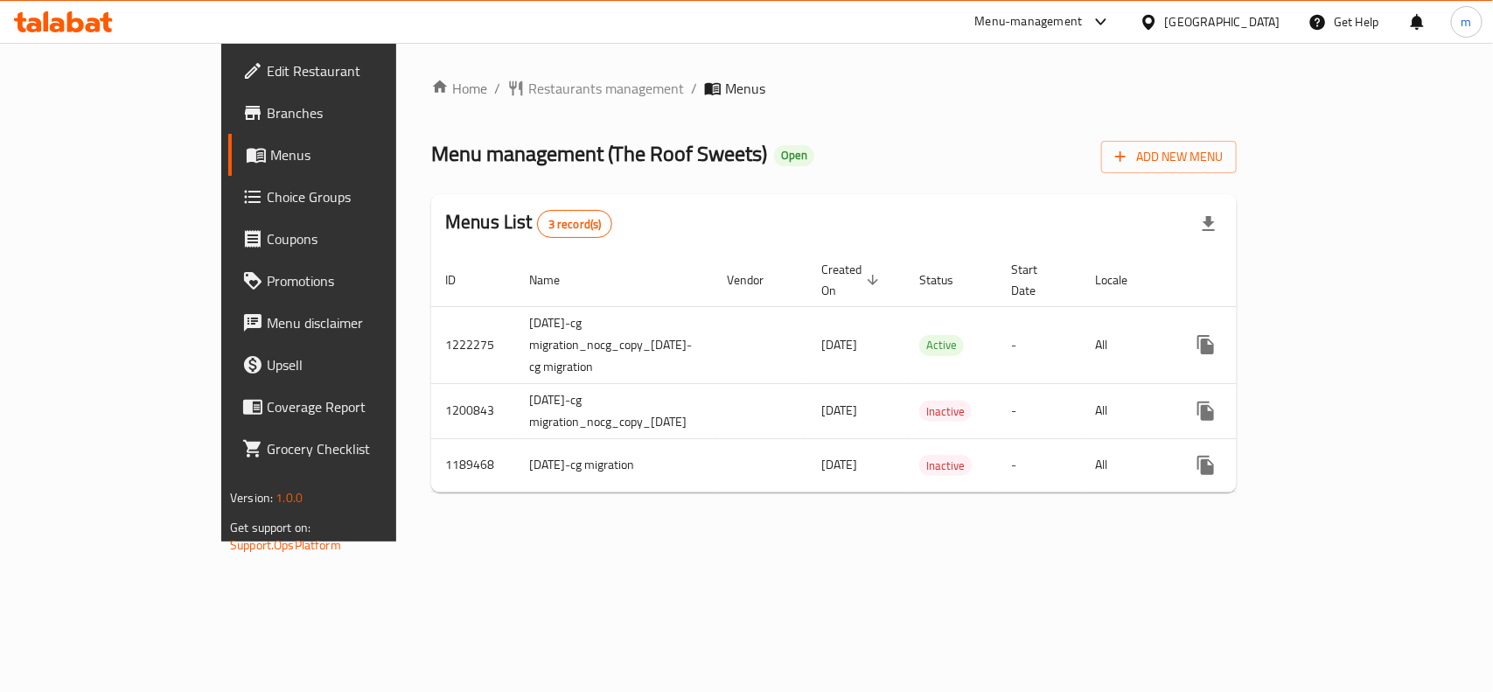
click at [1158, 22] on icon at bounding box center [1149, 22] width 18 height 18
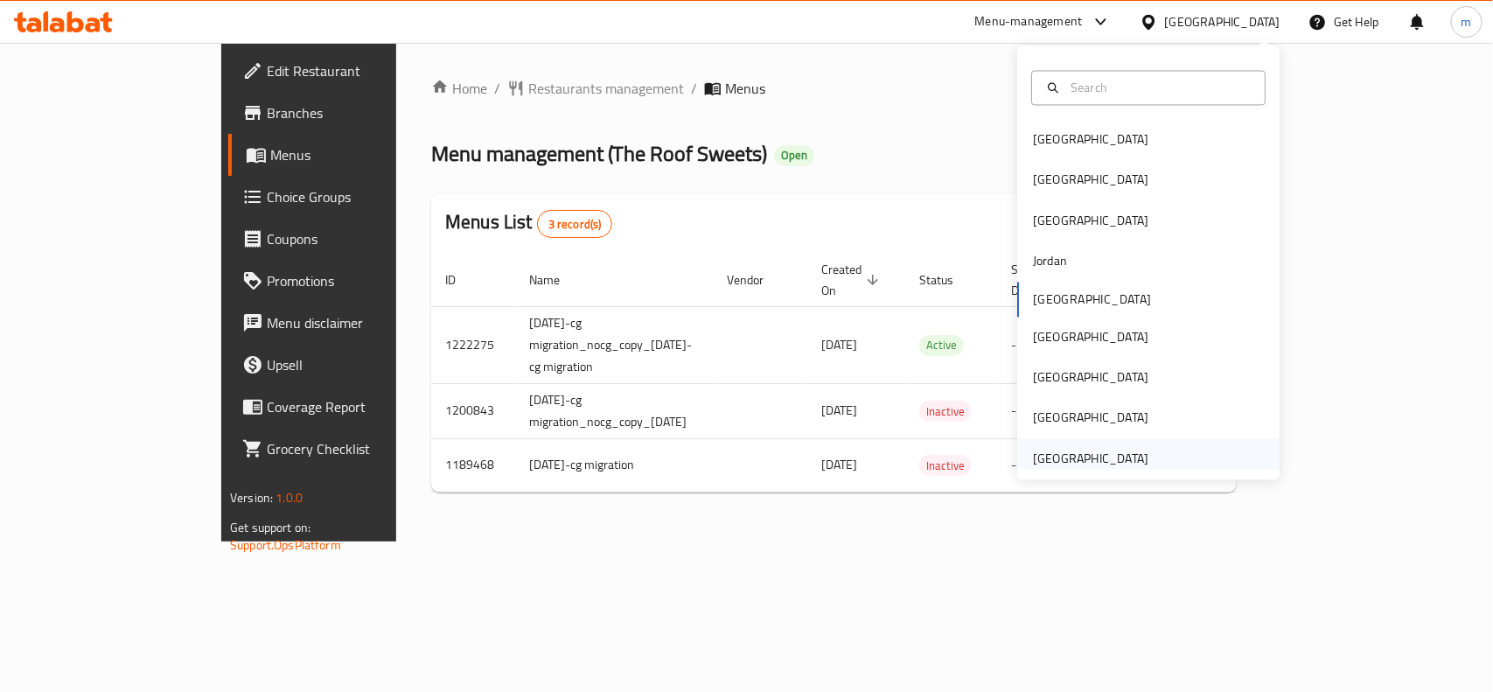
click at [1068, 459] on div "[GEOGRAPHIC_DATA]" at bounding box center [1090, 458] width 115 height 19
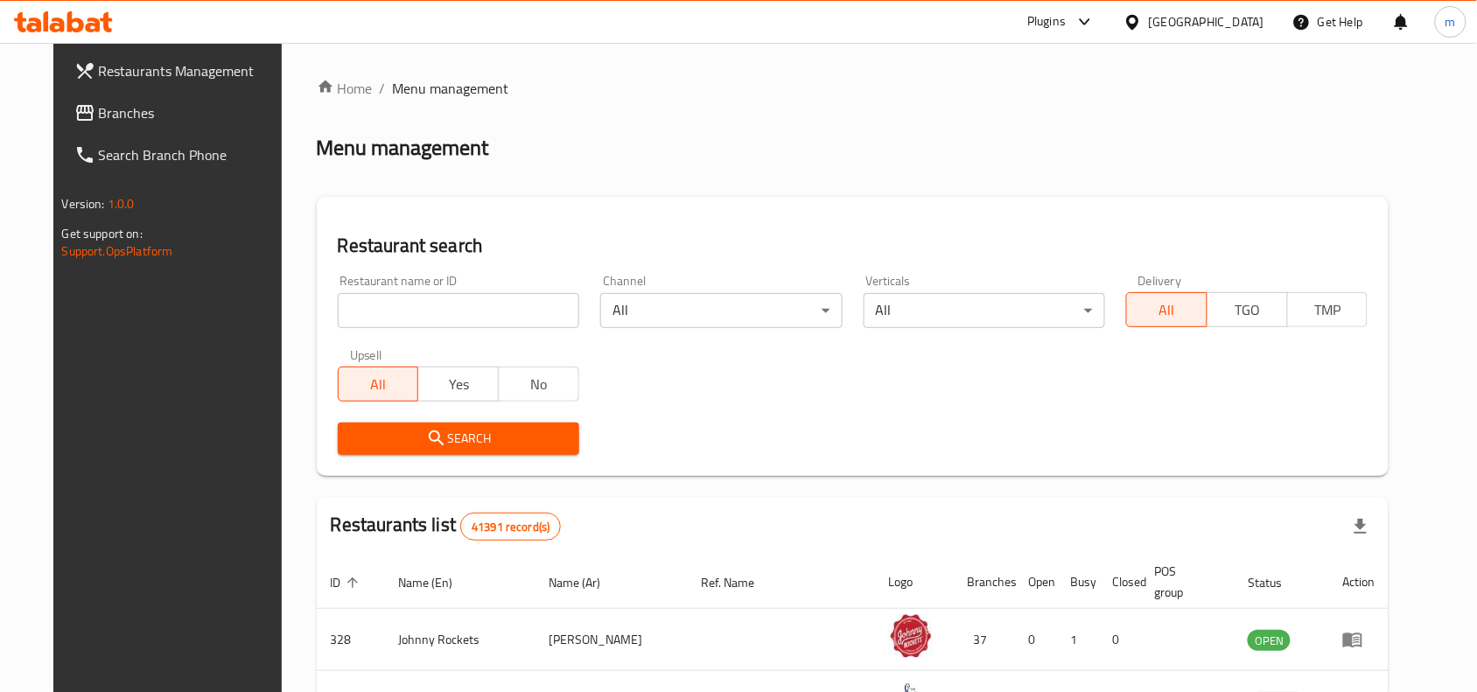
drag, startPoint x: 85, startPoint y: 124, endPoint x: 24, endPoint y: 129, distance: 61.5
click at [99, 123] on span "Branches" at bounding box center [192, 112] width 187 height 21
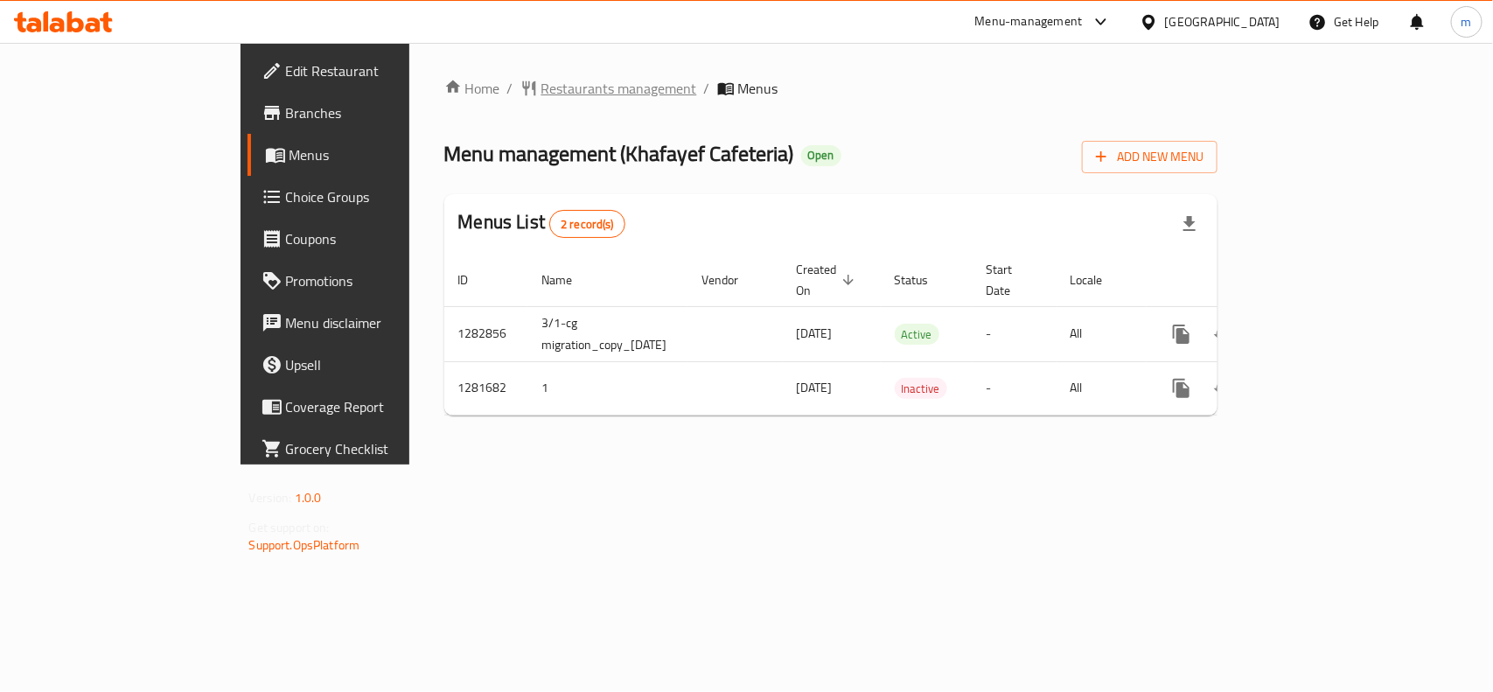
click at [542, 78] on span "Restaurants management" at bounding box center [620, 88] width 156 height 21
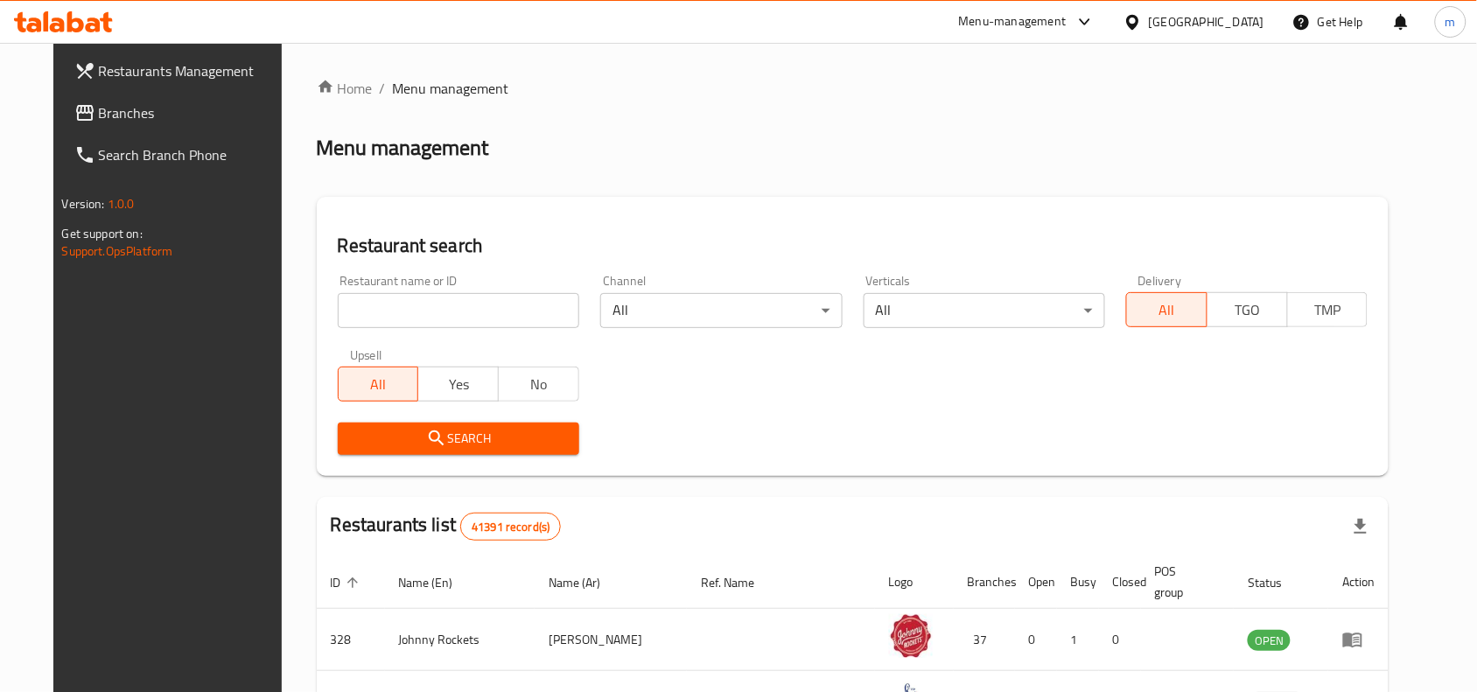
click at [125, 115] on span "Branches" at bounding box center [192, 112] width 187 height 21
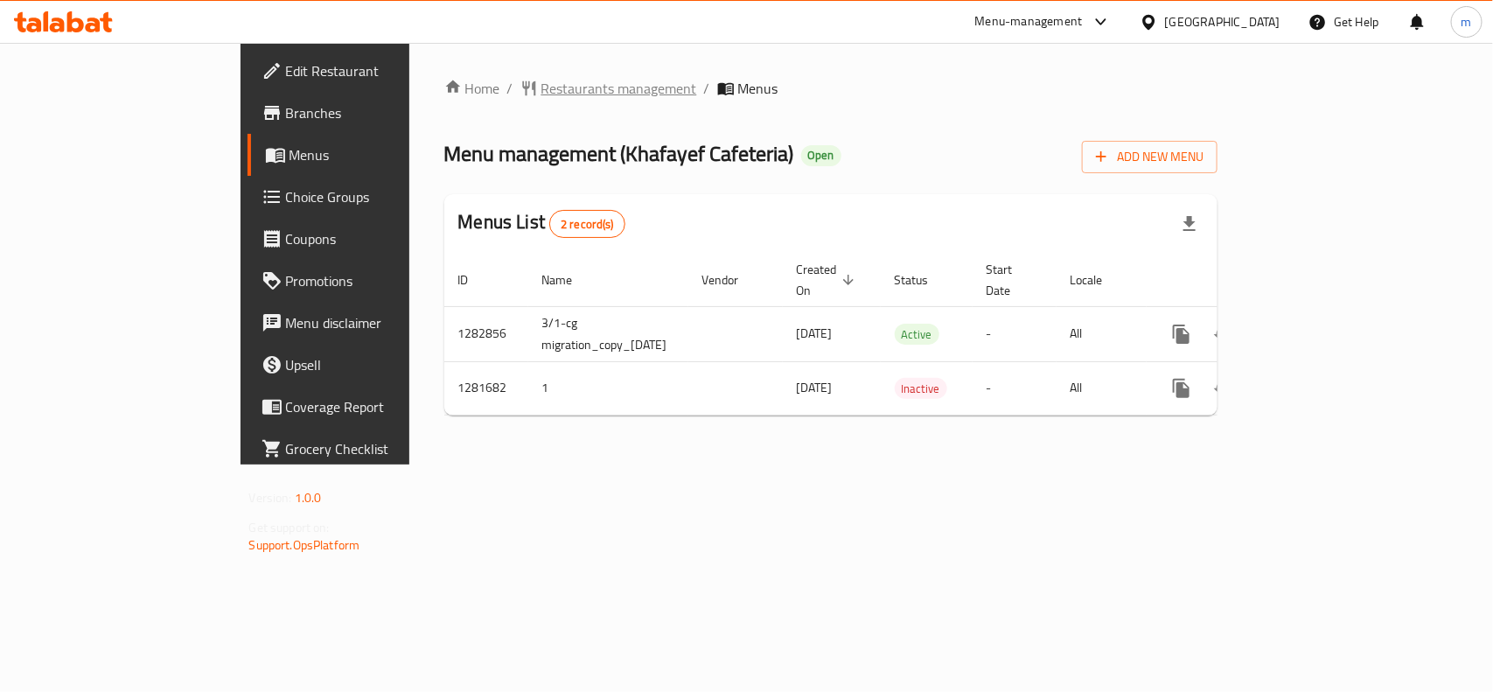
click at [542, 86] on span "Restaurants management" at bounding box center [620, 88] width 156 height 21
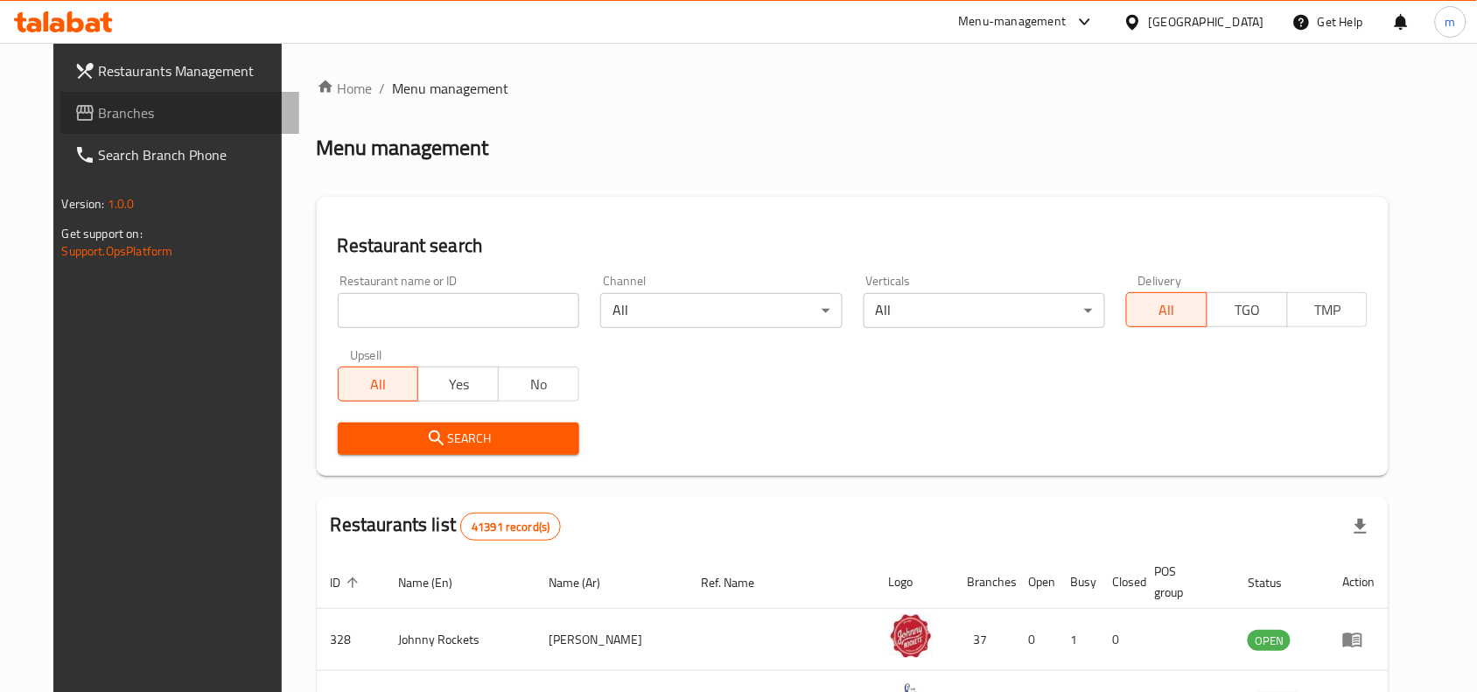
click at [99, 116] on span "Branches" at bounding box center [192, 112] width 187 height 21
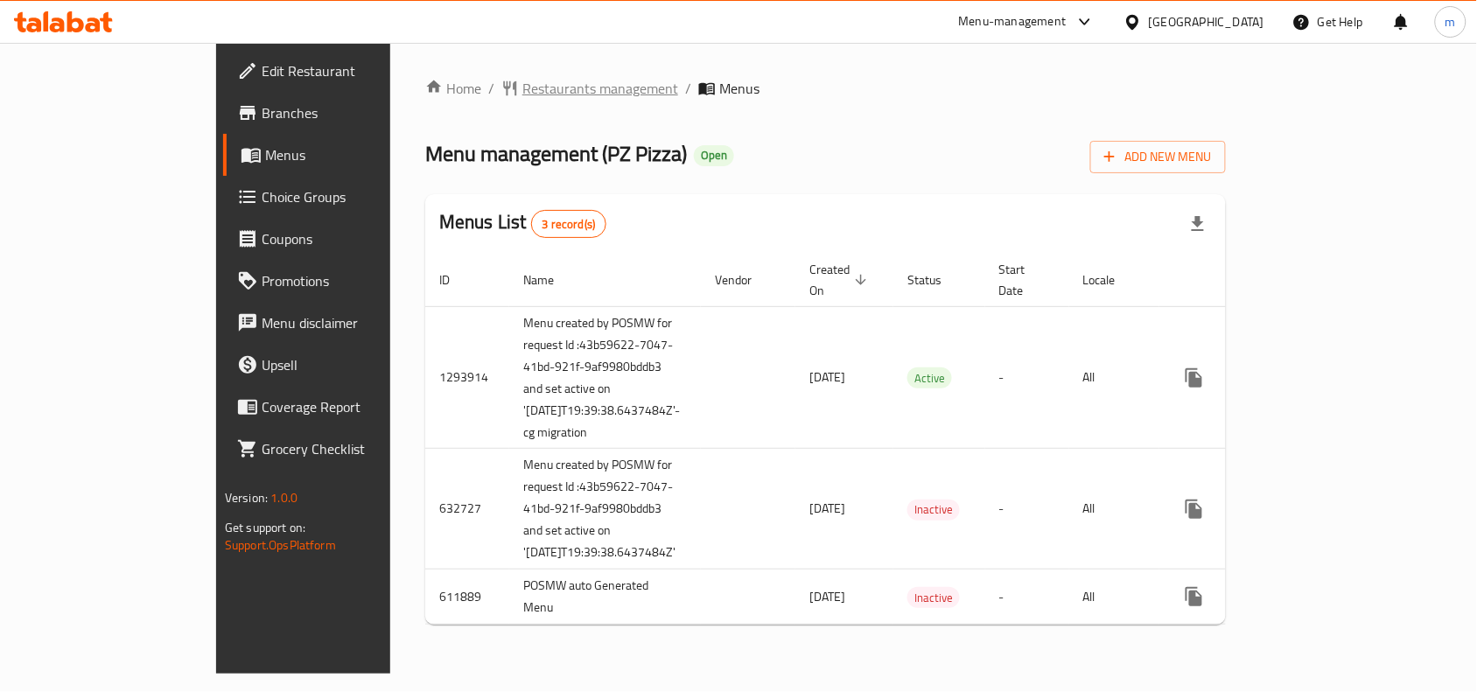
click at [522, 85] on span "Restaurants management" at bounding box center [600, 88] width 156 height 21
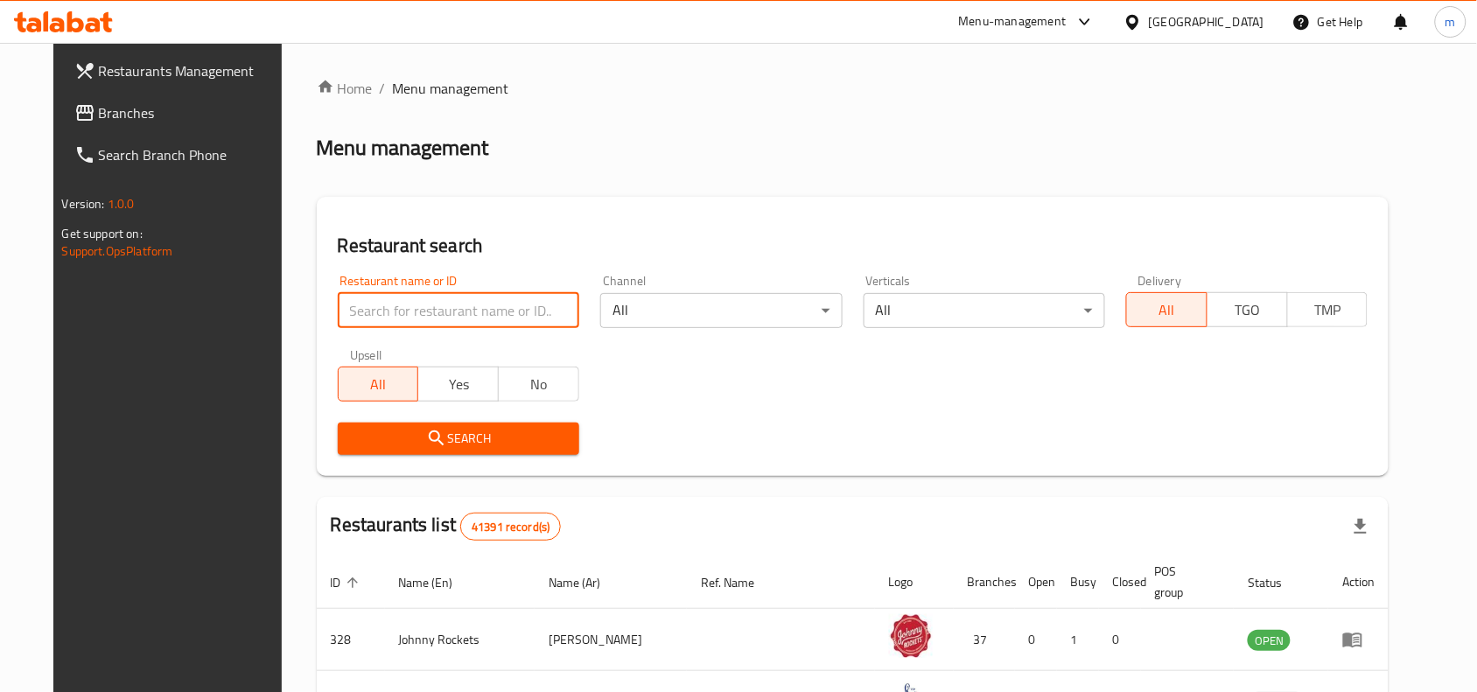
click at [352, 304] on input "search" at bounding box center [458, 310] width 241 height 35
paste input "27671"
type input "27671"
click button "Search" at bounding box center [458, 439] width 241 height 32
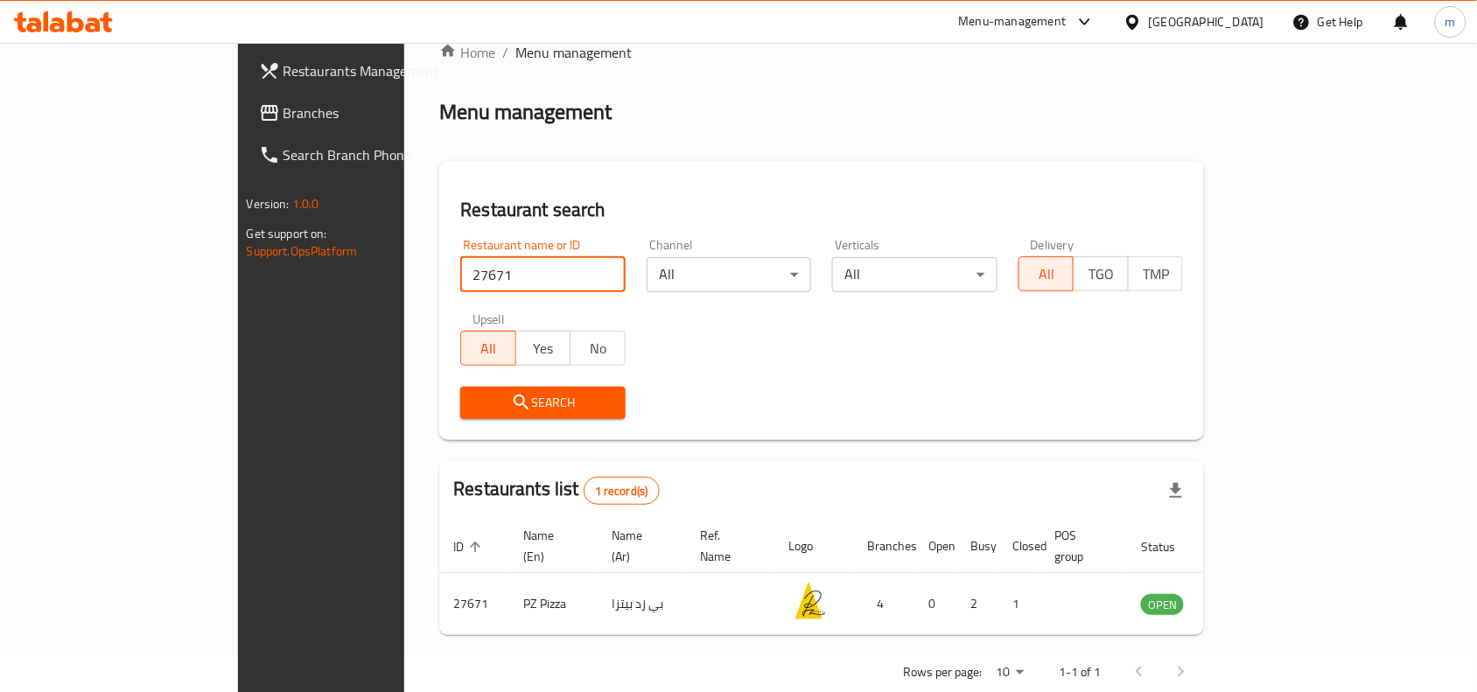
scroll to position [54, 0]
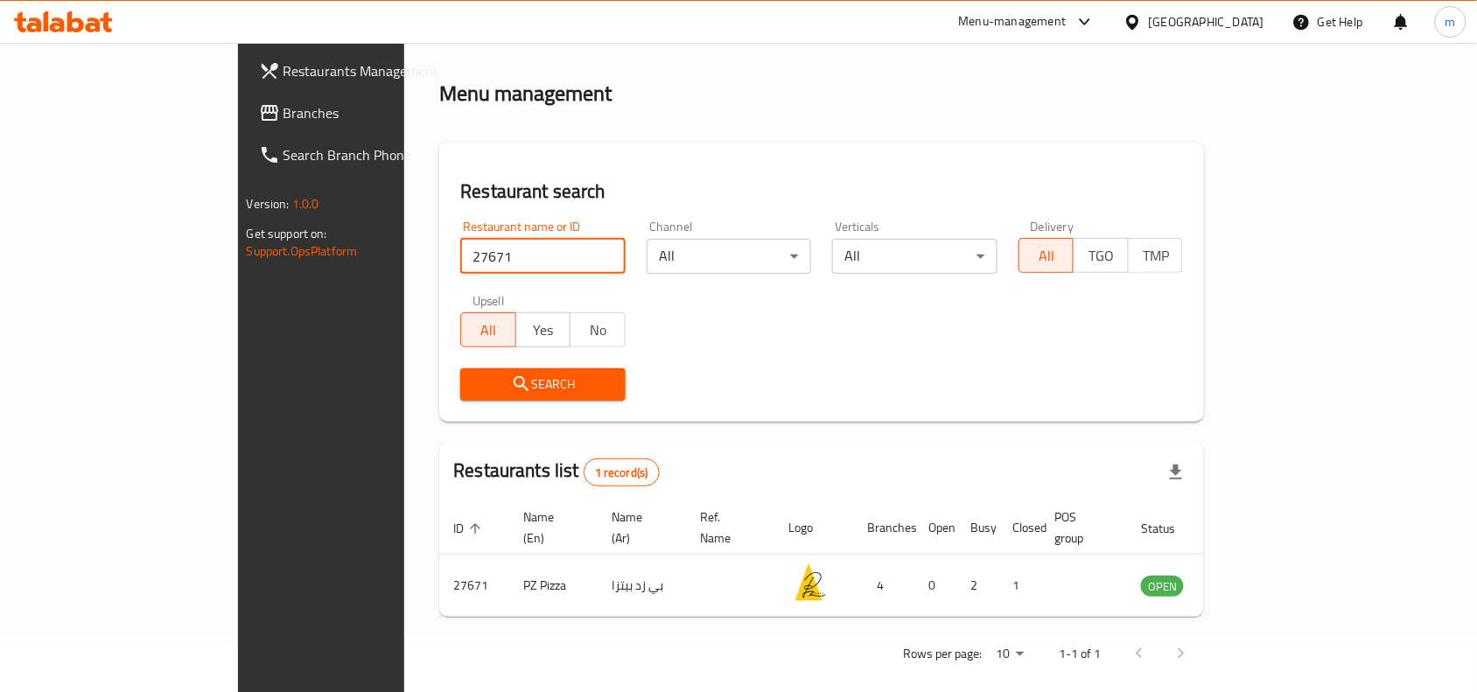
drag, startPoint x: 94, startPoint y: 115, endPoint x: 73, endPoint y: 122, distance: 22.1
click at [283, 115] on span "Branches" at bounding box center [376, 112] width 187 height 21
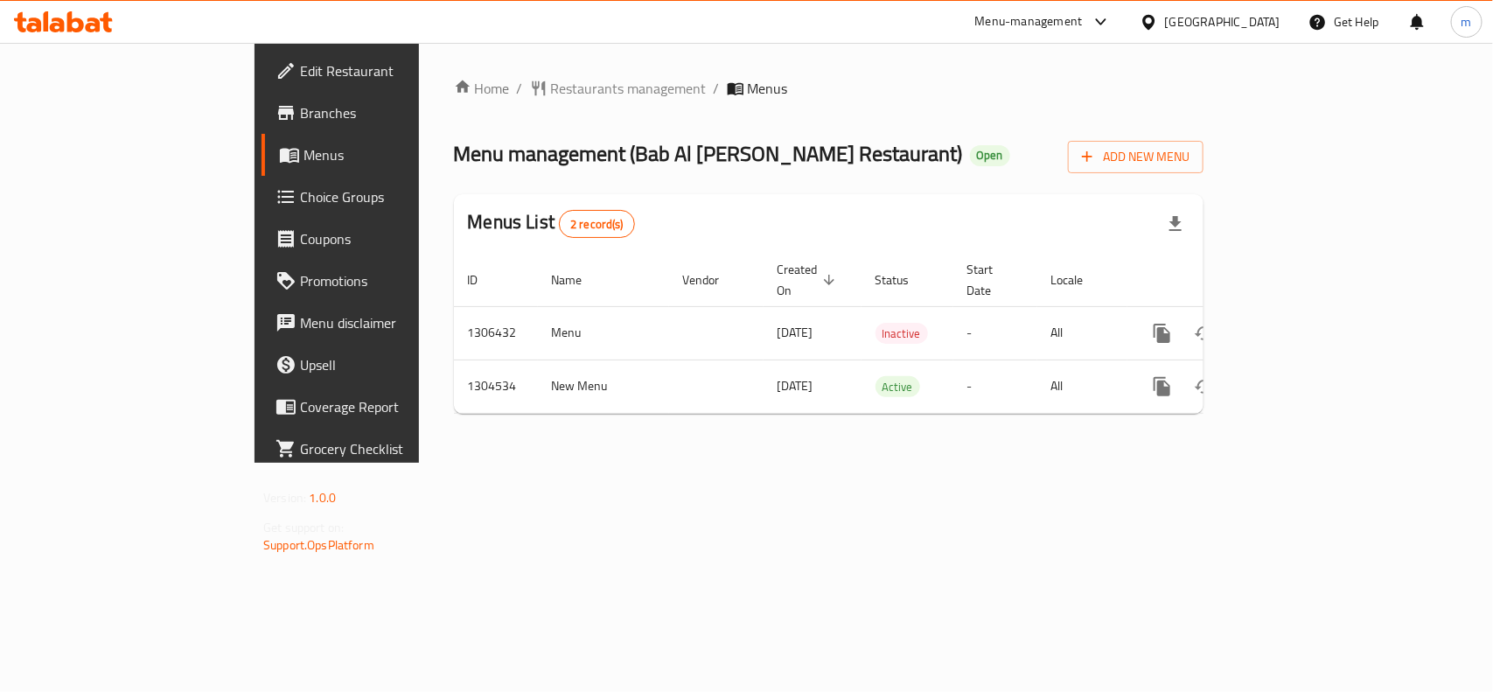
click at [1219, 18] on div "[GEOGRAPHIC_DATA]" at bounding box center [1222, 21] width 115 height 19
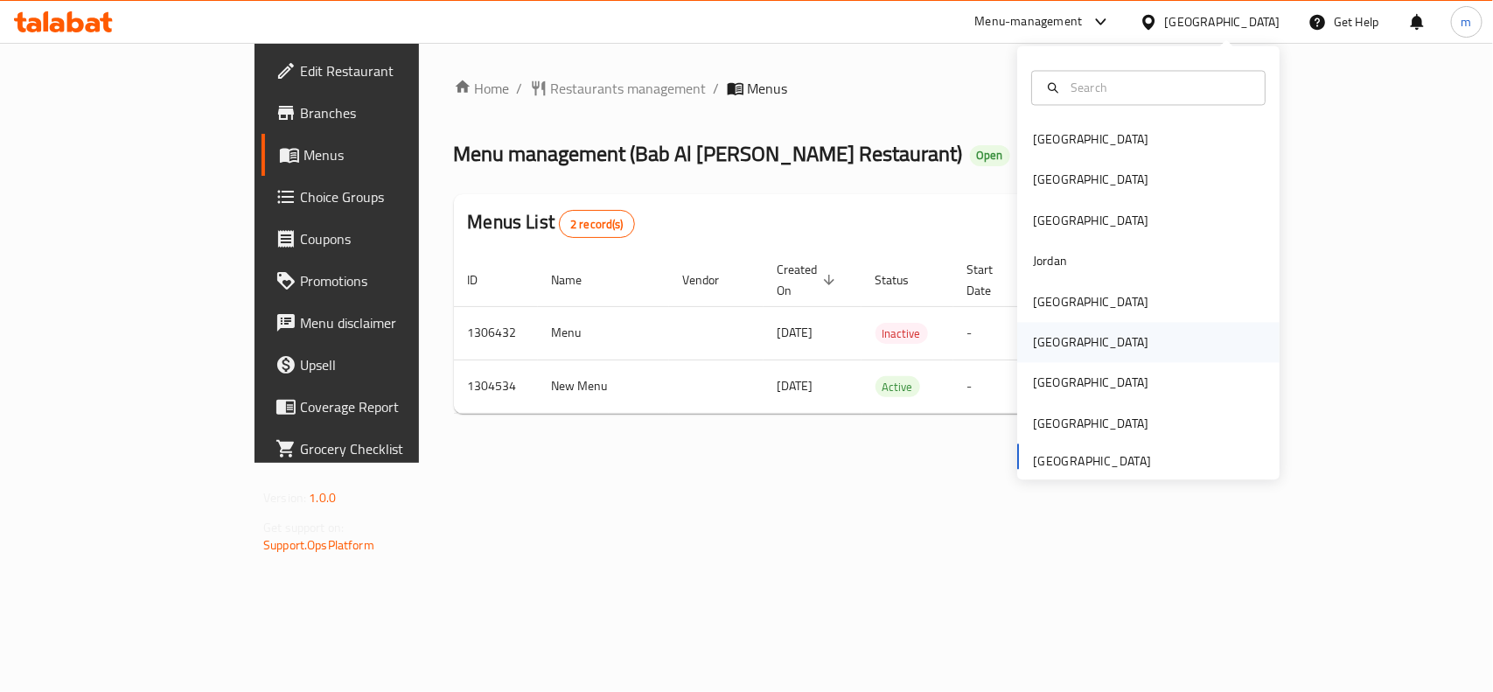
click at [1060, 335] on div "[GEOGRAPHIC_DATA]" at bounding box center [1090, 343] width 143 height 40
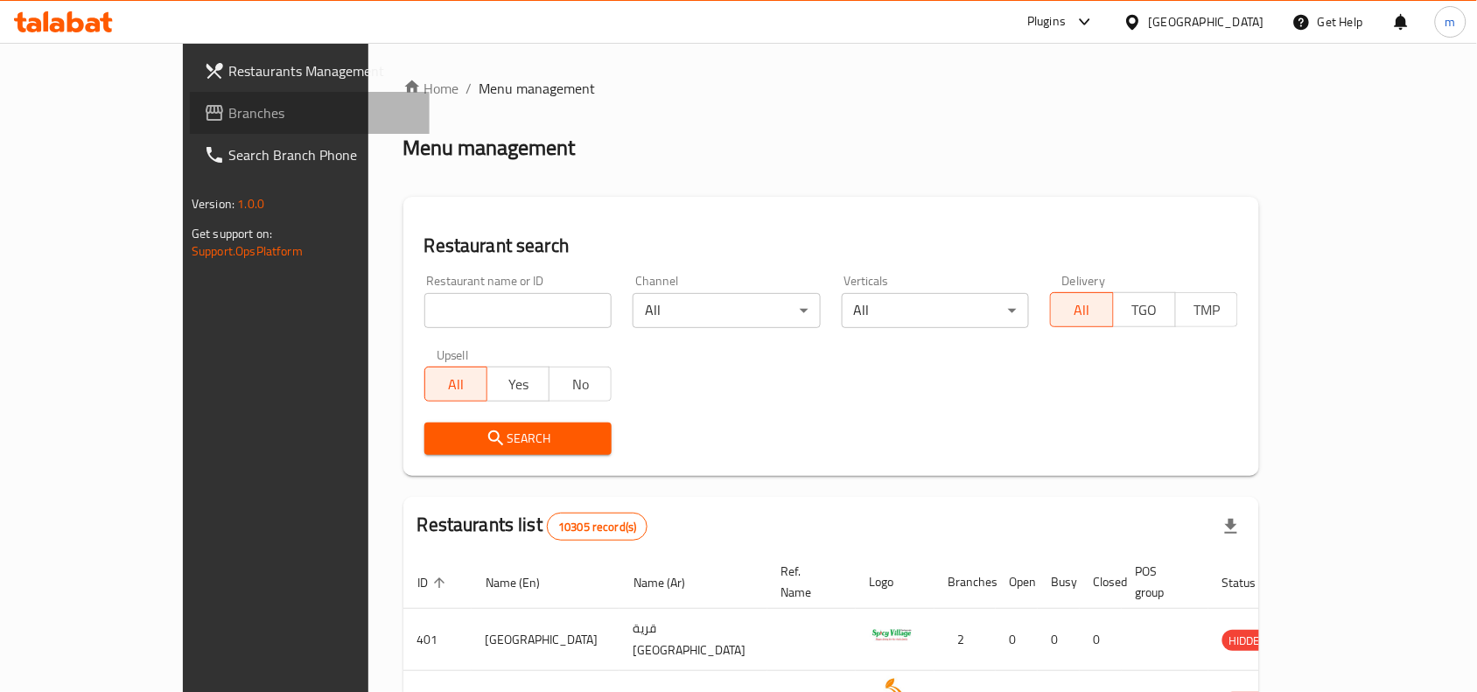
click at [228, 116] on span "Branches" at bounding box center [321, 112] width 187 height 21
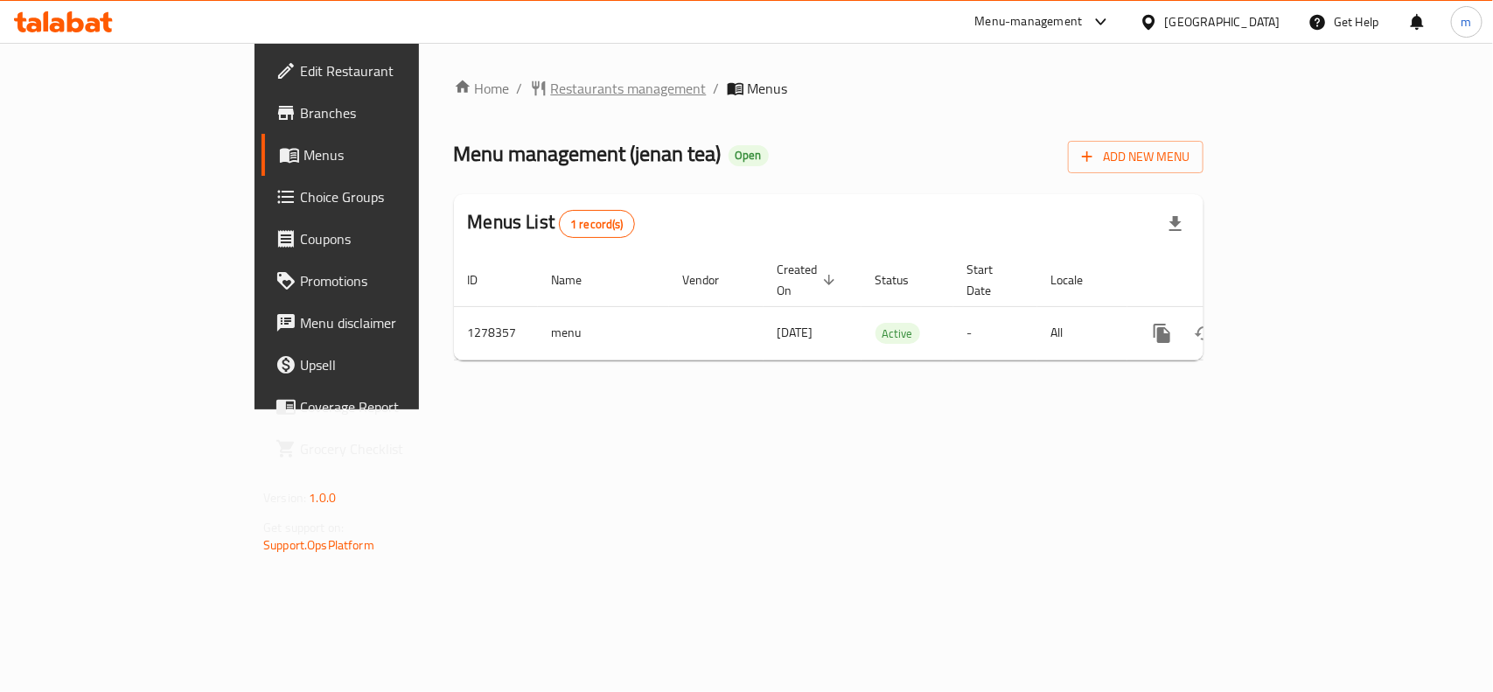
click at [551, 78] on span "Restaurants management" at bounding box center [629, 88] width 156 height 21
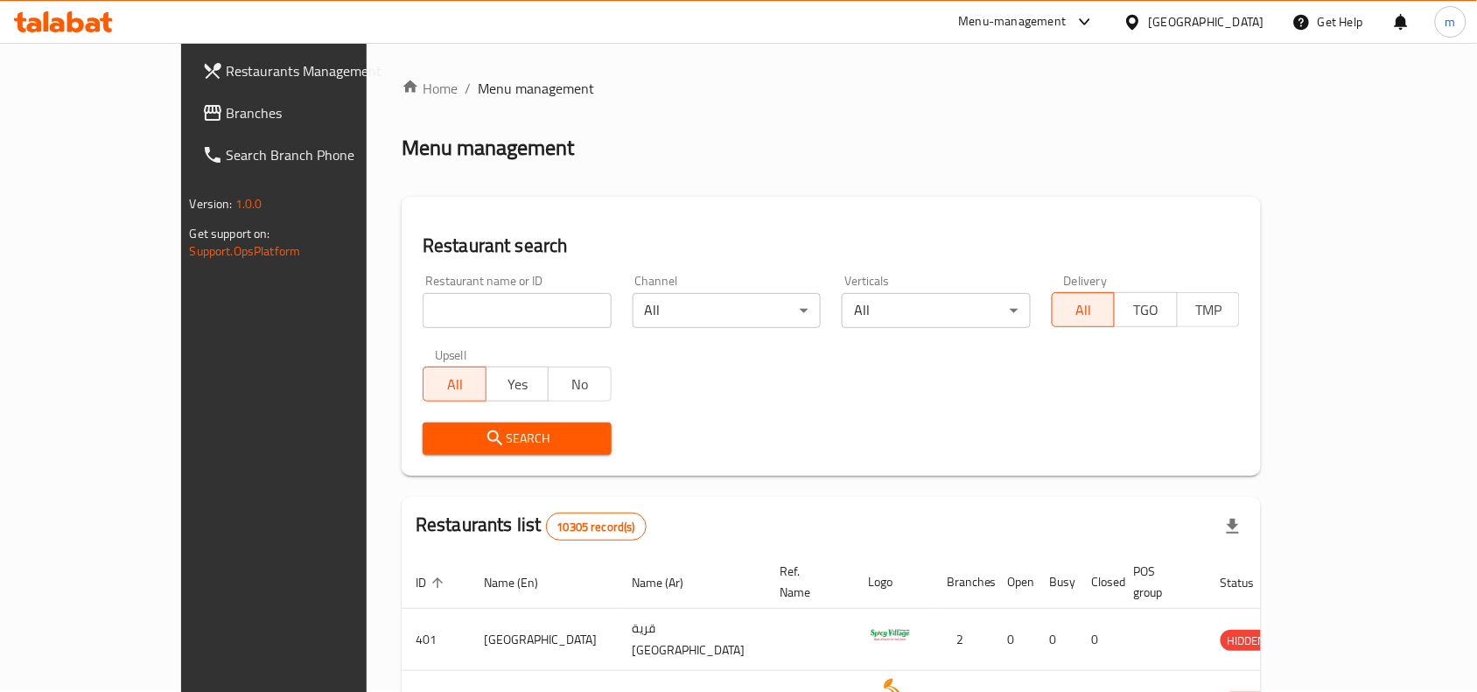
click at [423, 317] on input "search" at bounding box center [517, 310] width 189 height 35
paste input "692914"
type input "692914"
click button "Search" at bounding box center [517, 439] width 189 height 32
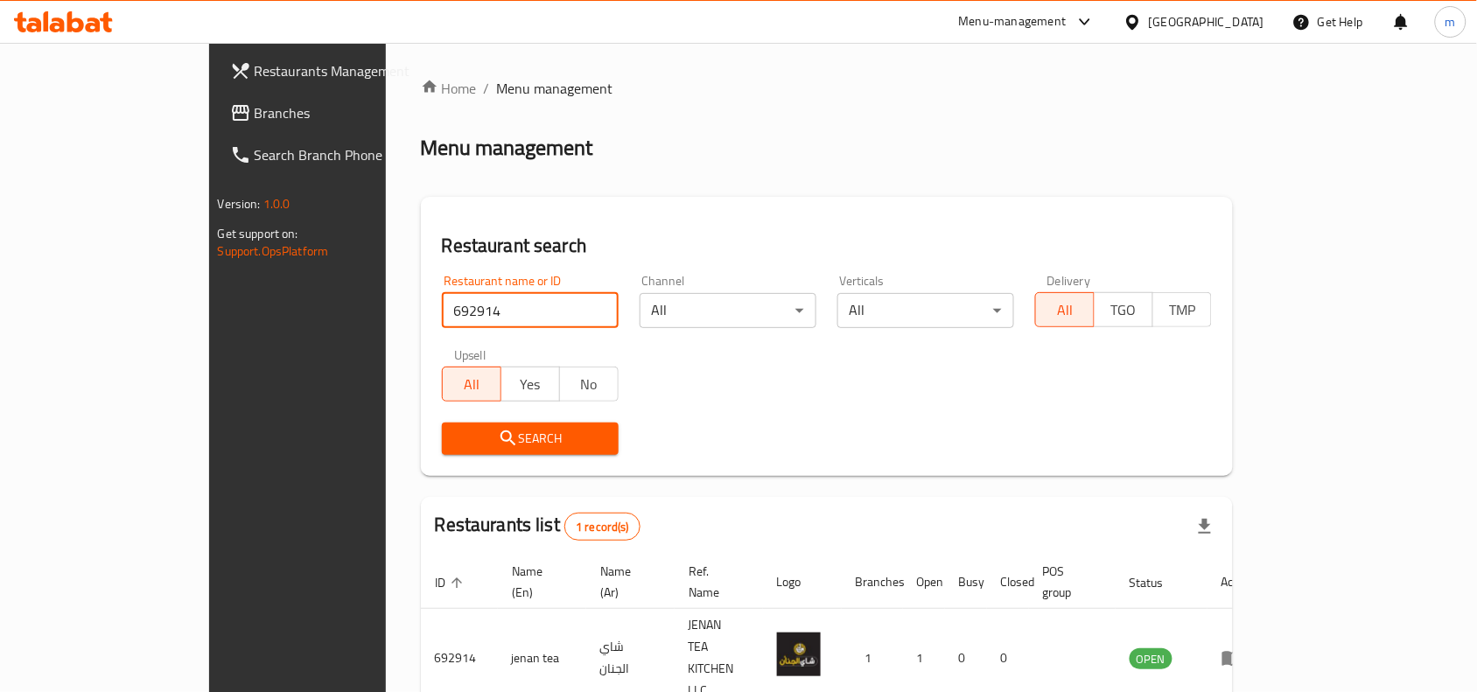
scroll to position [54, 0]
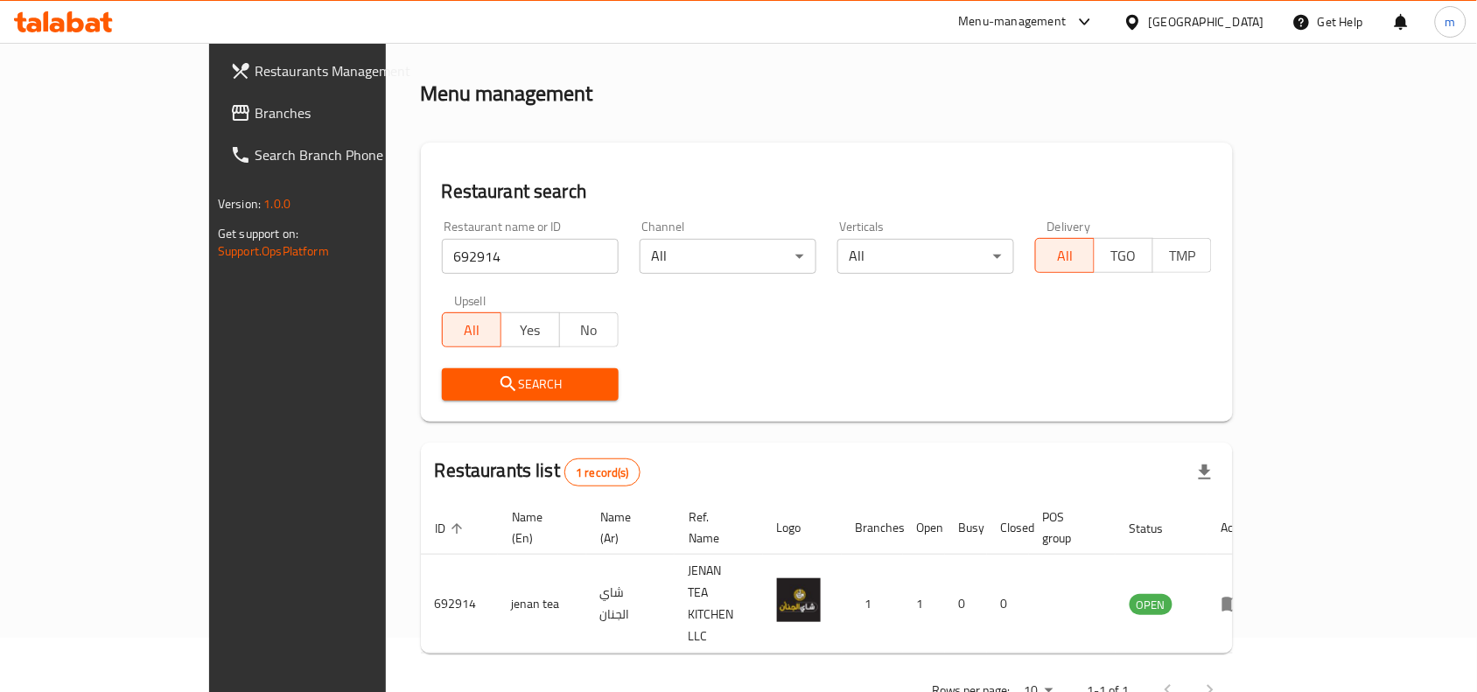
click at [1149, 23] on div at bounding box center [1135, 21] width 25 height 19
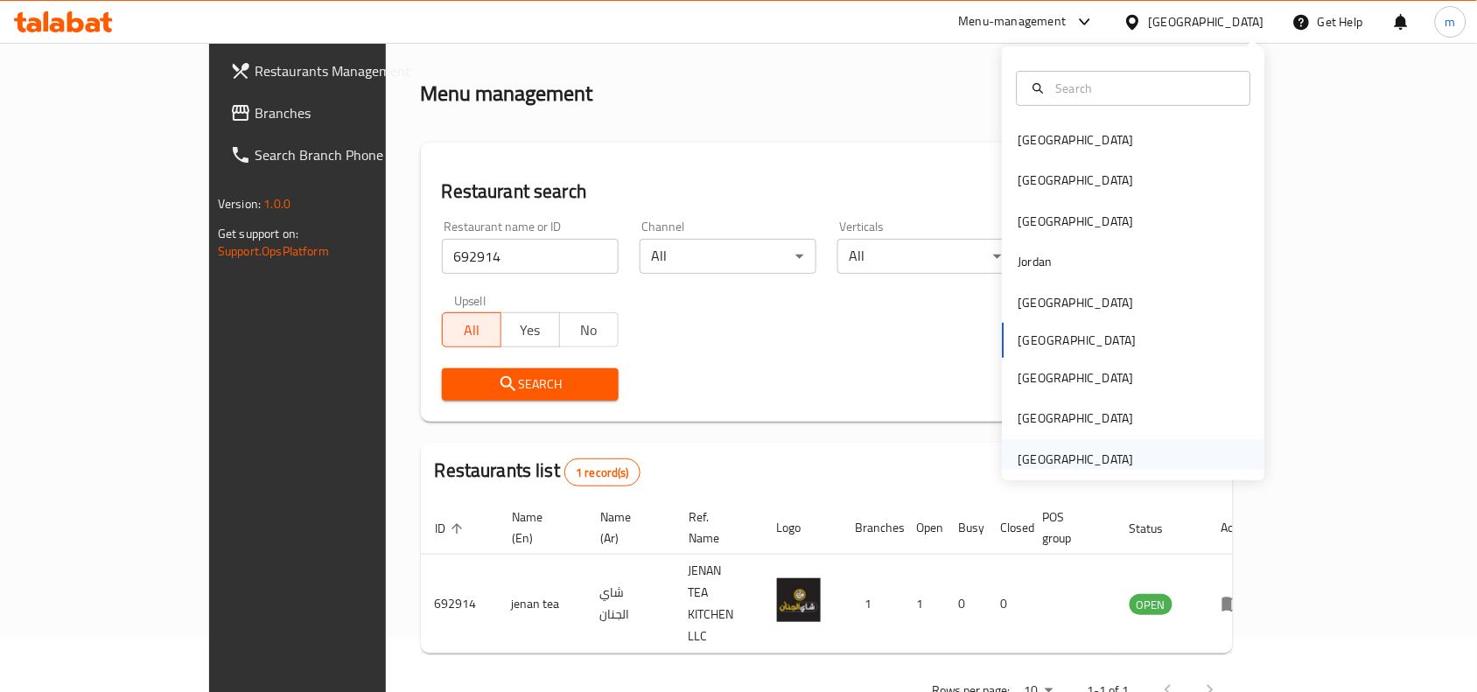
click at [1074, 456] on div "[GEOGRAPHIC_DATA]" at bounding box center [1075, 459] width 115 height 19
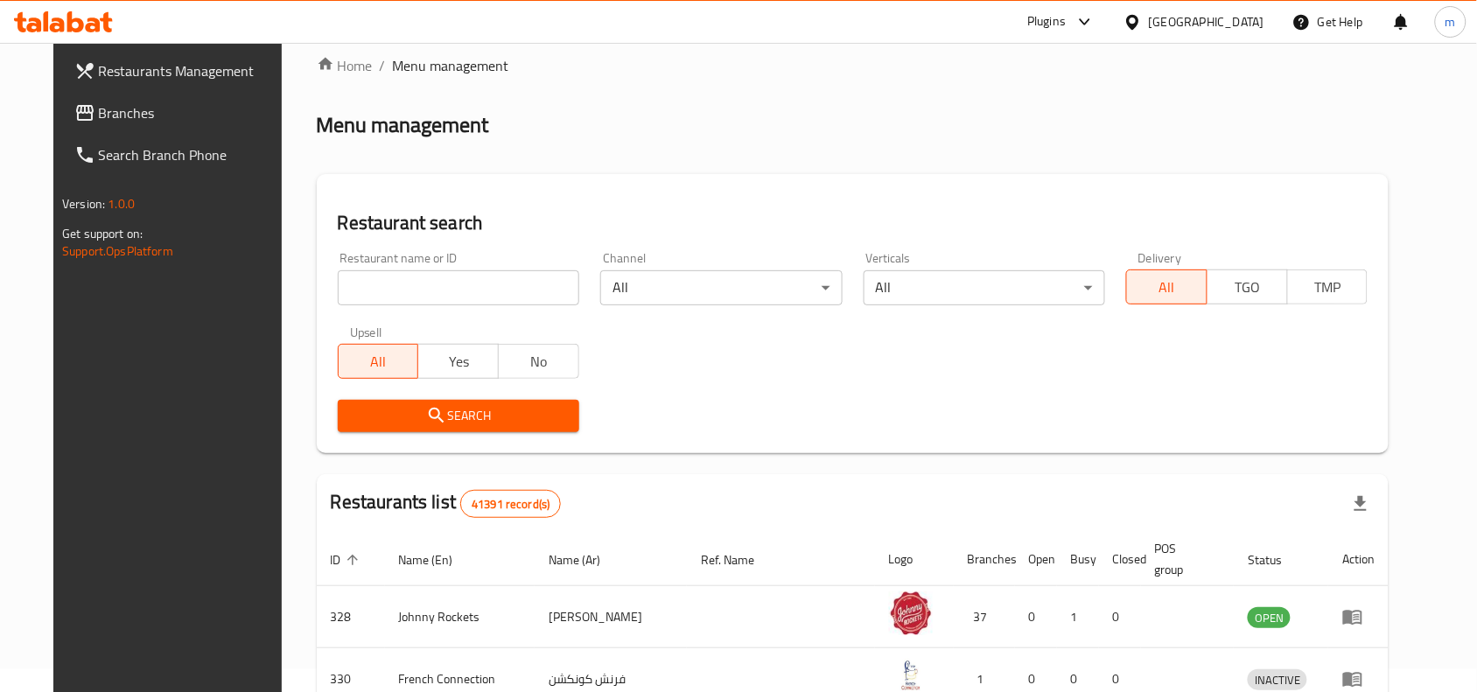
scroll to position [54, 0]
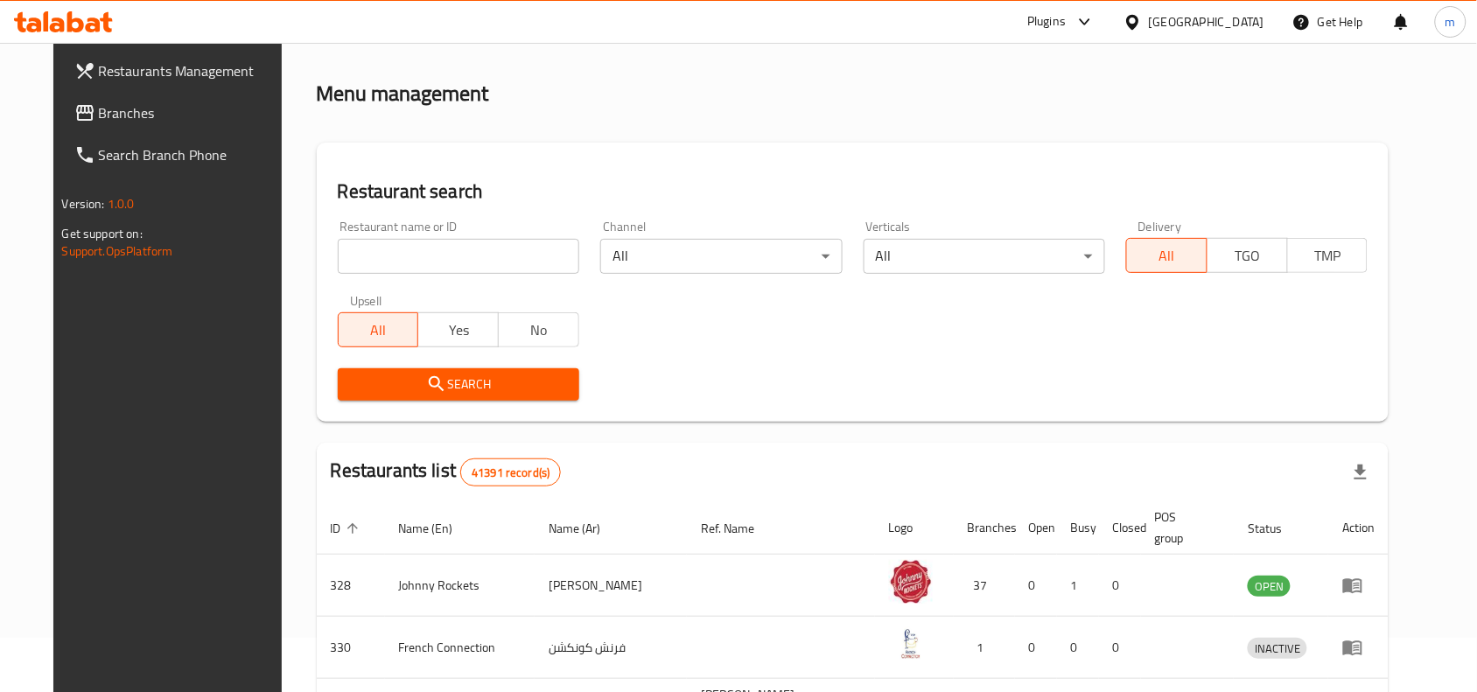
click at [143, 115] on span "Branches" at bounding box center [192, 112] width 187 height 21
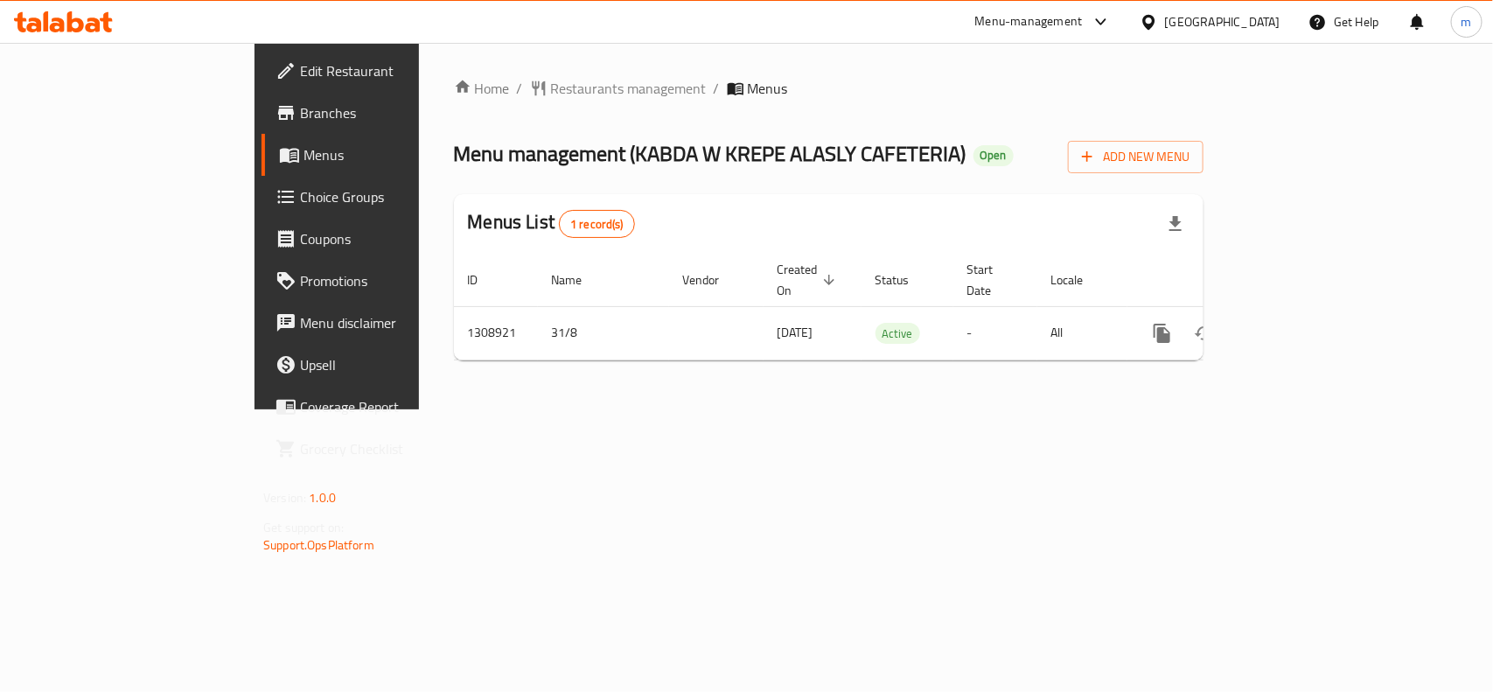
click at [1199, 23] on div "[GEOGRAPHIC_DATA]" at bounding box center [1222, 21] width 115 height 19
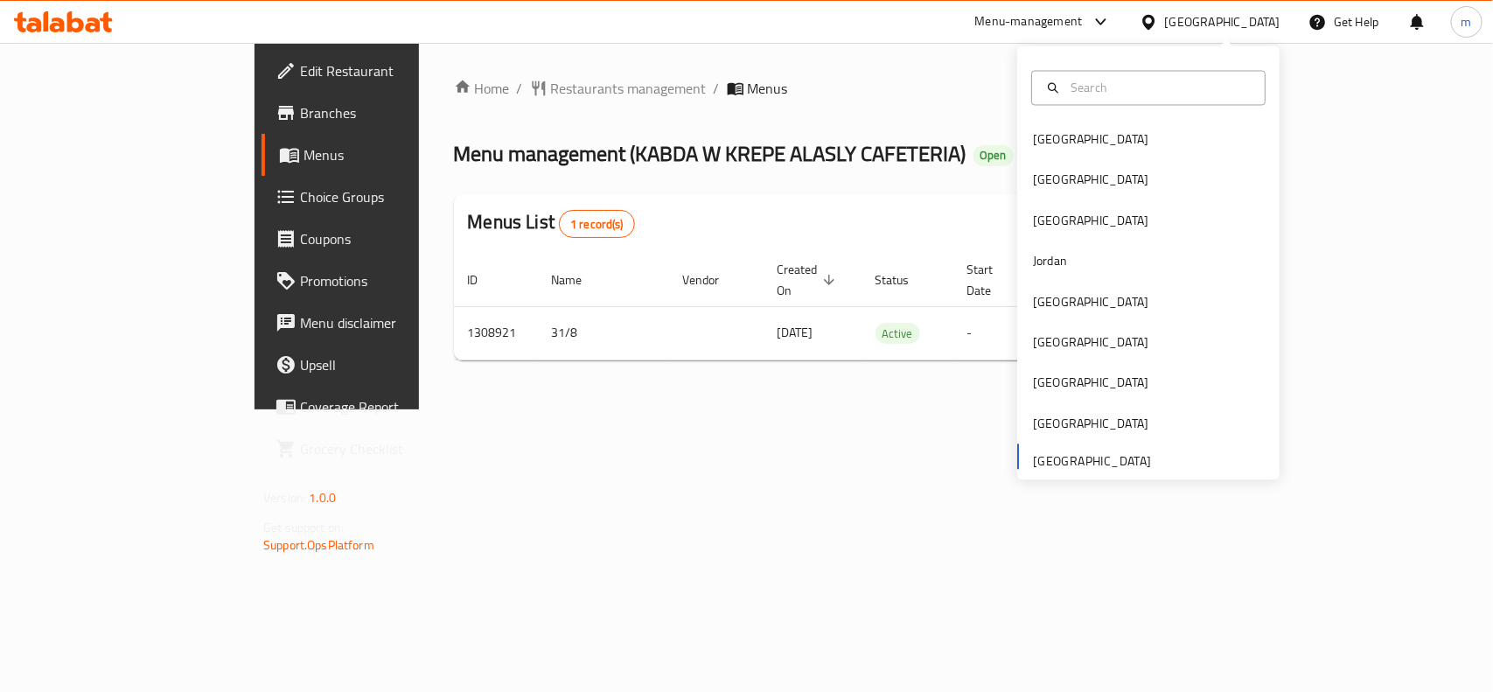
click at [487, 73] on div "Home / Restaurants management / Menus Menu management ( KABDA W KREPE ALASLY CA…" at bounding box center [829, 226] width 820 height 367
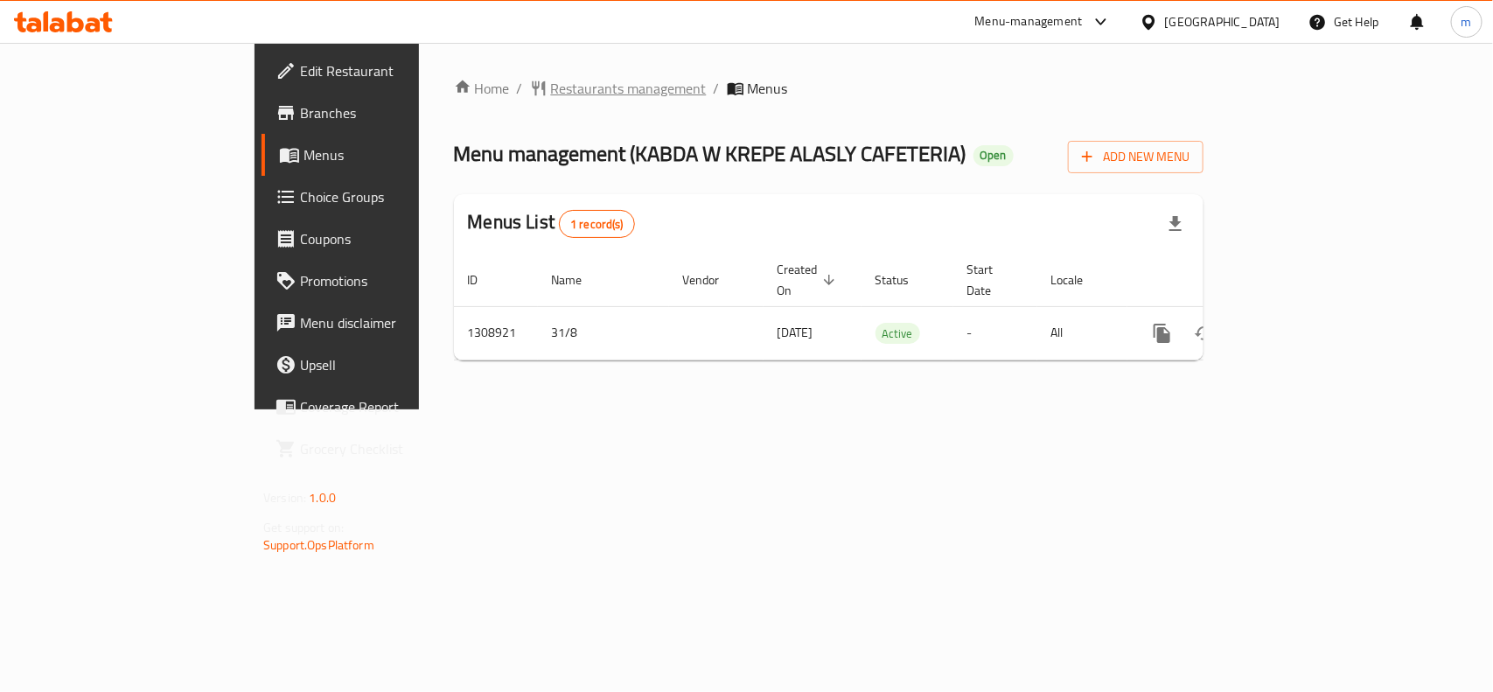
click at [551, 97] on span "Restaurants management" at bounding box center [629, 88] width 156 height 21
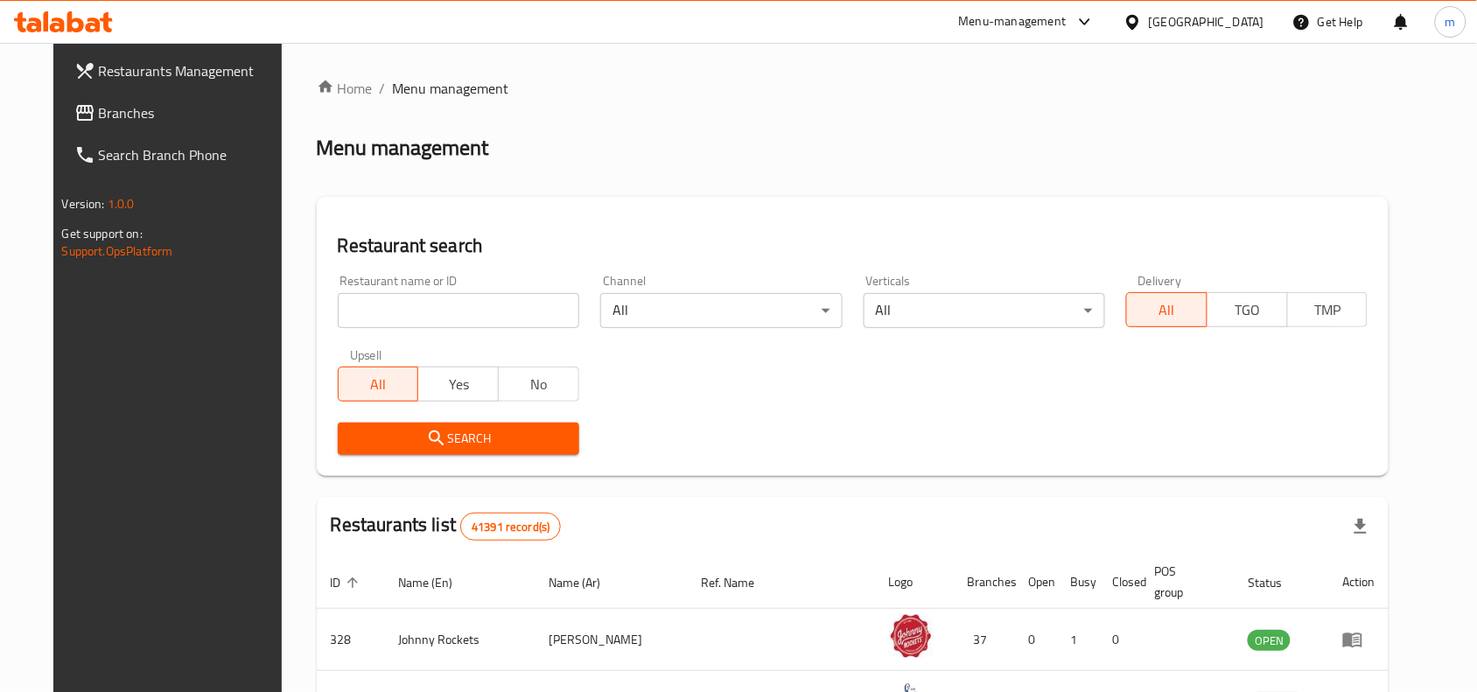
drag, startPoint x: 71, startPoint y: 111, endPoint x: 40, endPoint y: 131, distance: 36.6
click at [99, 111] on span "Branches" at bounding box center [192, 112] width 187 height 21
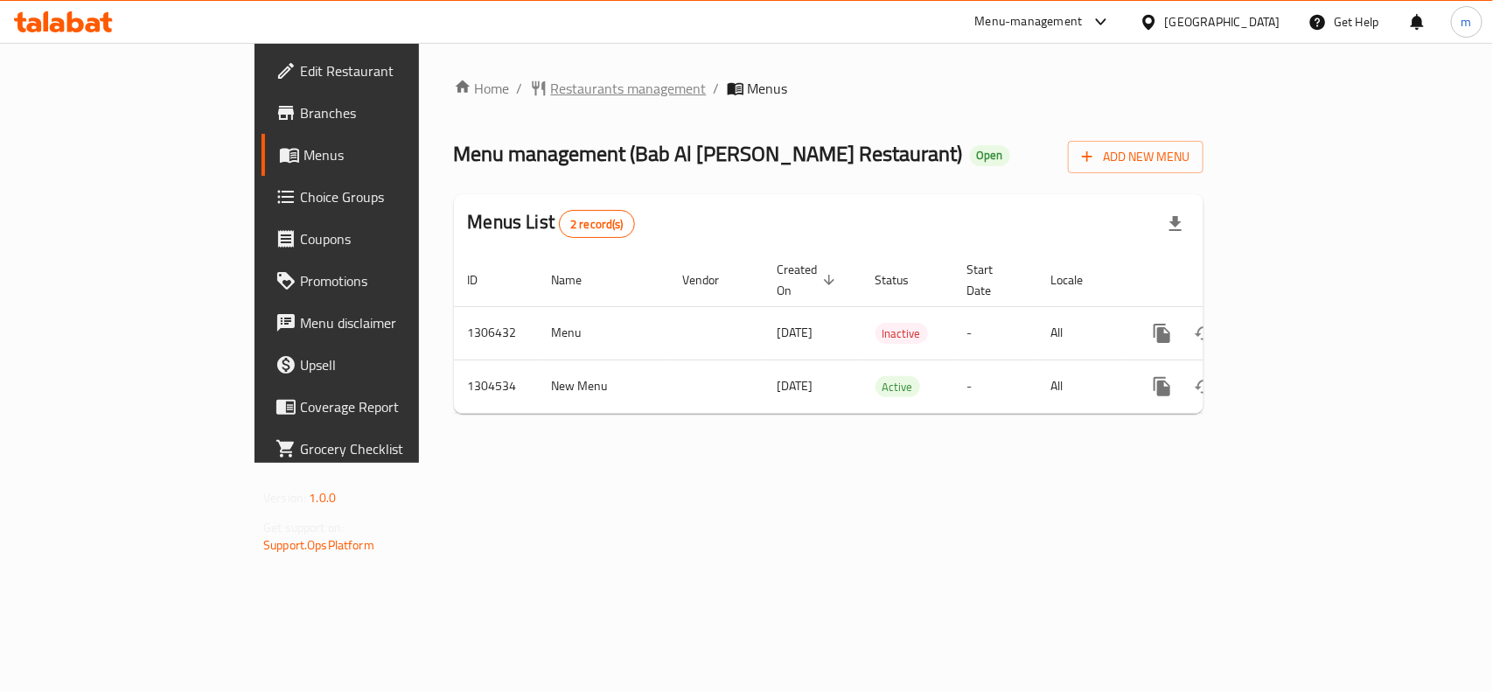
click at [551, 89] on span "Restaurants management" at bounding box center [629, 88] width 156 height 21
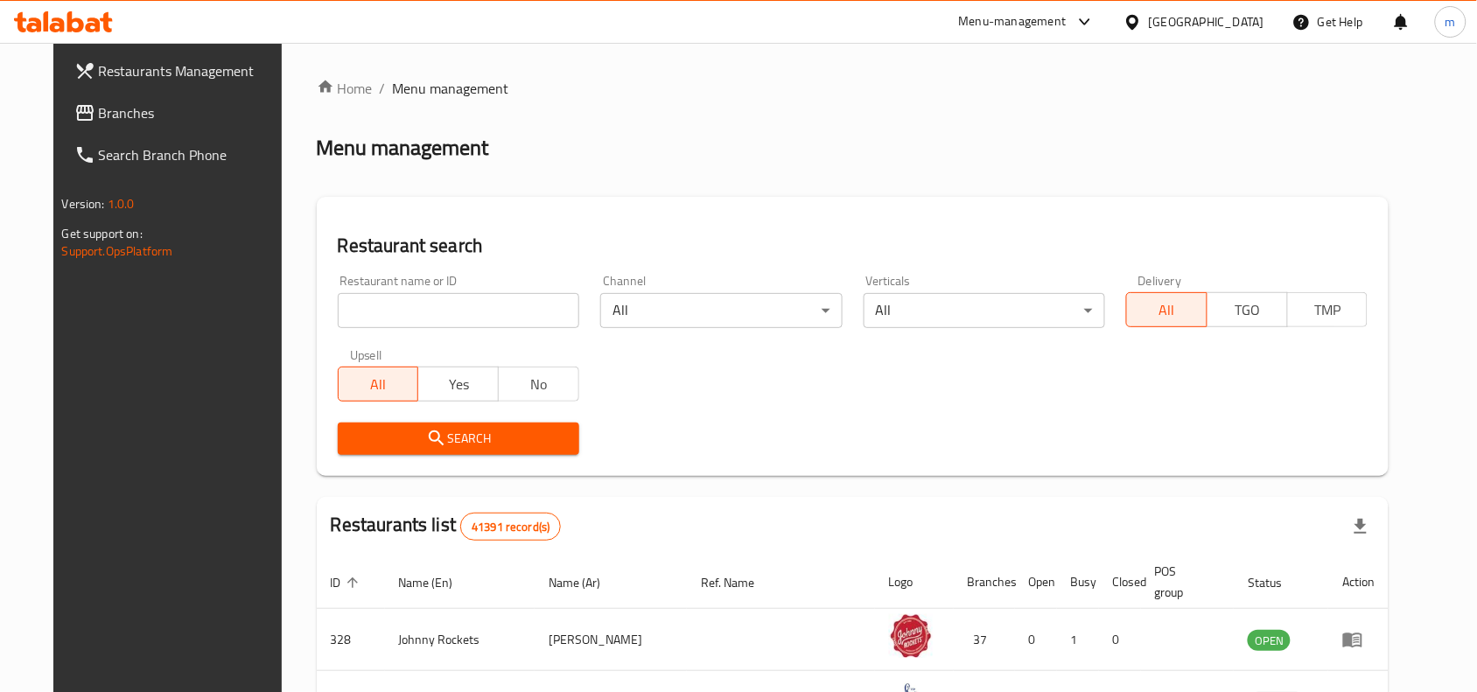
click at [99, 118] on span "Branches" at bounding box center [192, 112] width 187 height 21
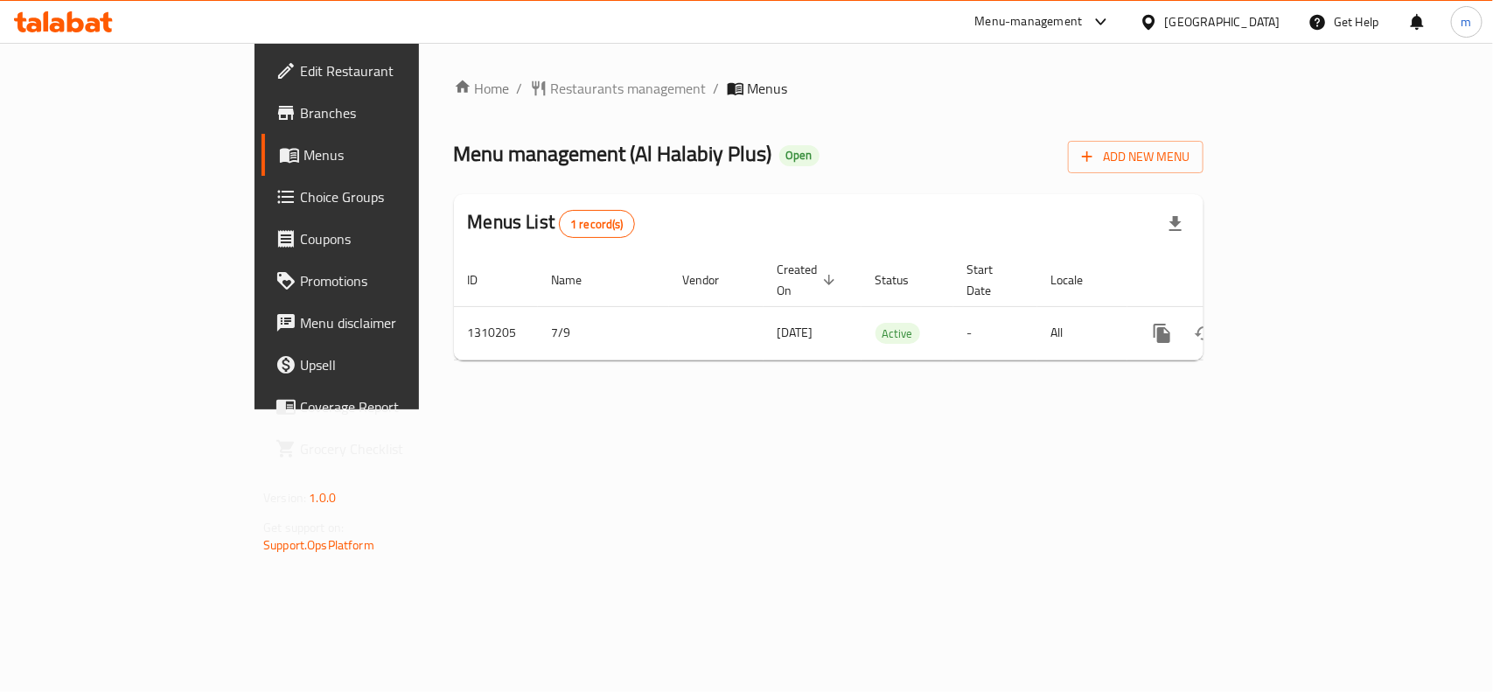
click at [1223, 24] on div "[GEOGRAPHIC_DATA]" at bounding box center [1210, 22] width 169 height 42
click at [1165, 27] on div at bounding box center [1152, 21] width 25 height 19
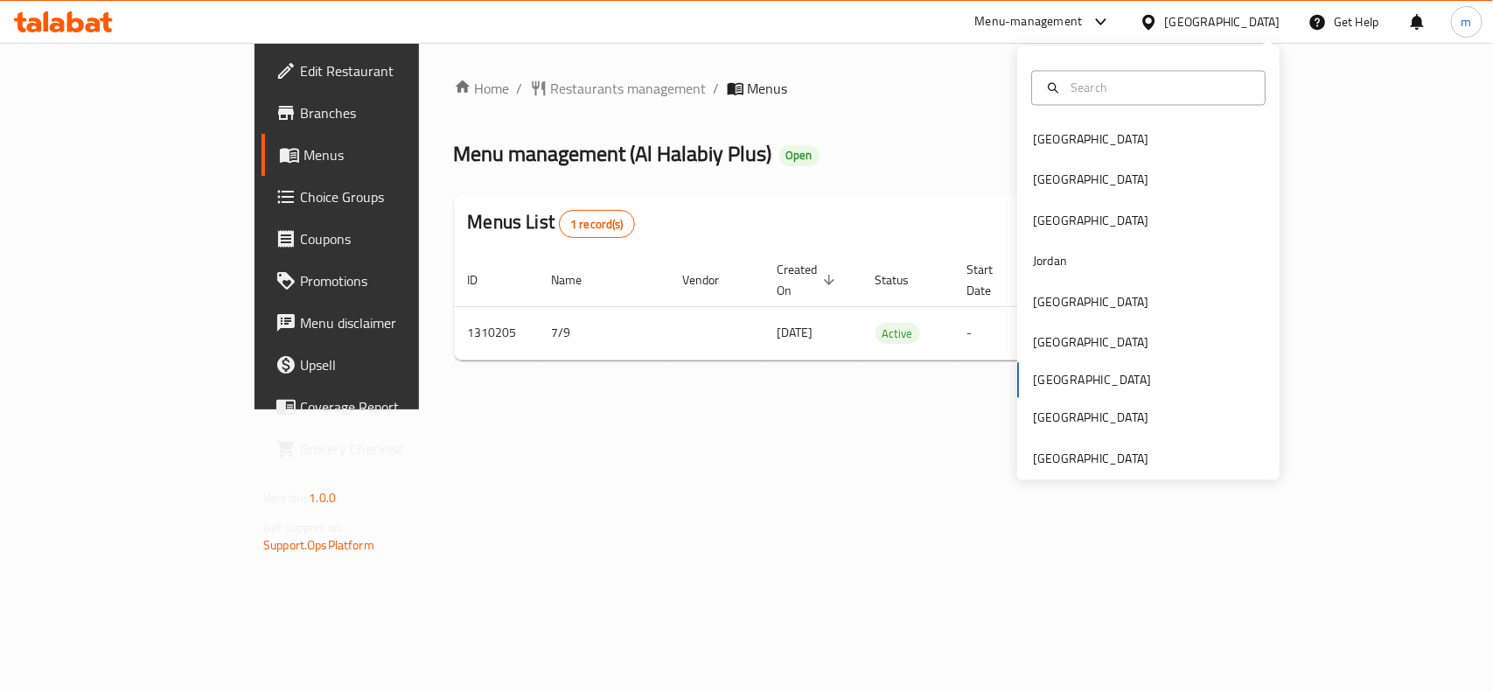
click at [1078, 471] on div "[GEOGRAPHIC_DATA] [GEOGRAPHIC_DATA] [GEOGRAPHIC_DATA] [GEOGRAPHIC_DATA] [GEOGRA…" at bounding box center [1148, 263] width 262 height 434
click at [1073, 456] on div "[GEOGRAPHIC_DATA]" at bounding box center [1090, 458] width 115 height 19
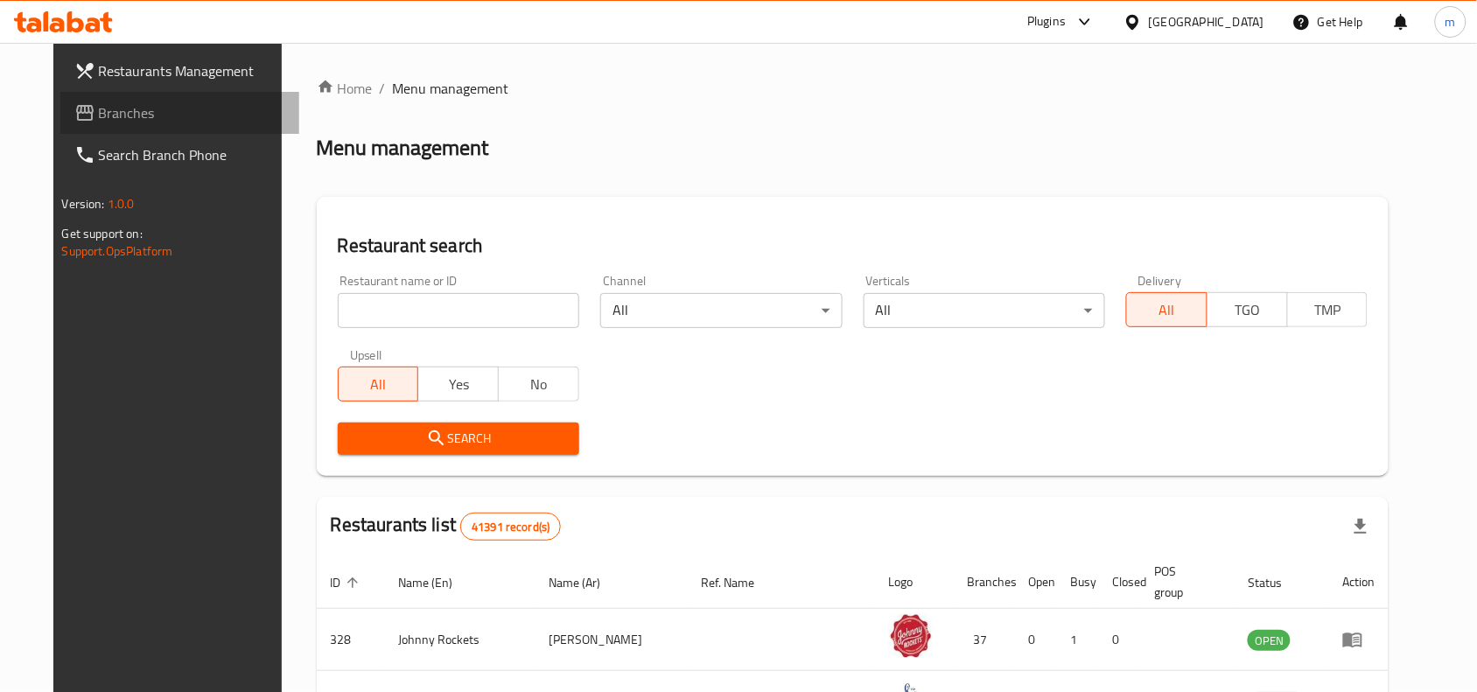
click at [121, 106] on span "Branches" at bounding box center [192, 112] width 187 height 21
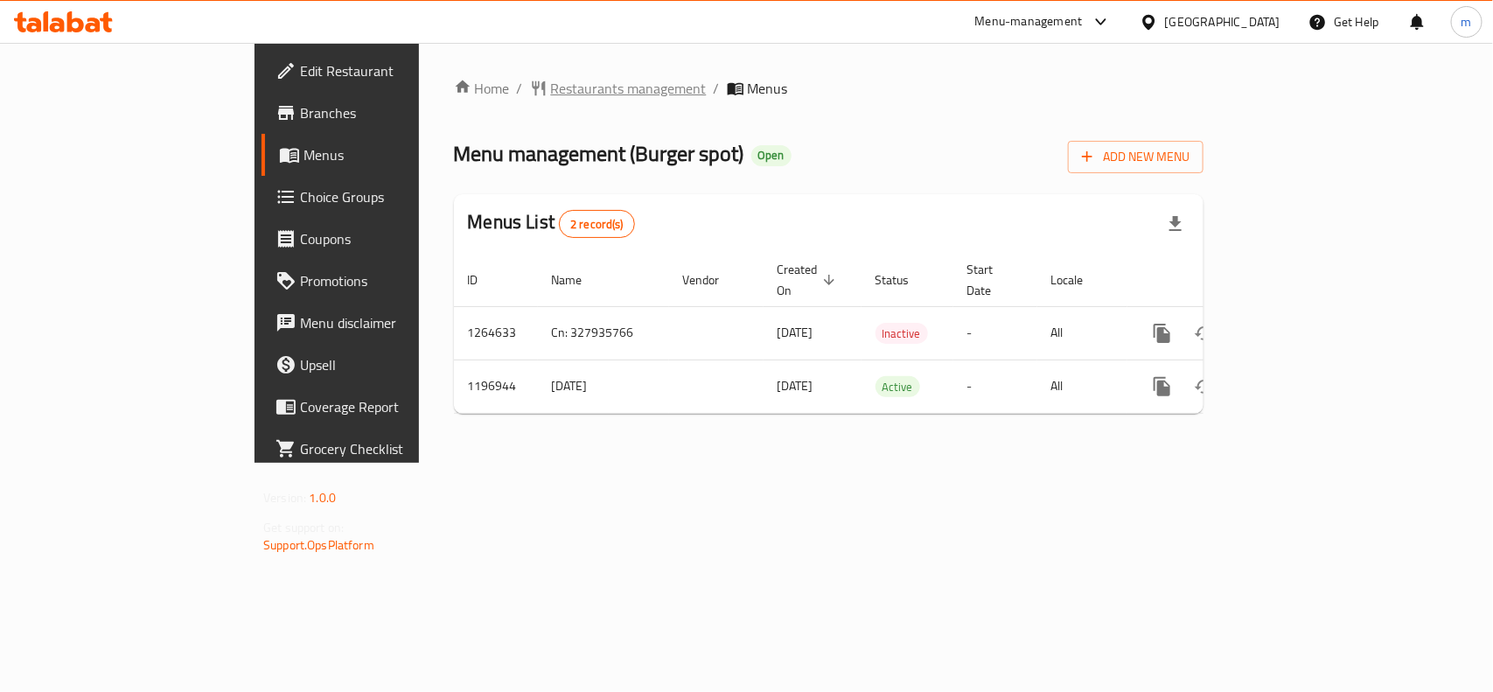
click at [551, 87] on span "Restaurants management" at bounding box center [629, 88] width 156 height 21
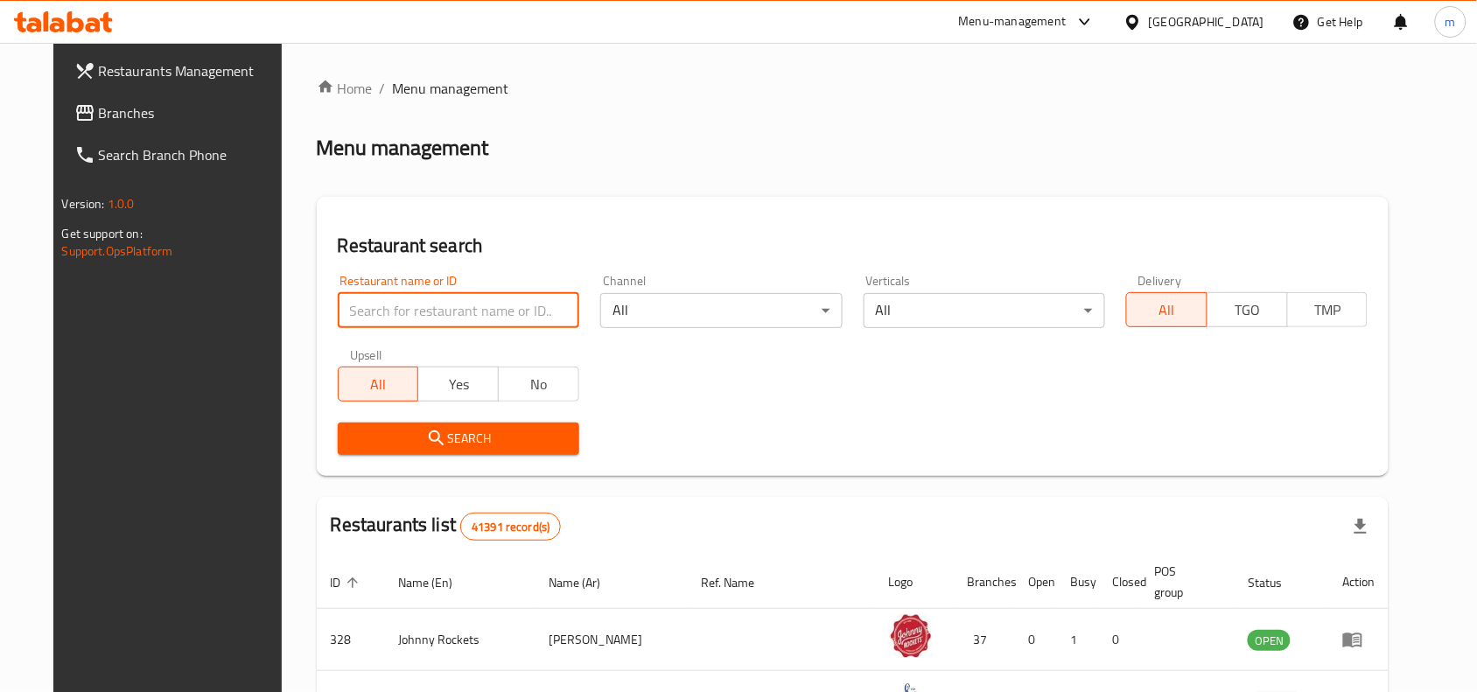
click at [458, 308] on input "search" at bounding box center [458, 310] width 241 height 35
paste input "667899"
type input "667899"
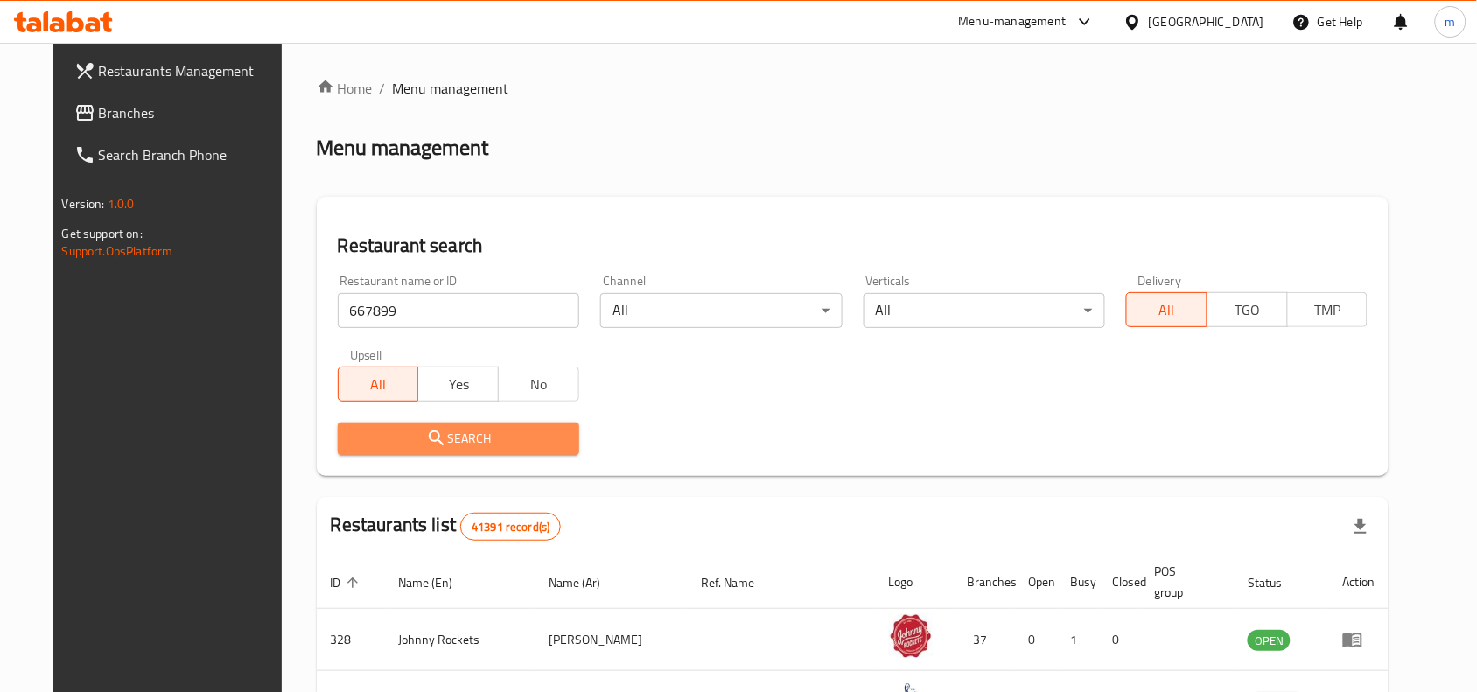
click at [426, 435] on icon "submit" at bounding box center [436, 438] width 21 height 21
